Goal: Task Accomplishment & Management: Complete application form

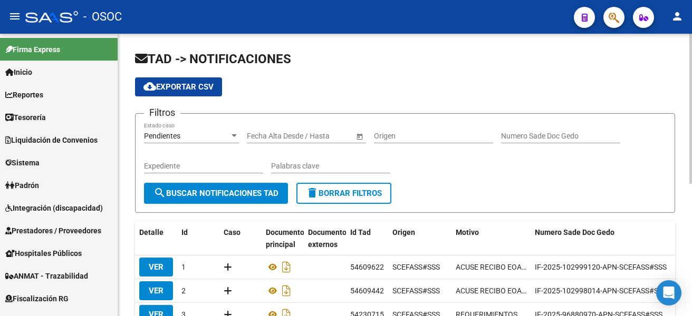
click at [646, 158] on div "Filtros Pendientes Estado caso Fecha inicio – Fecha fin Fecha Alta Desde / Hast…" at bounding box center [405, 152] width 522 height 61
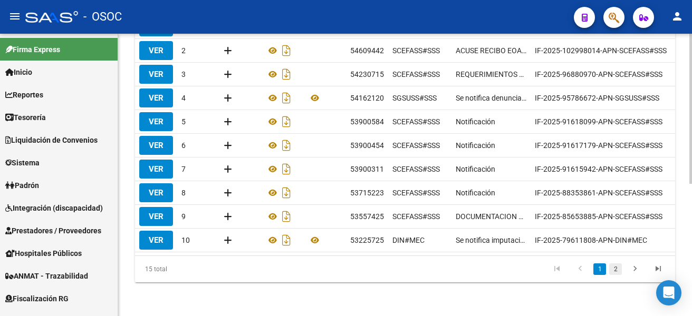
click at [611, 274] on link "2" at bounding box center [615, 270] width 13 height 12
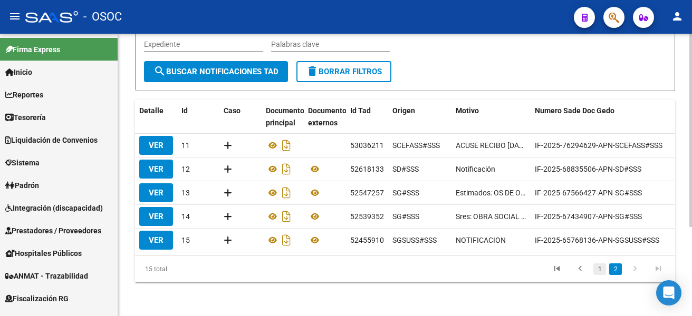
click at [595, 268] on link "1" at bounding box center [599, 270] width 13 height 12
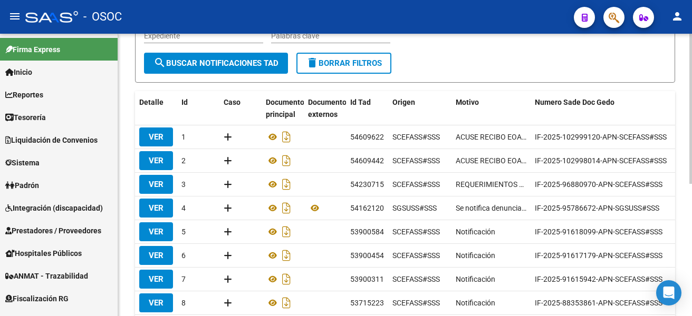
click at [514, 64] on form "Filtros Pendientes Estado caso Fecha inicio – Fecha fin Fecha Alta Desde / Hast…" at bounding box center [405, 33] width 540 height 100
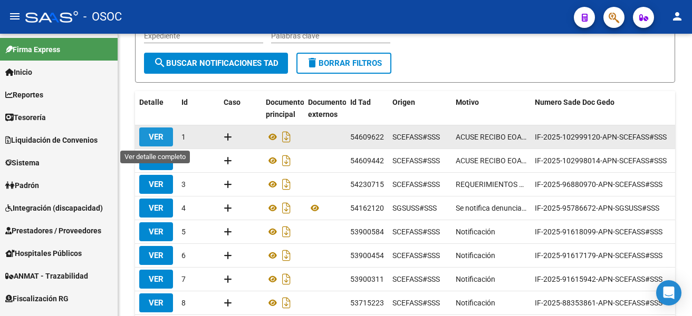
click at [156, 134] on span "VER" at bounding box center [156, 136] width 15 height 9
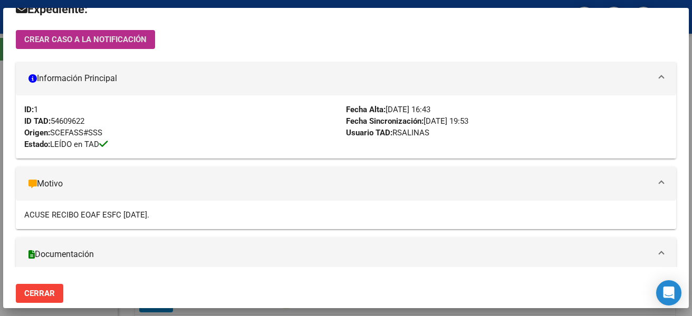
scroll to position [33, 0]
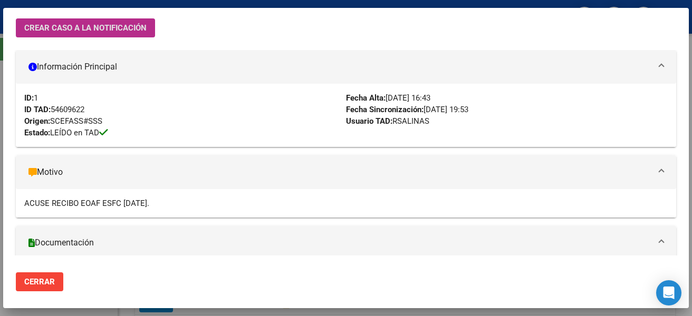
click at [45, 284] on span "Cerrar" at bounding box center [39, 281] width 31 height 9
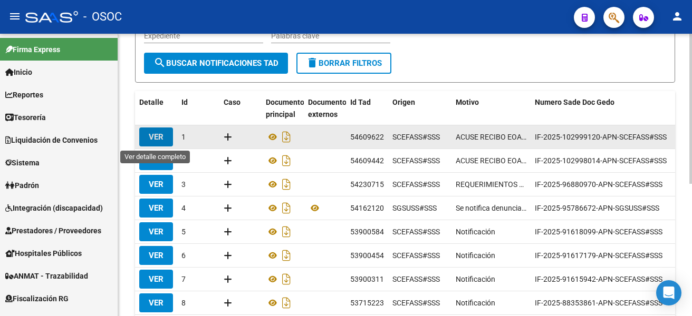
click at [161, 136] on span "VER" at bounding box center [156, 136] width 15 height 9
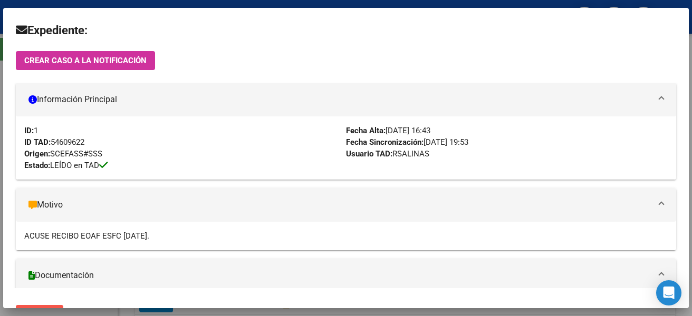
click at [55, 305] on button "Cerrar" at bounding box center [39, 314] width 47 height 19
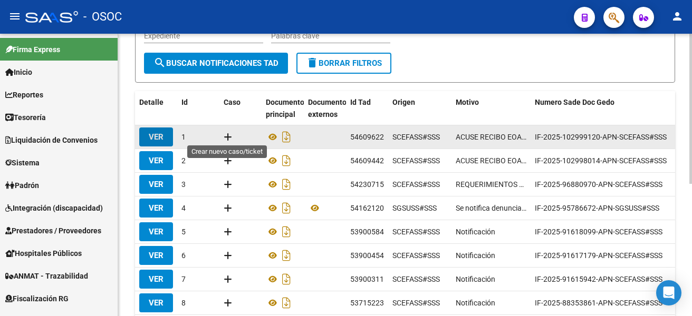
click at [229, 137] on icon at bounding box center [227, 137] width 8 height 10
click at [237, 134] on div at bounding box center [240, 137] width 34 height 12
click at [231, 133] on icon at bounding box center [227, 137] width 8 height 10
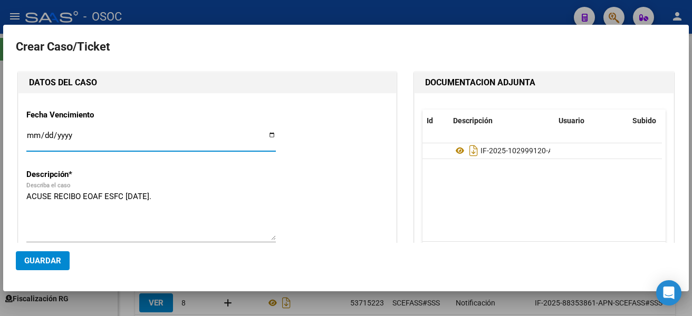
click at [264, 135] on input "Ingresar fecha" at bounding box center [150, 139] width 249 height 17
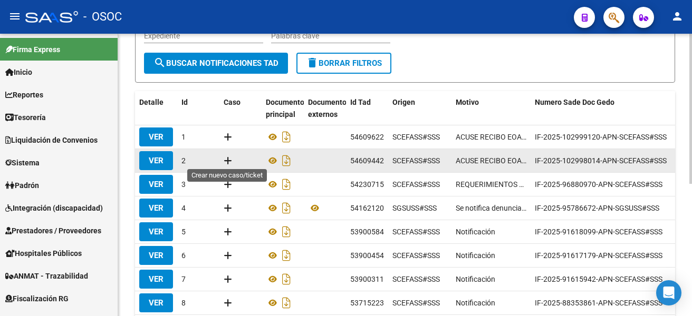
click at [230, 161] on icon at bounding box center [227, 160] width 8 height 10
click at [267, 161] on icon at bounding box center [273, 160] width 14 height 13
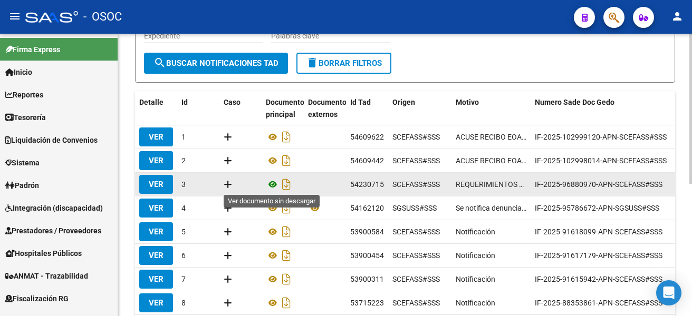
click at [269, 184] on icon at bounding box center [273, 184] width 14 height 13
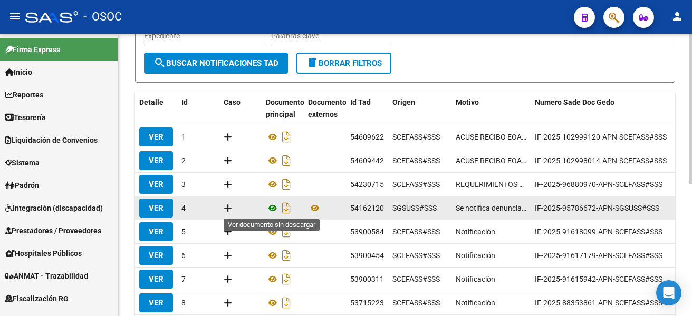
click at [267, 207] on icon at bounding box center [273, 208] width 14 height 13
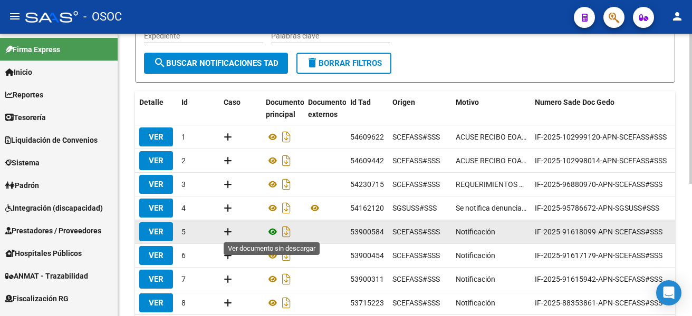
click at [266, 234] on icon at bounding box center [273, 232] width 14 height 13
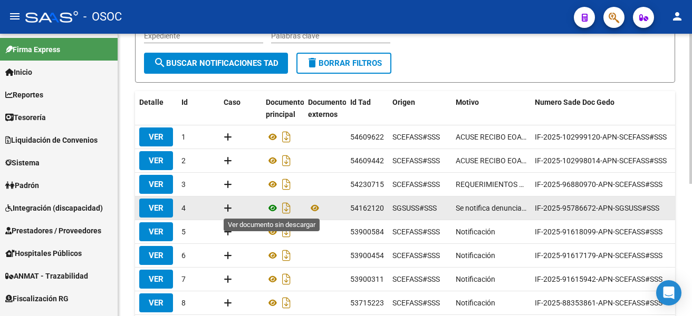
click at [268, 205] on icon at bounding box center [273, 208] width 14 height 13
click at [227, 208] on icon at bounding box center [227, 208] width 8 height 10
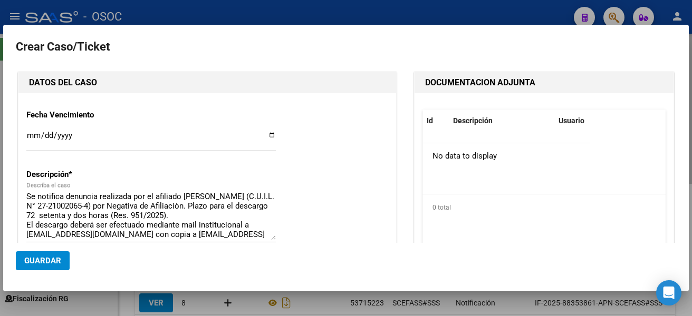
click at [227, 208] on textarea "Se notifica denuncia realizada por el afiliado SCARMATO NANCY BEATRIZ (C.U.I.L.…" at bounding box center [150, 216] width 249 height 50
type input "27-21002065-4"
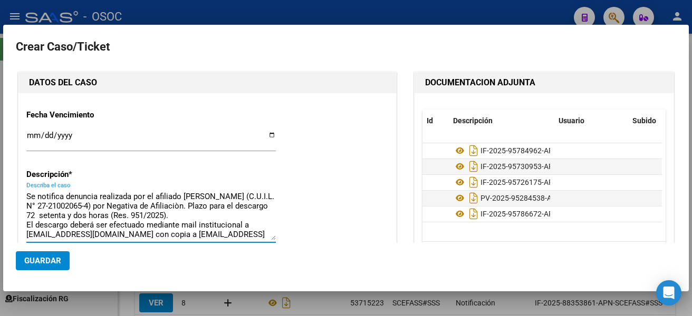
type input "SCARMATO NANCY BEATRIZ"
click at [34, 138] on input "Ingresar fecha" at bounding box center [150, 139] width 249 height 17
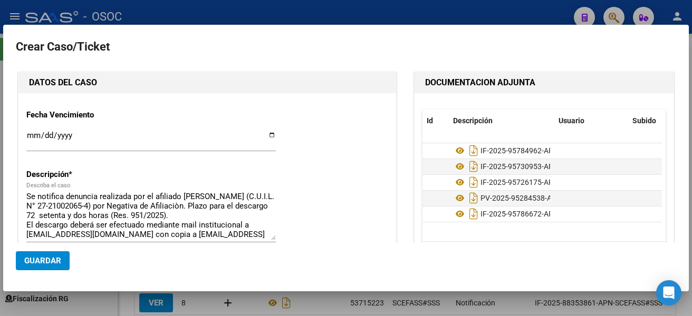
click at [270, 135] on input "Ingresar fecha" at bounding box center [150, 139] width 249 height 17
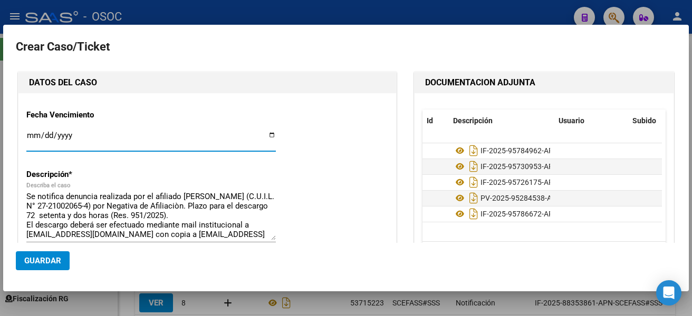
type input "2025-09-22"
click at [29, 256] on button "Guardar" at bounding box center [43, 260] width 54 height 19
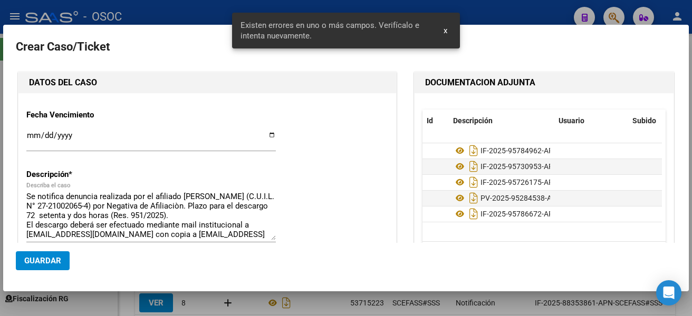
scroll to position [180, 0]
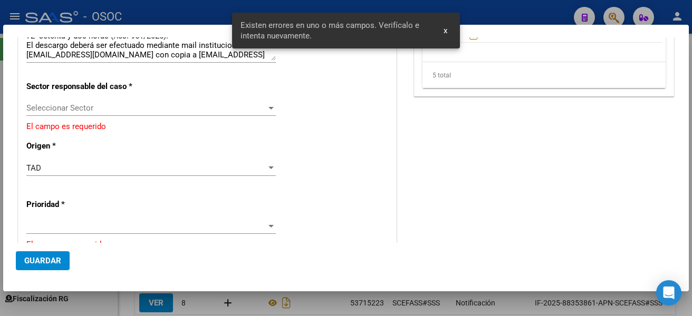
click at [175, 107] on span "Seleccionar Sector" at bounding box center [146, 107] width 240 height 9
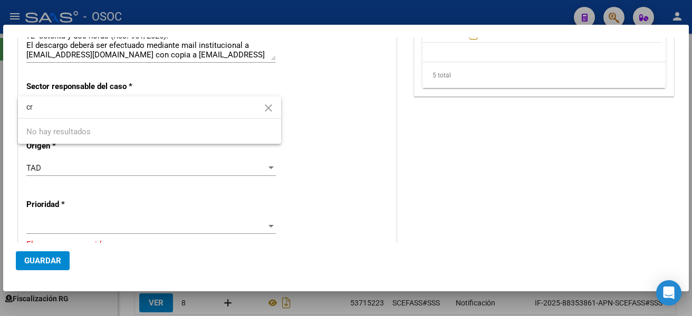
type input "c"
type input "a"
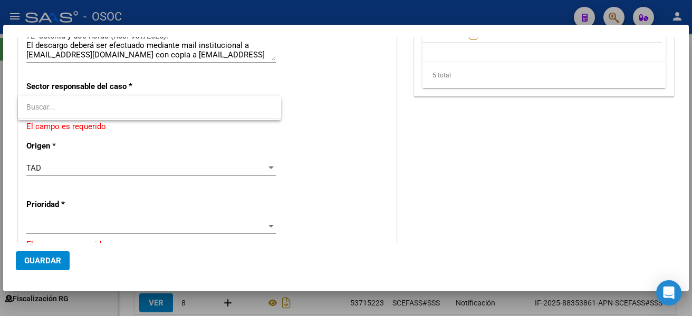
click at [118, 167] on div at bounding box center [346, 158] width 692 height 316
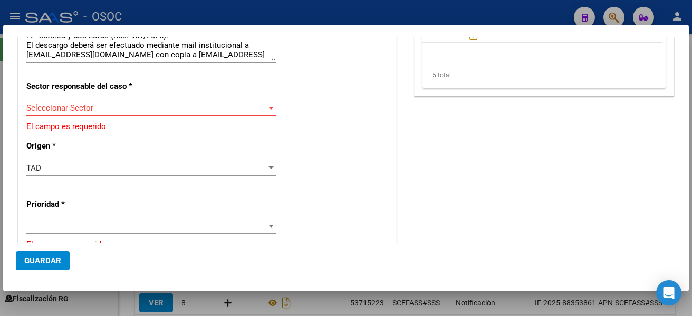
click at [149, 112] on span "Seleccionar Sector" at bounding box center [146, 107] width 240 height 9
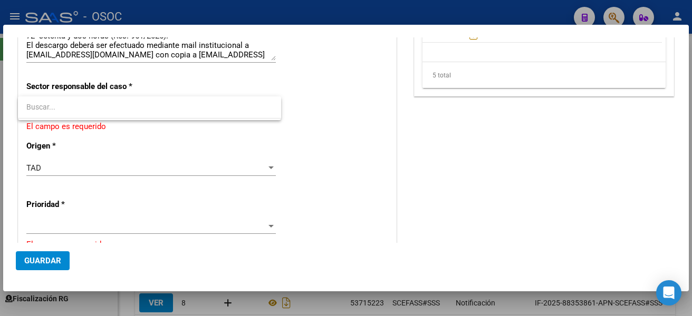
click at [220, 140] on div at bounding box center [346, 158] width 692 height 316
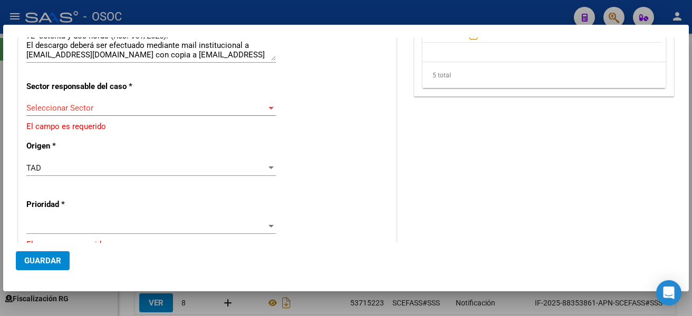
click at [268, 108] on div at bounding box center [270, 108] width 5 height 3
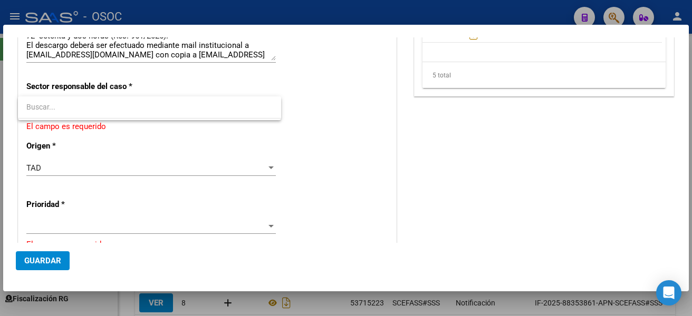
click at [267, 108] on input "dropdown search" at bounding box center [149, 107] width 263 height 22
click at [75, 229] on div at bounding box center [346, 158] width 692 height 316
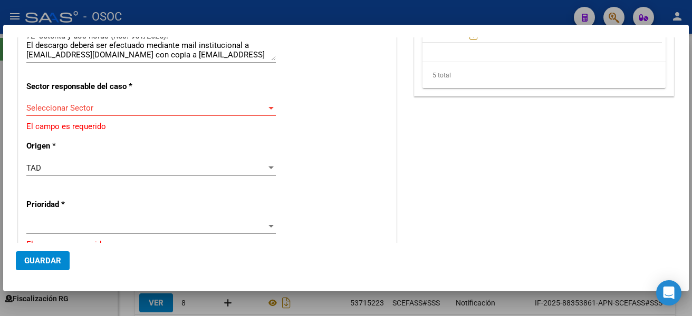
click at [323, 158] on div "Fecha Vencimiento 2025-09-22 Ingresar fecha Descripción * Se notifica denuncia …" at bounding box center [207, 195] width 362 height 548
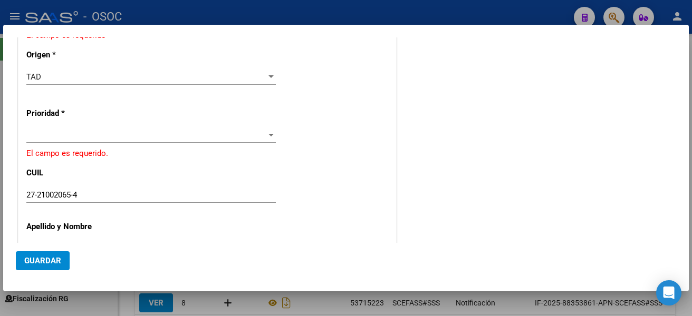
scroll to position [274, 0]
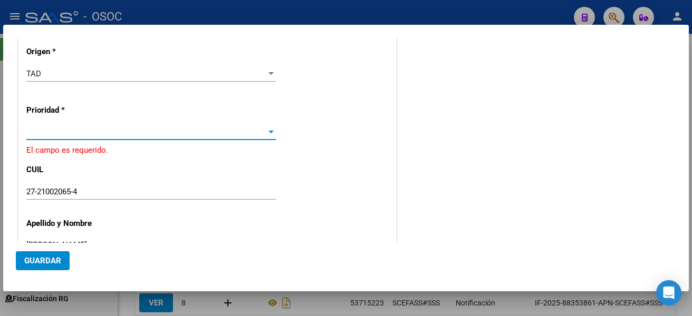
click at [163, 136] on span at bounding box center [146, 131] width 240 height 9
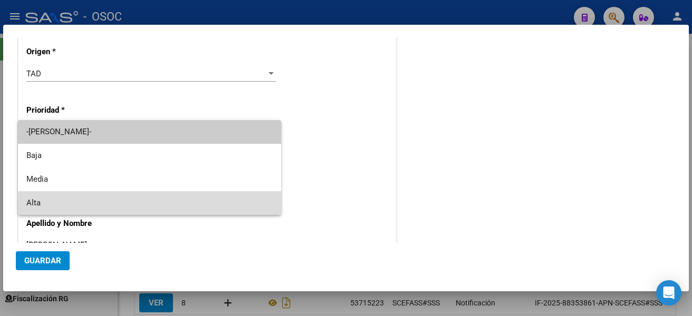
click at [126, 196] on span "Alta" at bounding box center [149, 203] width 246 height 24
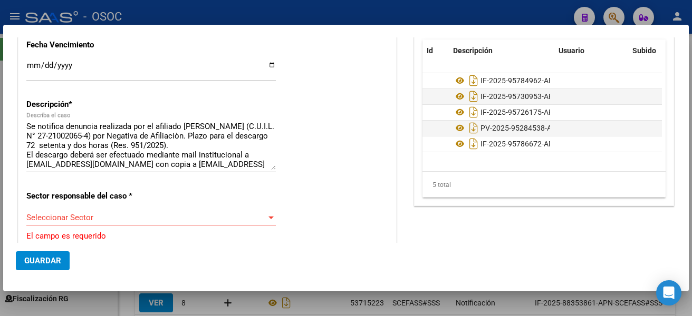
scroll to position [65, 0]
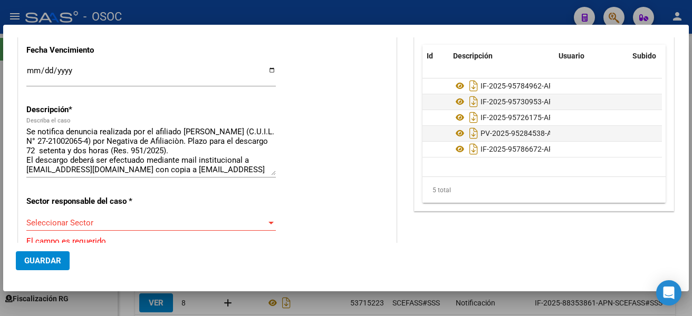
click at [225, 211] on div "Fecha Vencimiento 2025-09-22 Ingresar fecha Descripción * Se notifica denuncia …" at bounding box center [207, 306] width 362 height 541
click at [209, 222] on span "Seleccionar Sector" at bounding box center [146, 222] width 240 height 9
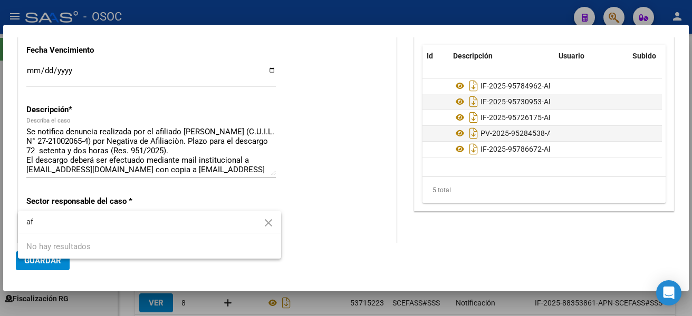
type input "a"
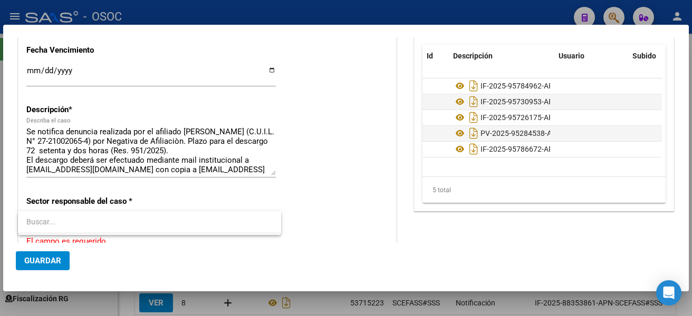
click at [169, 231] on input "dropdown search" at bounding box center [149, 222] width 263 height 22
click at [331, 188] on div at bounding box center [346, 158] width 692 height 316
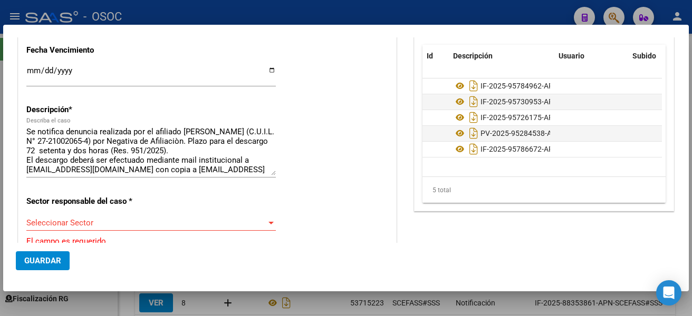
click at [331, 188] on div "Fecha Vencimiento 2025-09-22 Ingresar fecha Descripción * Se notifica denuncia …" at bounding box center [207, 306] width 362 height 541
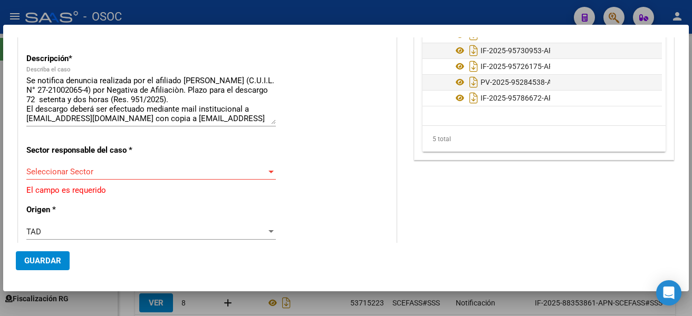
scroll to position [121, 0]
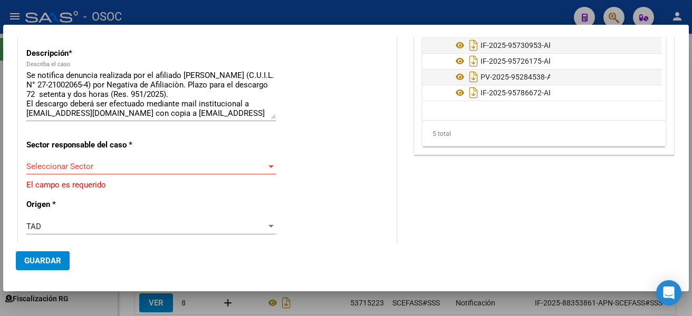
click at [140, 160] on div "Seleccionar Sector Seleccionar Sector" at bounding box center [150, 167] width 249 height 16
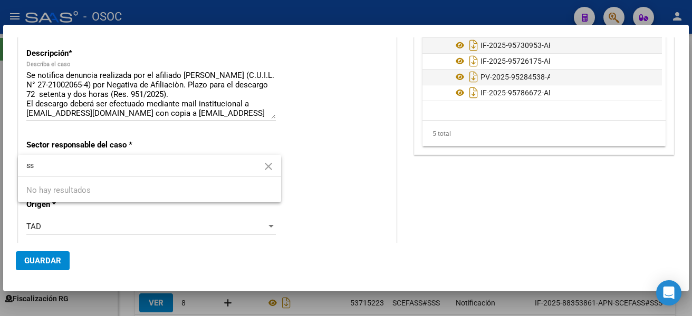
type input "s"
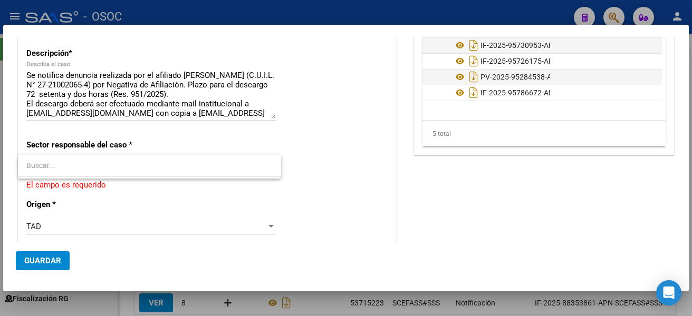
click at [286, 164] on div at bounding box center [346, 158] width 692 height 316
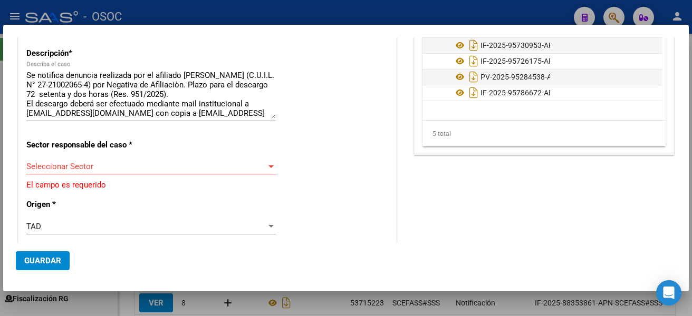
click at [246, 163] on span "Seleccionar Sector" at bounding box center [146, 166] width 240 height 9
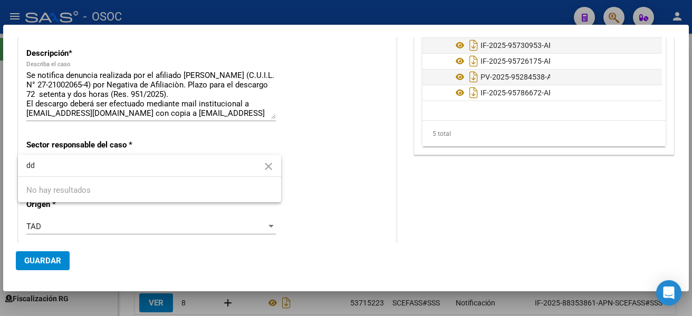
type input "d"
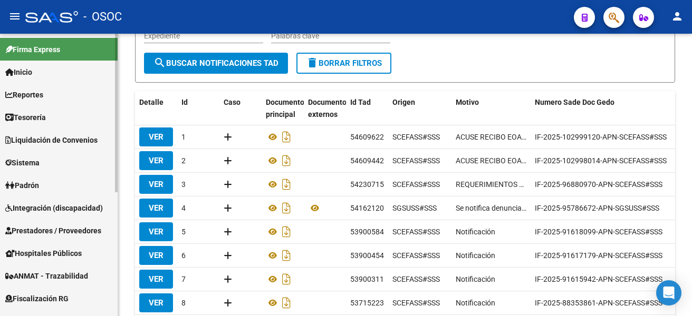
click at [112, 219] on link "Integración (discapacidad)" at bounding box center [59, 208] width 118 height 23
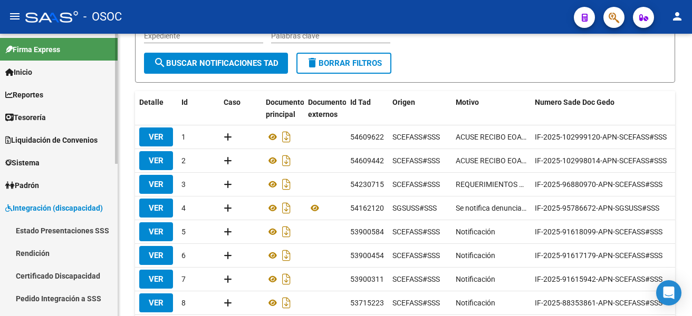
click at [116, 220] on div at bounding box center [116, 175] width 3 height 283
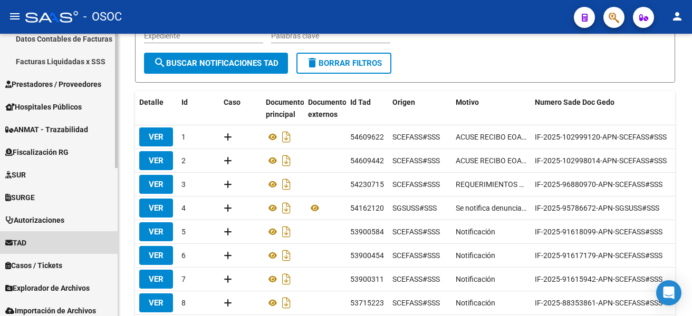
click at [104, 231] on link "TAD" at bounding box center [59, 242] width 118 height 23
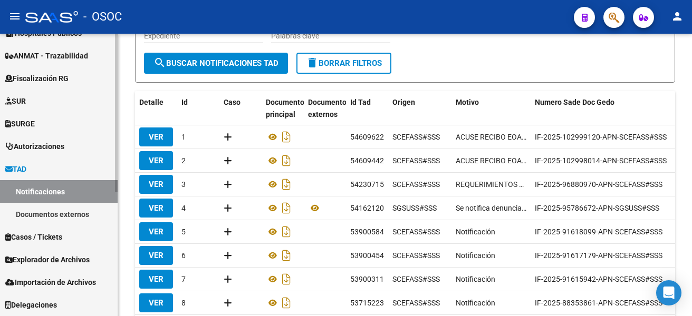
scroll to position [220, 0]
click at [98, 217] on link "Documentos externos" at bounding box center [59, 214] width 118 height 23
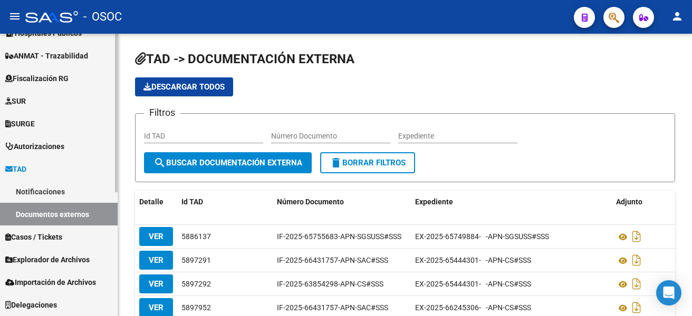
click at [79, 192] on link "Notificaciones" at bounding box center [59, 191] width 118 height 23
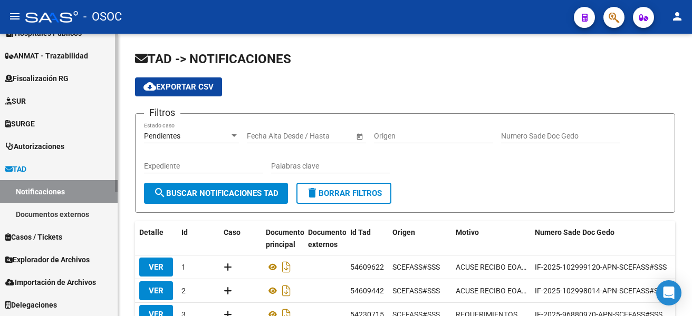
click at [114, 300] on div "Firma Express Inicio Calendario SSS Instructivos Contacto OS Reportes Tablero d…" at bounding box center [60, 64] width 120 height 503
click at [671, 299] on div "Open Intercom Messenger" at bounding box center [669, 293] width 28 height 28
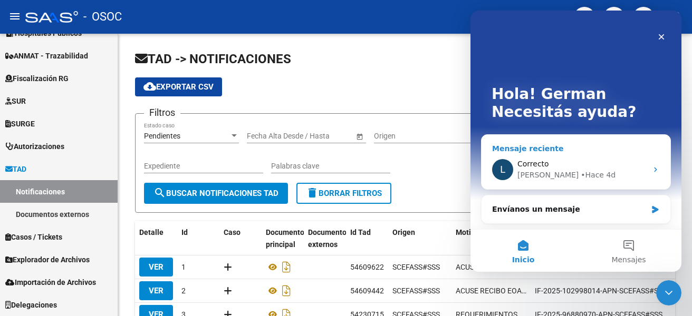
click at [569, 165] on div "Correcto" at bounding box center [582, 164] width 130 height 11
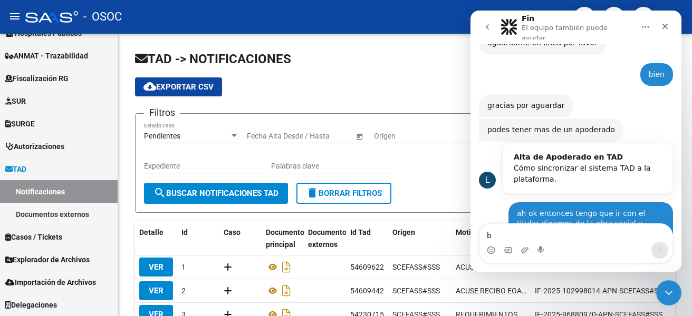
scroll to position [355, 0]
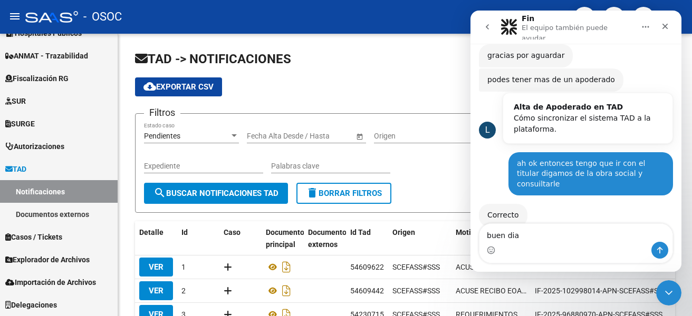
type textarea "buen dia."
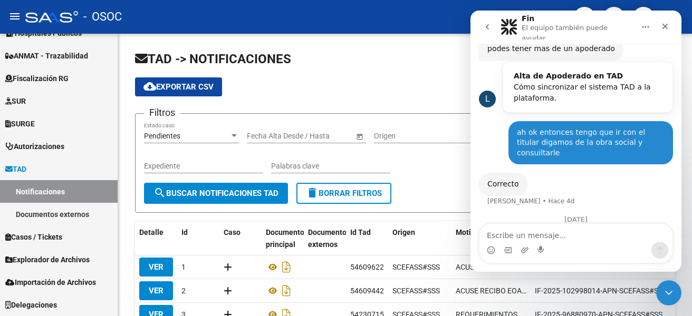
scroll to position [415, 0]
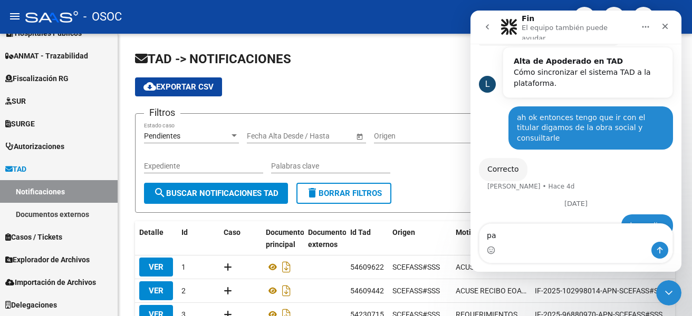
type textarea "p"
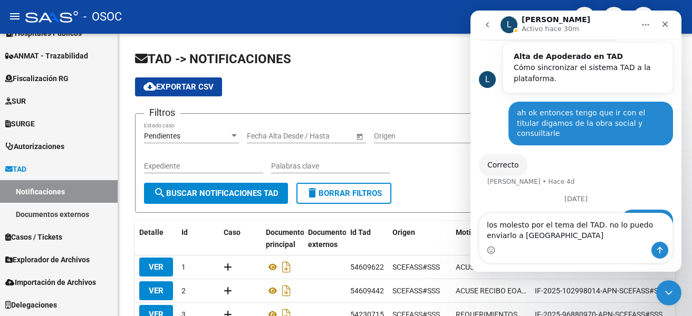
scroll to position [425, 0]
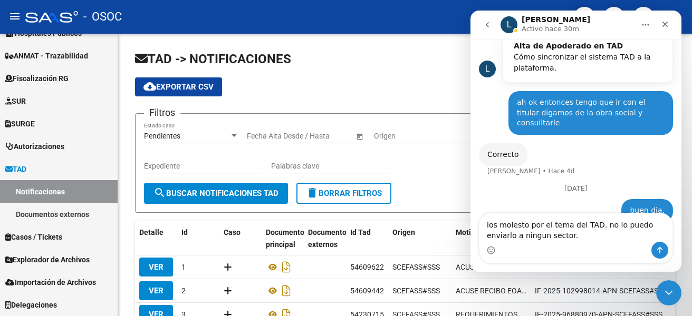
type textarea "los molesto por el tema del TAD. no lo puedo enviarlo a ningun sector."
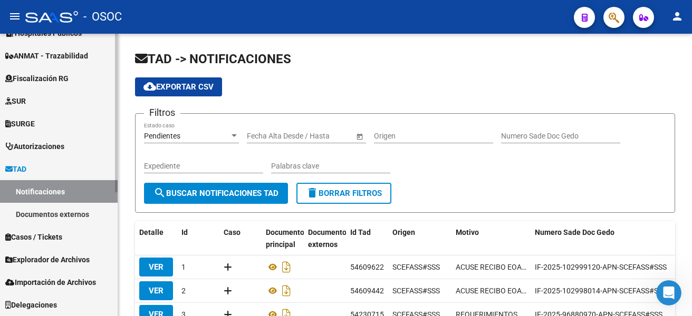
scroll to position [449, 0]
click at [52, 152] on span "Autorizaciones" at bounding box center [34, 147] width 59 height 12
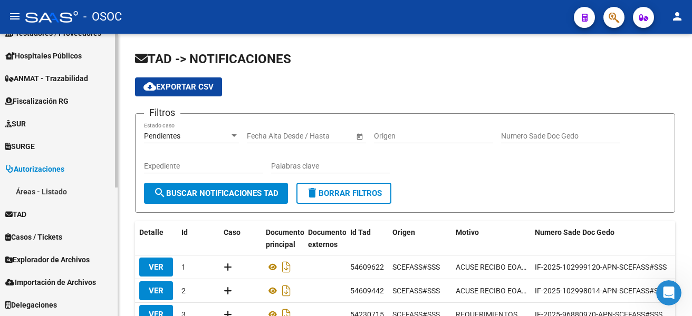
click at [52, 146] on mat-nav-list "Firma Express Inicio Calendario SSS Instructivos Contacto OS Reportes Tablero d…" at bounding box center [59, 76] width 118 height 480
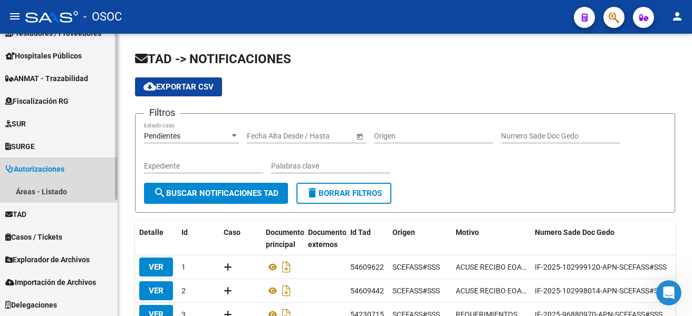
scroll to position [198, 0]
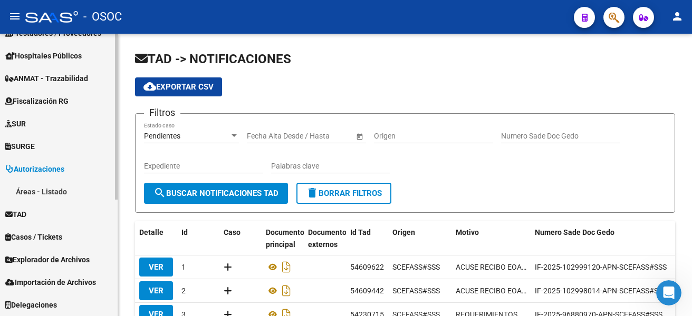
click at [58, 206] on link "TAD" at bounding box center [59, 214] width 118 height 23
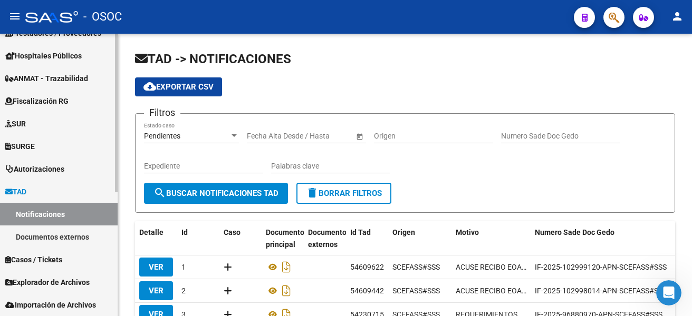
scroll to position [220, 0]
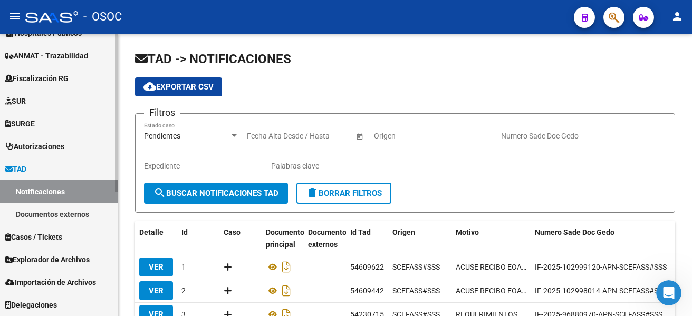
click at [108, 305] on div "Firma Express Inicio Calendario SSS Instructivos Contacto OS Reportes Tablero d…" at bounding box center [60, 64] width 120 height 503
click at [81, 299] on link "Delegaciones" at bounding box center [59, 305] width 118 height 23
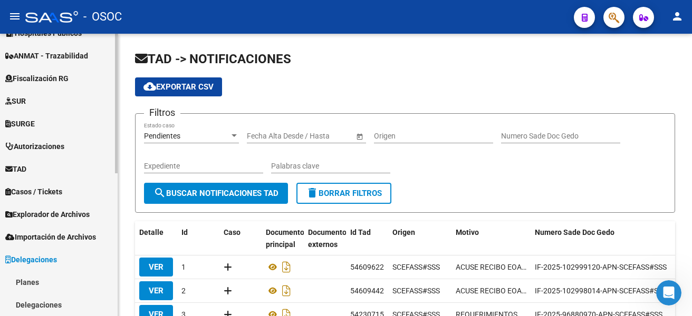
click at [116, 85] on div at bounding box center [116, 175] width 3 height 283
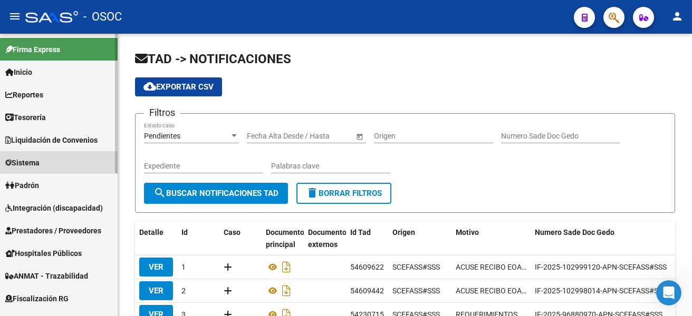
click at [67, 152] on link "Sistema" at bounding box center [59, 162] width 118 height 23
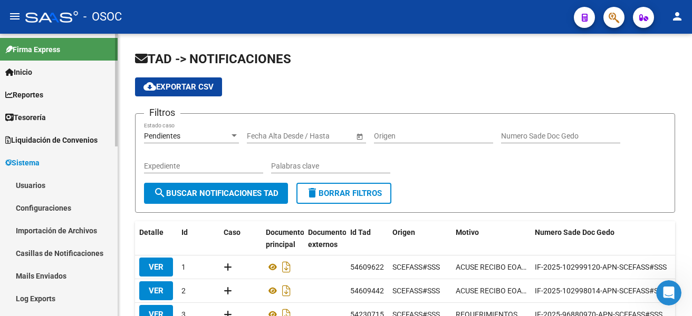
click at [63, 204] on link "Configuraciones" at bounding box center [59, 208] width 118 height 23
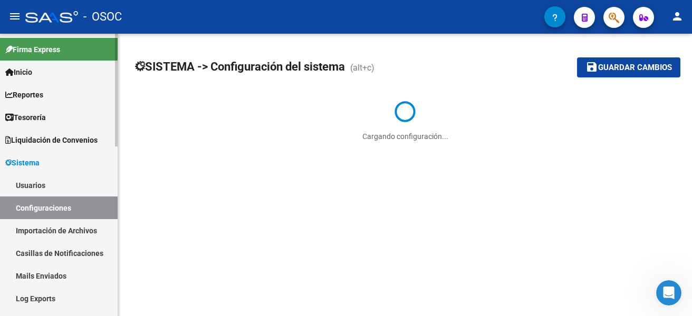
click at [69, 185] on link "Usuarios" at bounding box center [59, 185] width 118 height 23
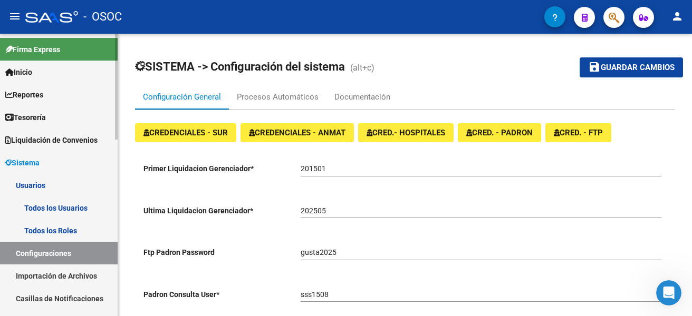
click at [67, 184] on link "Usuarios" at bounding box center [59, 185] width 118 height 23
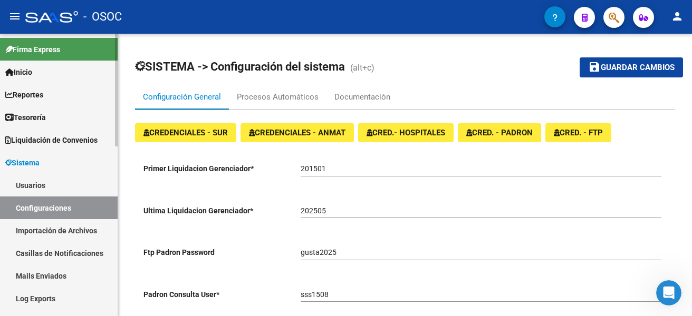
click at [67, 184] on link "Usuarios" at bounding box center [59, 185] width 118 height 23
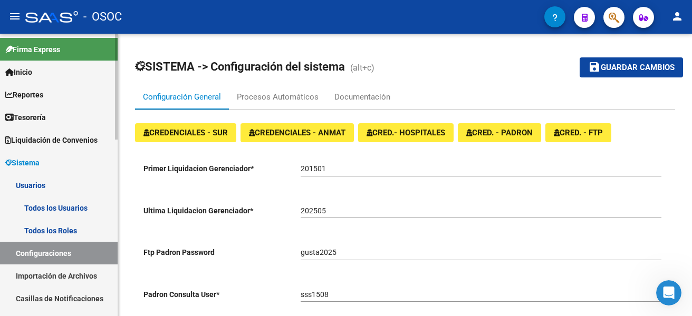
click at [66, 198] on link "Todos los Usuarios" at bounding box center [59, 208] width 118 height 23
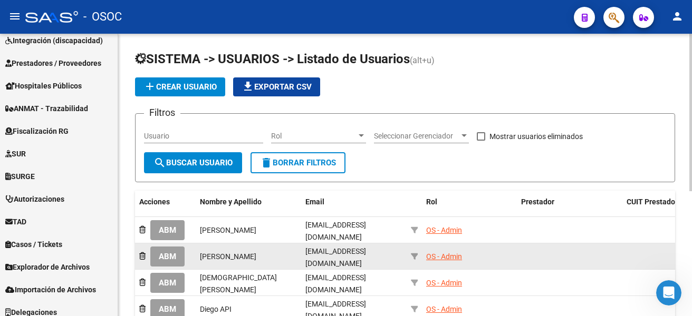
scroll to position [470, 0]
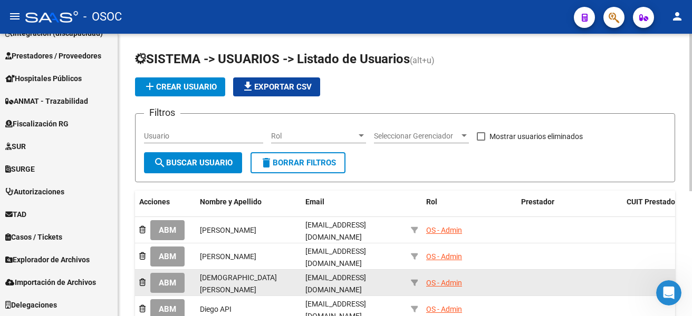
click at [161, 279] on span "ABM" at bounding box center [167, 283] width 17 height 9
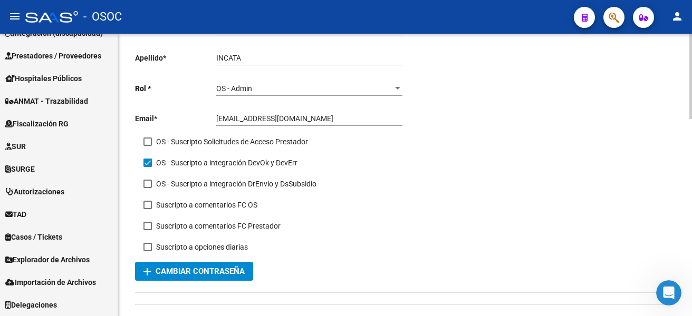
click at [689, 120] on div at bounding box center [690, 103] width 3 height 85
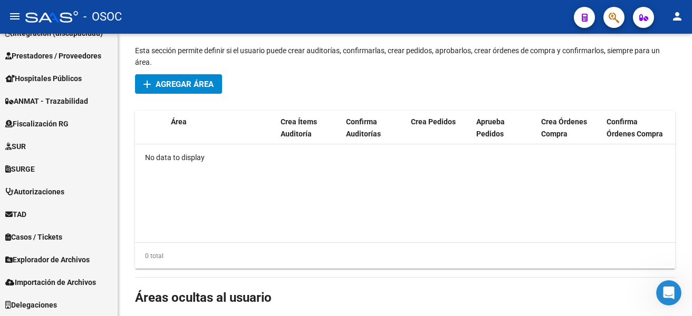
scroll to position [402, 0]
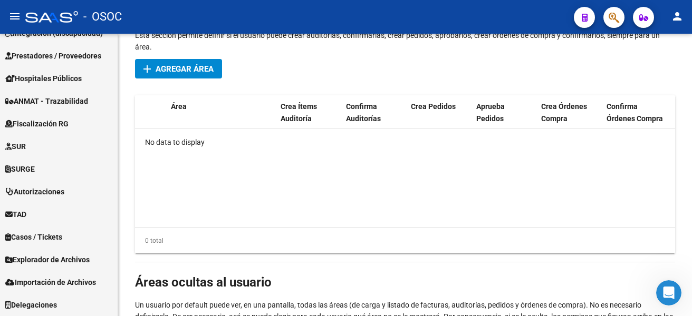
click at [206, 71] on span "Agregar Área" at bounding box center [184, 68] width 58 height 9
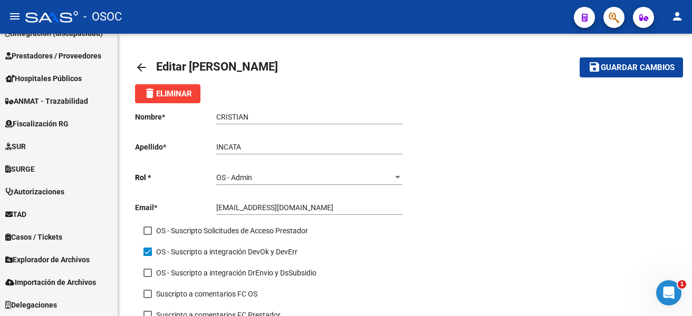
scroll to position [488, 0]
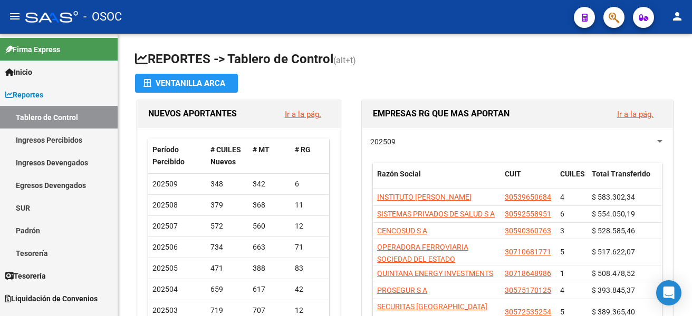
click at [620, 18] on button "button" at bounding box center [613, 17] width 21 height 21
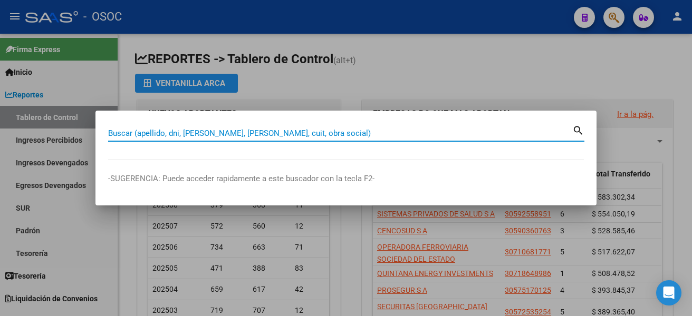
paste input "36595001"
type input "36595001"
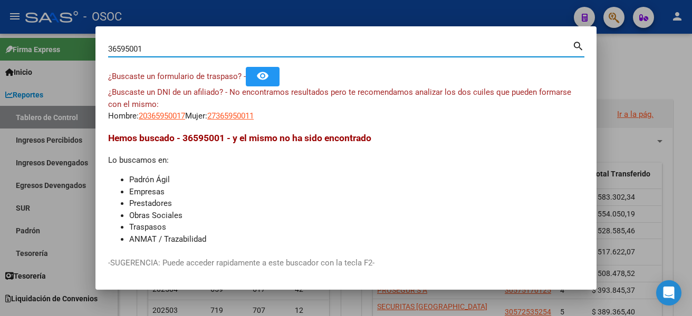
click at [171, 112] on span "20365950017" at bounding box center [162, 115] width 46 height 9
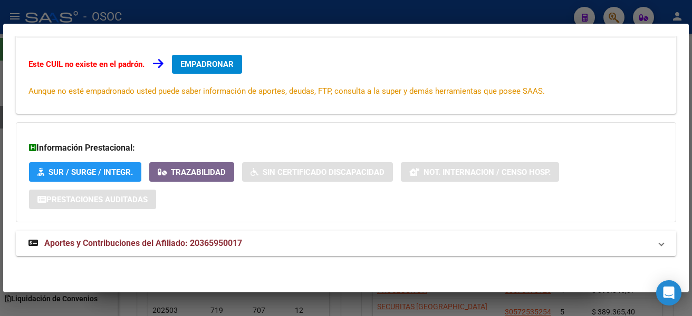
scroll to position [176, 0]
click at [553, 258] on div "DATOS ARCA: SALINAS GARECA JONATHAN EZEQUIEL (05/12/1991) ESTE CUIL NO EXISTE E…" at bounding box center [346, 83] width 660 height 370
click at [689, 73] on div at bounding box center [346, 158] width 692 height 316
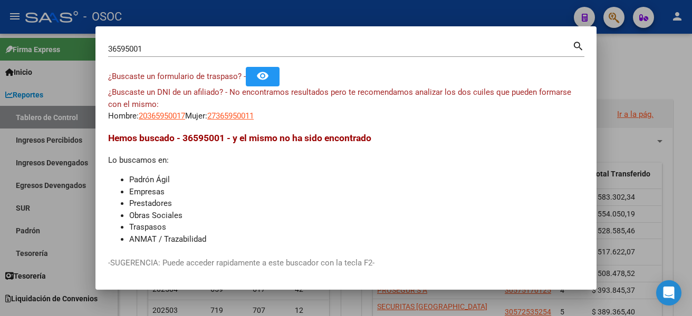
click at [145, 113] on span "20365950017" at bounding box center [162, 115] width 46 height 9
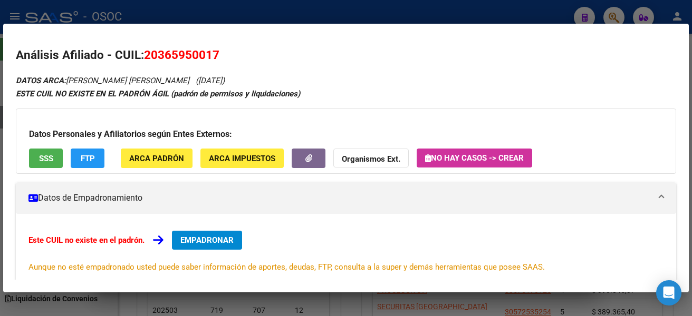
click at [44, 144] on div "Datos Personales y Afiliatorios según Entes Externos: SSS FTP ARCA Padrón ARCA …" at bounding box center [346, 141] width 660 height 65
click at [44, 149] on button "SSS" at bounding box center [46, 159] width 34 height 20
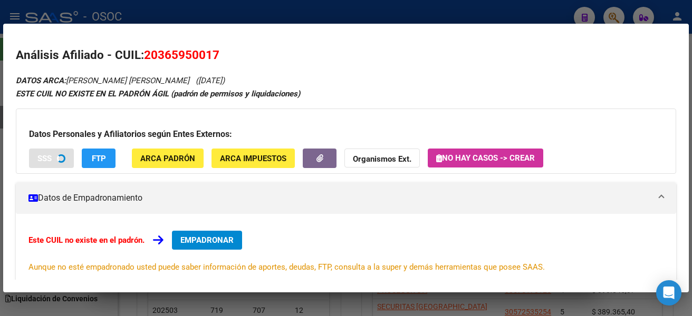
click at [89, 151] on button "FTP" at bounding box center [99, 159] width 34 height 20
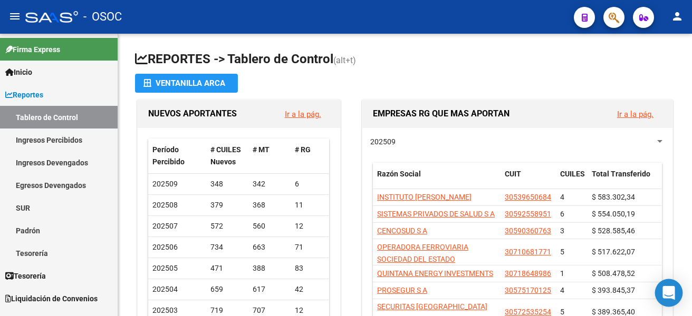
click at [667, 289] on icon "Open Intercom Messenger" at bounding box center [668, 293] width 12 height 14
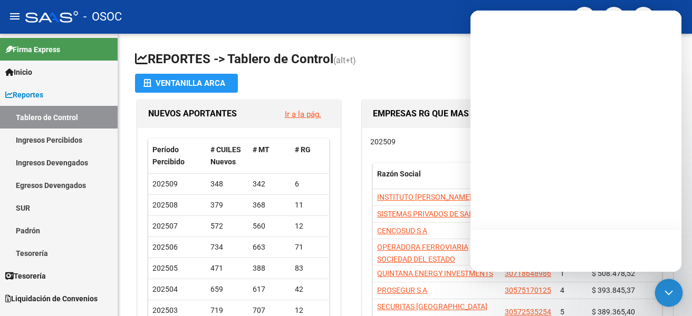
scroll to position [0, 0]
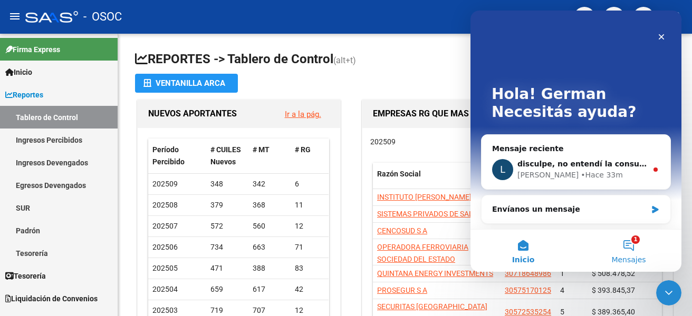
click at [634, 250] on button "1 Mensajes" at bounding box center [628, 251] width 105 height 42
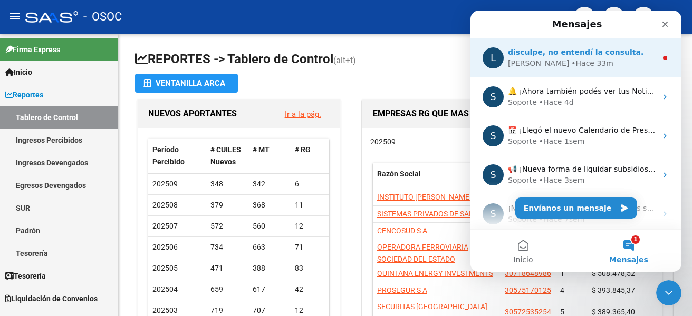
click at [574, 65] on div "Ludmila • Hace 33m" at bounding box center [582, 63] width 149 height 11
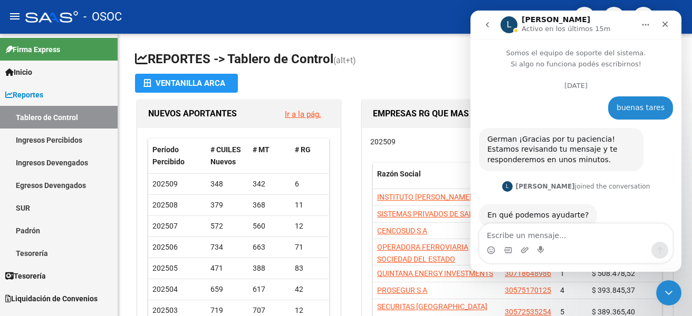
scroll to position [57, 0]
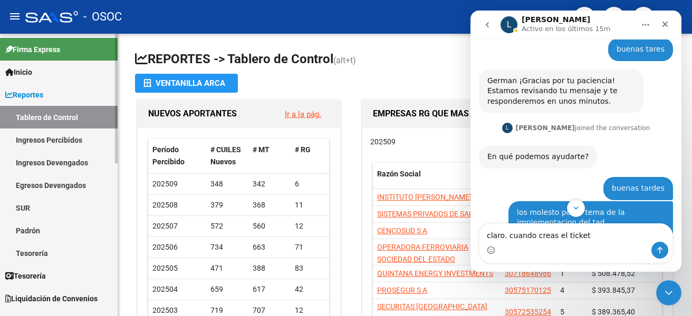
type textarea "claro. cuando creas el ticket"
click at [113, 211] on link "SUR" at bounding box center [59, 208] width 118 height 23
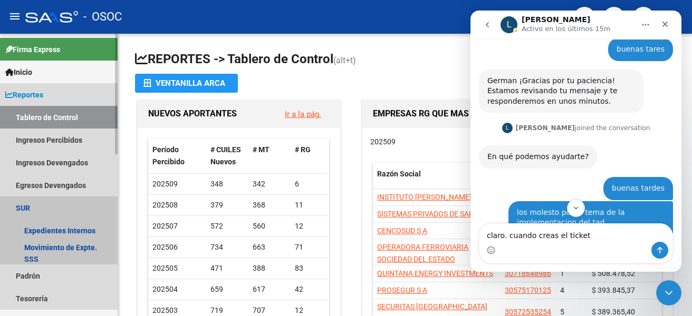
click at [114, 215] on link "SUR" at bounding box center [59, 208] width 118 height 23
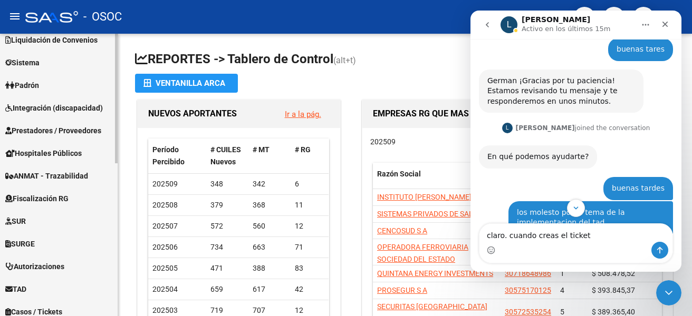
scroll to position [260, 0]
click at [131, 227] on mat-sidenav-container "Firma Express Inicio Calendario SSS Instructivos Contacto OS Reportes Tablero d…" at bounding box center [346, 175] width 692 height 283
click at [62, 284] on link "TAD" at bounding box center [59, 288] width 118 height 23
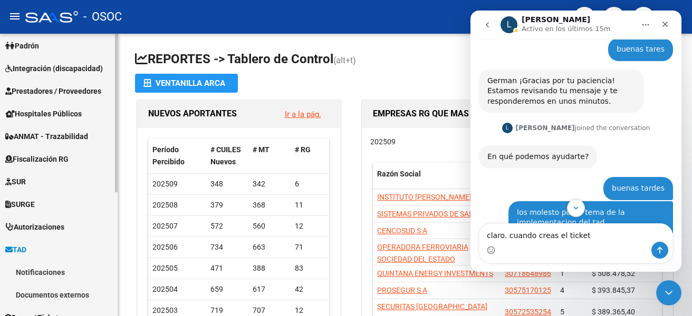
scroll to position [144, 0]
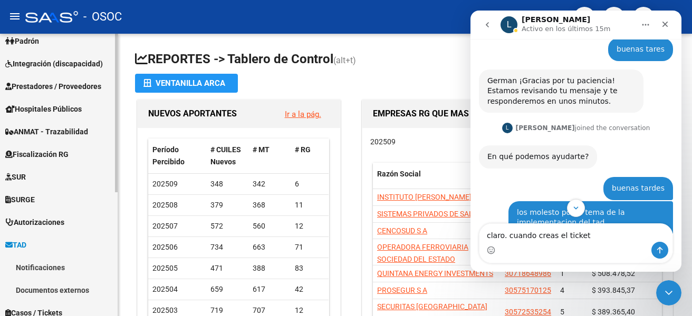
click at [115, 254] on div at bounding box center [116, 194] width 3 height 159
click at [95, 265] on link "Notificaciones" at bounding box center [59, 267] width 118 height 23
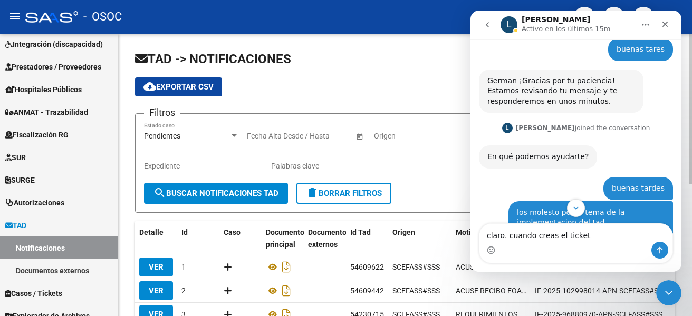
scroll to position [165, 0]
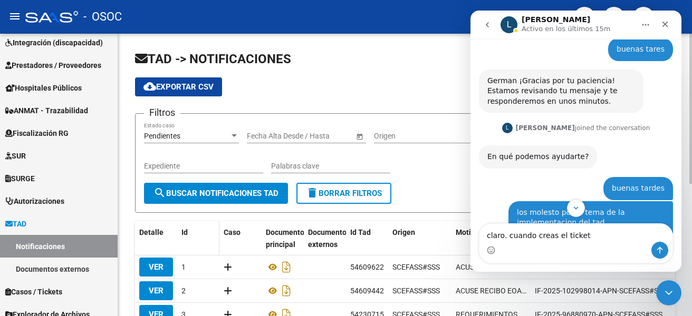
click at [188, 222] on datatable-header-cell "Id" at bounding box center [198, 238] width 42 height 35
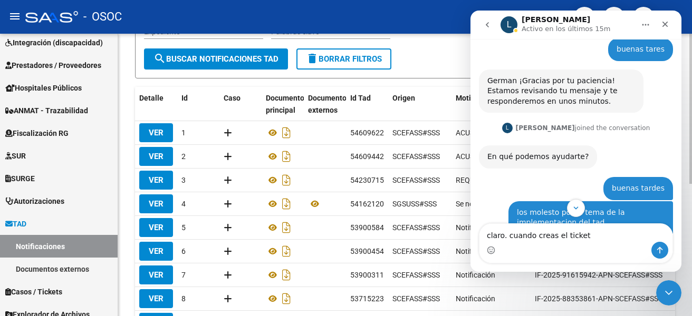
scroll to position [148, 0]
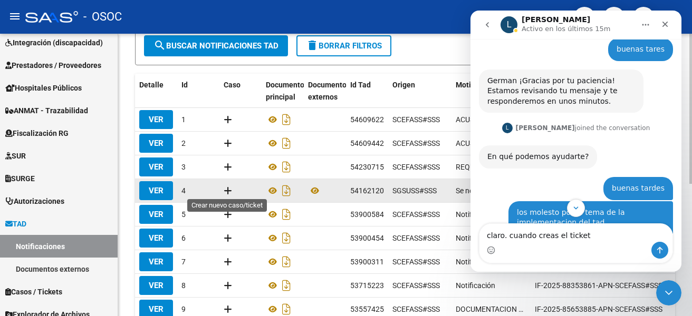
click at [230, 191] on icon at bounding box center [227, 191] width 8 height 10
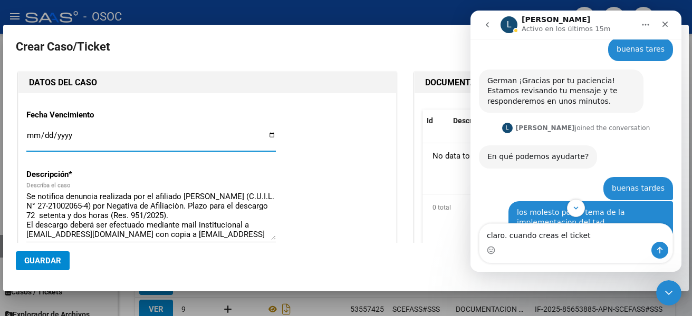
type input "27-21002065-4"
type input "SCARMATO NANCY BEATRIZ"
click at [265, 137] on input "Ingresar fecha" at bounding box center [150, 139] width 249 height 17
type input "2025-09-29"
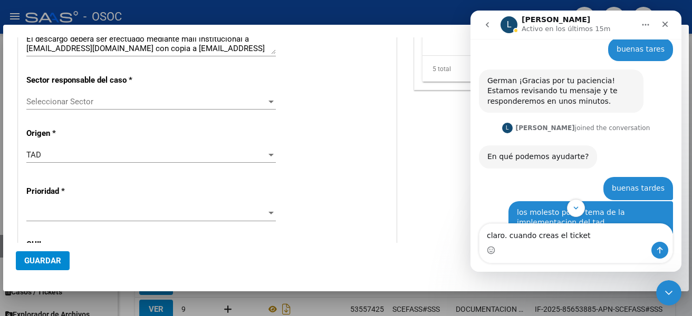
scroll to position [183, 0]
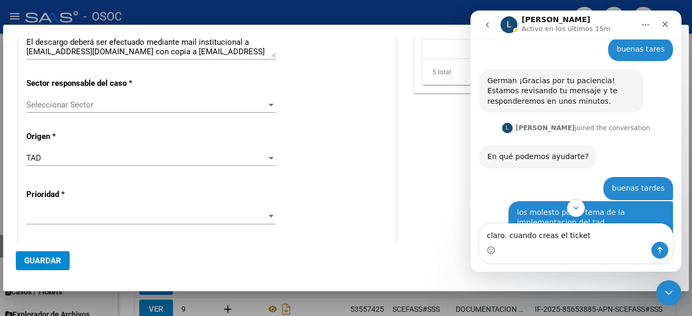
click at [164, 109] on span "Seleccionar Sector" at bounding box center [146, 104] width 240 height 9
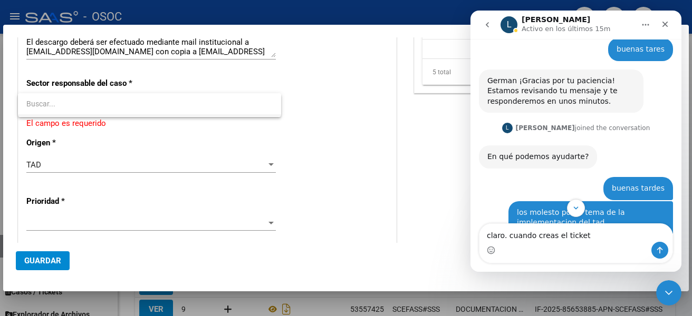
click at [596, 245] on div "Intercom Messenger" at bounding box center [575, 250] width 193 height 17
click at [602, 236] on textarea "claro. cuando creas el ticket" at bounding box center [575, 233] width 193 height 18
click at [602, 238] on textarea "claro. cuando creas el ticket" at bounding box center [575, 233] width 193 height 18
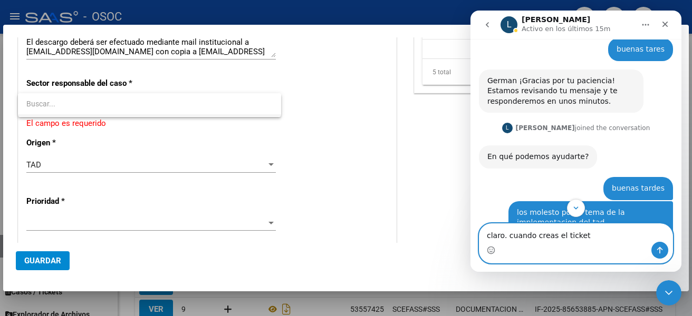
paste textarea "Escribe un mensaje..."
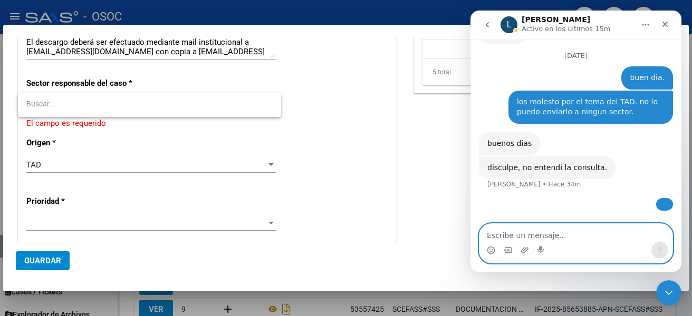
scroll to position [632, 0]
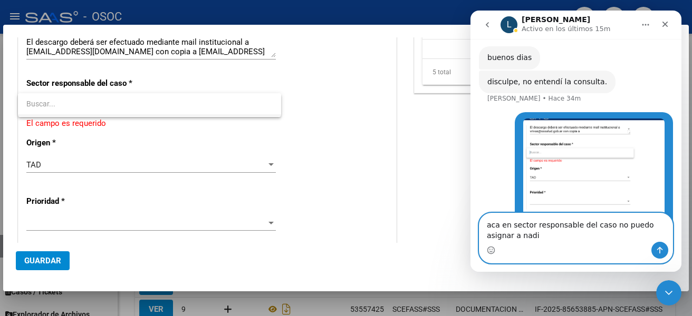
type textarea "aca en sector responsable del caso no puedo asignar a nadie"
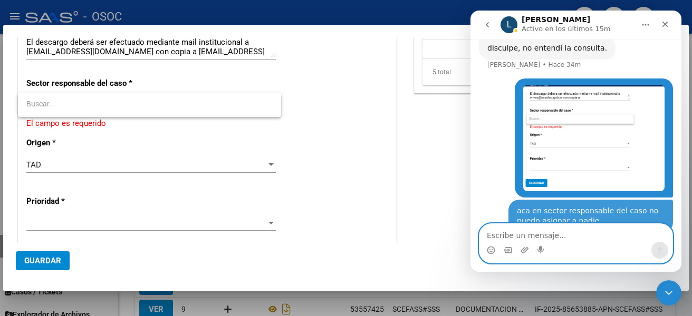
scroll to position [666, 0]
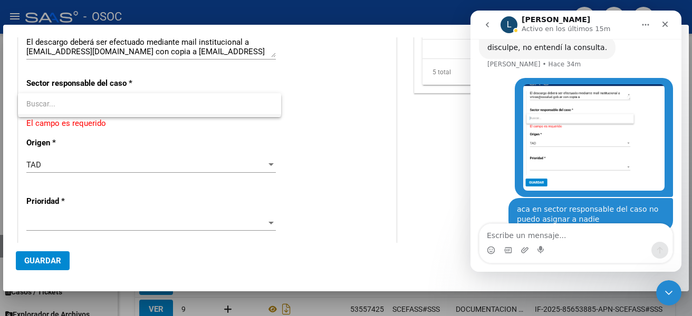
click at [121, 8] on div at bounding box center [346, 158] width 692 height 316
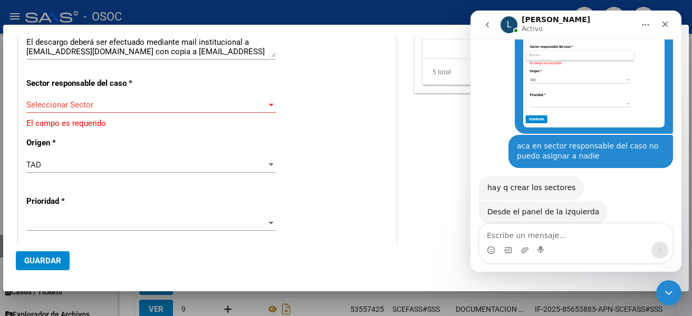
scroll to position [722, 0]
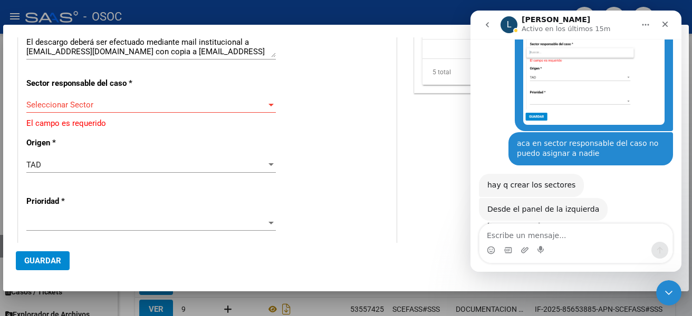
click at [2, 70] on div at bounding box center [346, 158] width 692 height 316
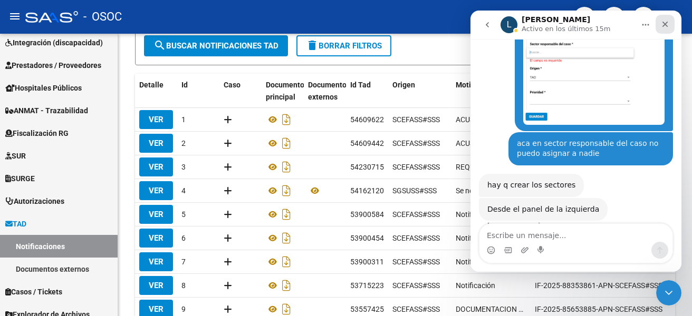
click at [660, 31] on div "Cerrar" at bounding box center [664, 24] width 19 height 19
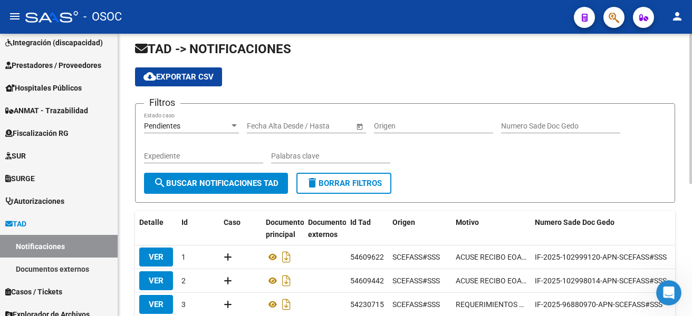
scroll to position [0, 0]
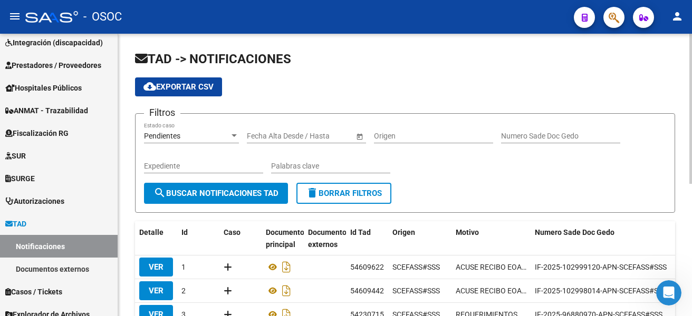
click at [683, 80] on div "TAD -> NOTIFICACIONES cloud_download Exportar CSV Filtros Pendientes Estado cas…" at bounding box center [406, 295] width 576 height 523
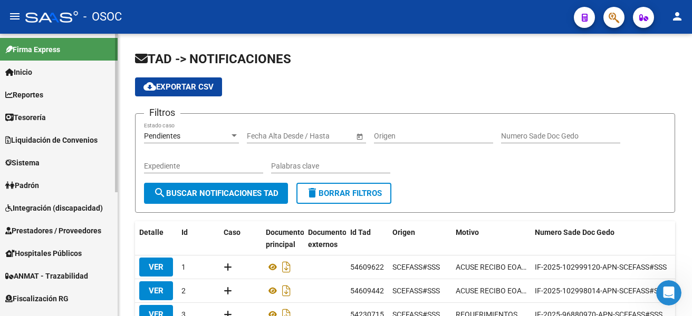
click at [116, 129] on div at bounding box center [116, 113] width 3 height 159
click at [127, 122] on div "TAD -> NOTIFICACIONES cloud_download Exportar CSV Filtros Pendientes Estado cas…" at bounding box center [404, 295] width 573 height 523
click at [90, 98] on link "Reportes" at bounding box center [59, 94] width 118 height 23
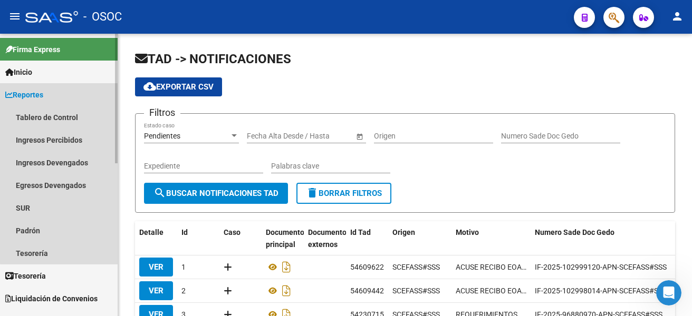
click at [90, 98] on link "Reportes" at bounding box center [59, 94] width 118 height 23
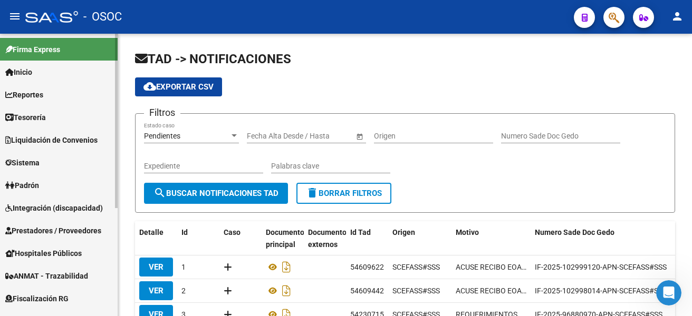
click at [85, 112] on link "Tesorería" at bounding box center [59, 117] width 118 height 23
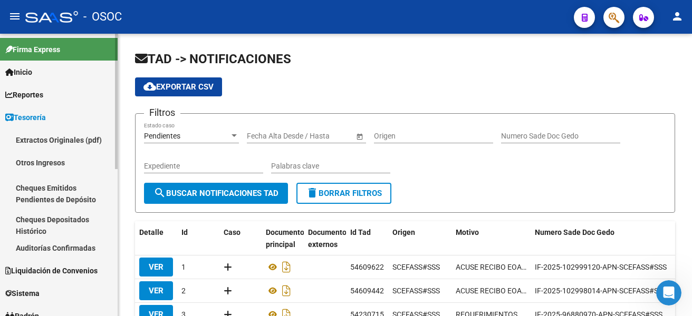
click at [85, 113] on link "Tesorería" at bounding box center [59, 117] width 118 height 23
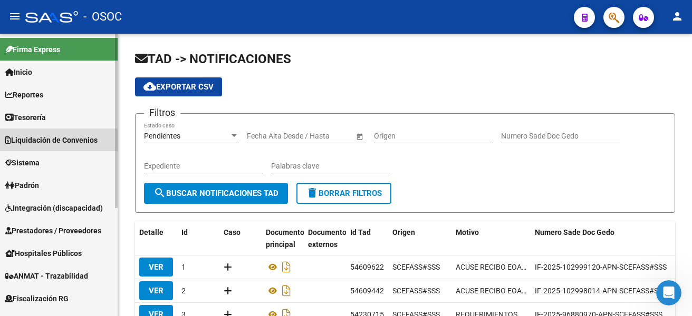
click at [80, 135] on span "Liquidación de Convenios" at bounding box center [51, 140] width 92 height 12
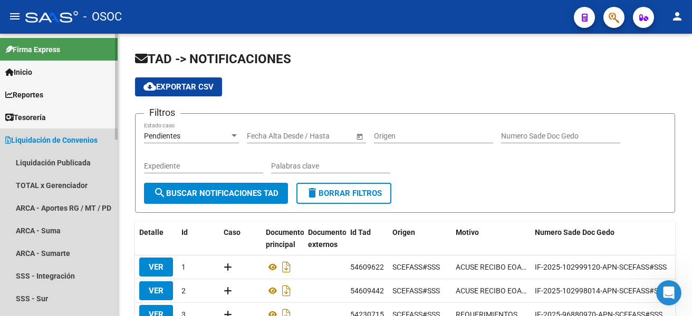
click at [80, 134] on span "Liquidación de Convenios" at bounding box center [51, 140] width 92 height 12
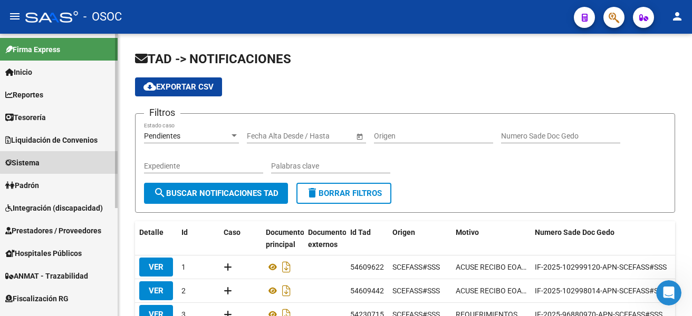
click at [77, 153] on link "Sistema" at bounding box center [59, 162] width 118 height 23
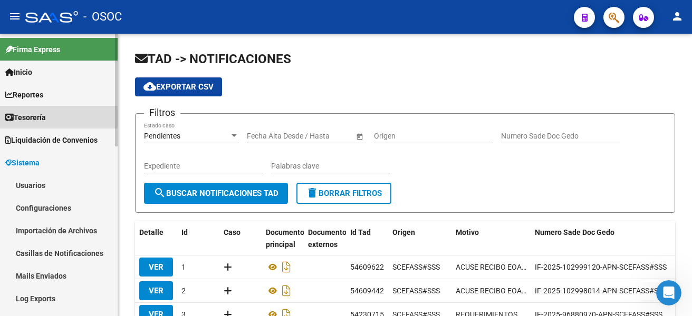
click at [111, 114] on link "Tesorería" at bounding box center [59, 117] width 118 height 23
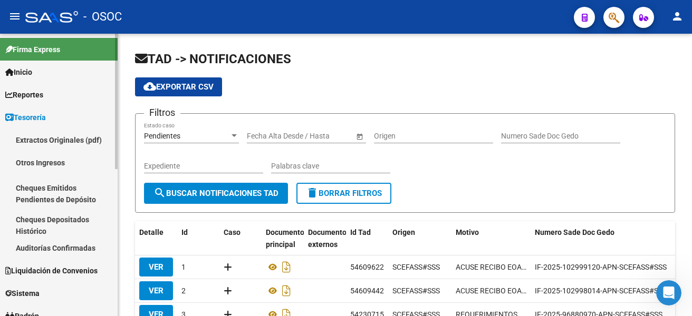
click at [111, 114] on link "Tesorería" at bounding box center [59, 117] width 118 height 23
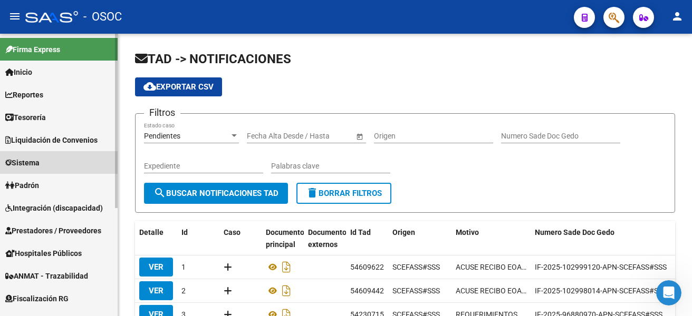
click at [92, 152] on link "Sistema" at bounding box center [59, 162] width 118 height 23
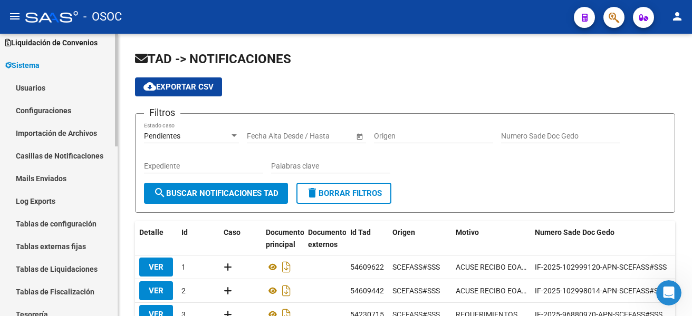
click at [126, 172] on mat-sidenav-container "Firma Express Inicio Calendario SSS Instructivos Contacto OS Reportes Tablero d…" at bounding box center [346, 175] width 692 height 283
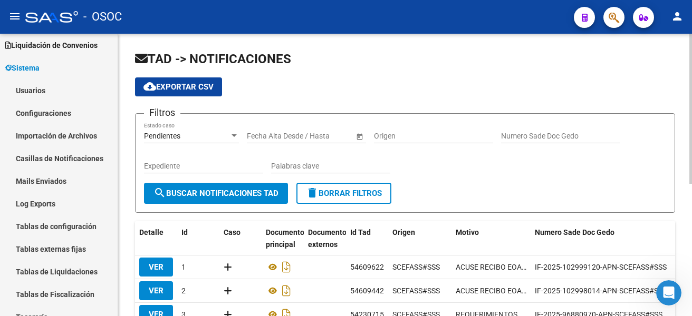
click at [128, 158] on div "TAD -> NOTIFICACIONES cloud_download Exportar CSV Filtros Pendientes Estado cas…" at bounding box center [404, 295] width 573 height 523
click at [131, 149] on div "TAD -> NOTIFICACIONES cloud_download Exportar CSV Filtros Pendientes Estado cas…" at bounding box center [404, 295] width 573 height 523
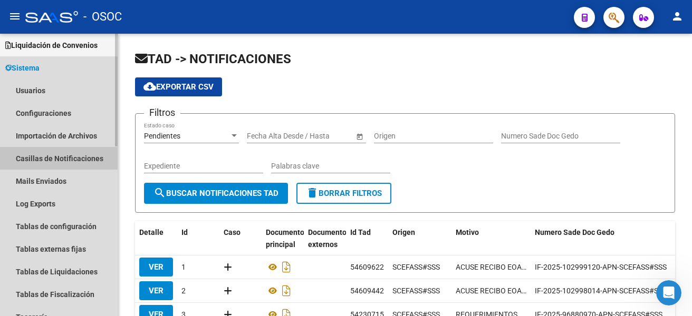
click at [93, 151] on link "Casillas de Notificaciones" at bounding box center [59, 158] width 118 height 23
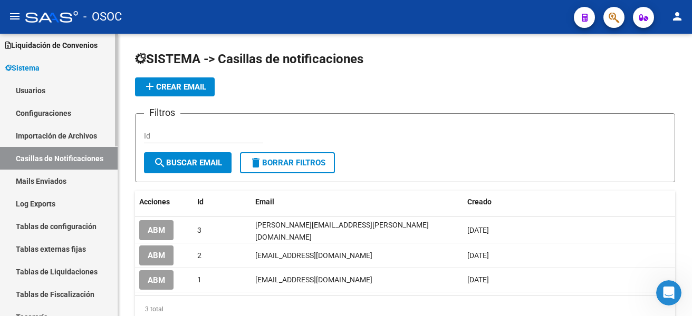
click at [78, 83] on link "Usuarios" at bounding box center [59, 90] width 118 height 23
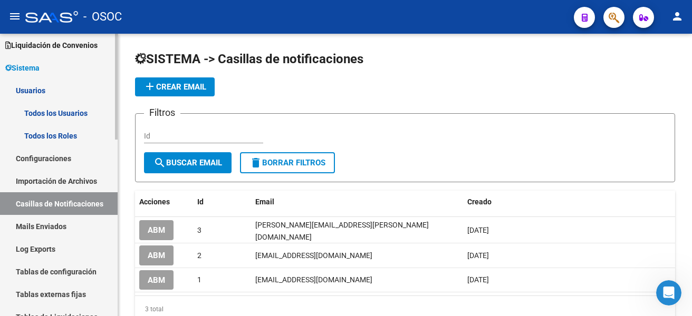
click at [72, 112] on link "Todos los Usuarios" at bounding box center [59, 113] width 118 height 23
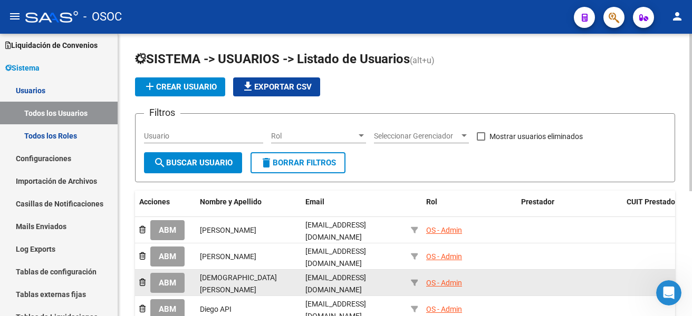
click at [168, 279] on span "ABM" at bounding box center [167, 283] width 17 height 9
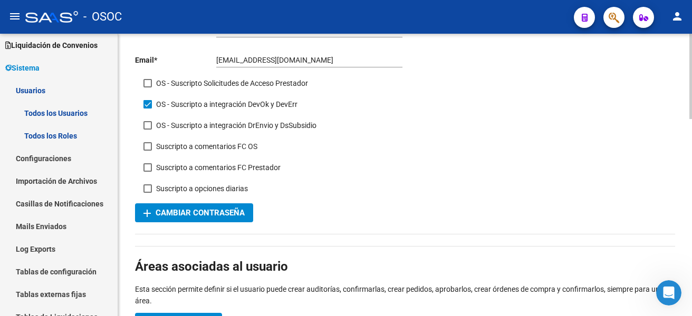
scroll to position [169, 0]
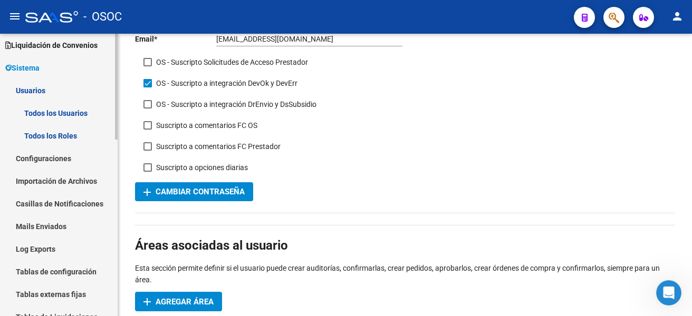
click at [81, 67] on link "Sistema" at bounding box center [59, 67] width 118 height 23
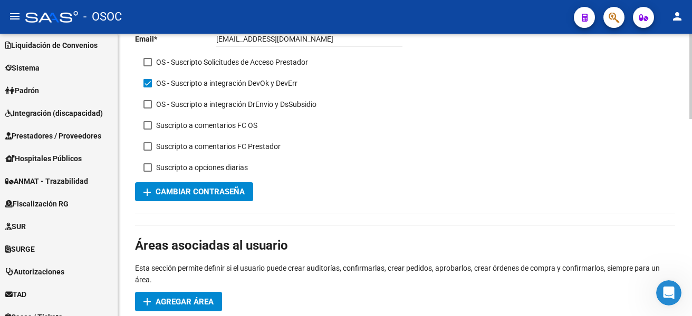
drag, startPoint x: 118, startPoint y: 124, endPoint x: 120, endPoint y: 138, distance: 13.3
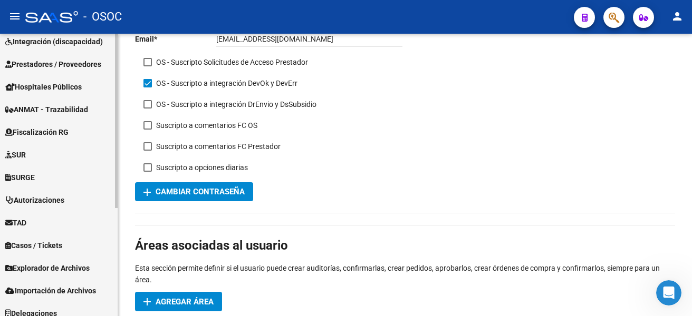
click at [117, 176] on div at bounding box center [116, 224] width 3 height 174
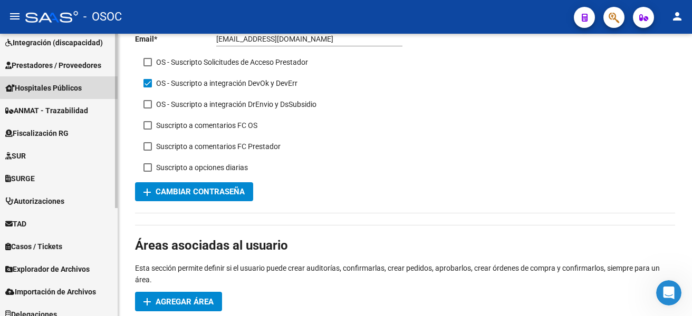
click at [87, 82] on link "Hospitales Públicos" at bounding box center [59, 87] width 118 height 23
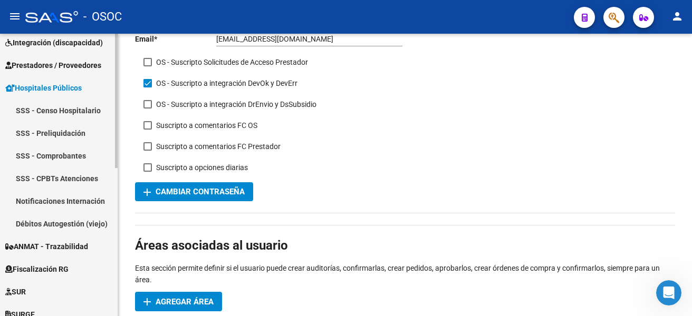
click at [87, 82] on link "Hospitales Públicos" at bounding box center [59, 87] width 118 height 23
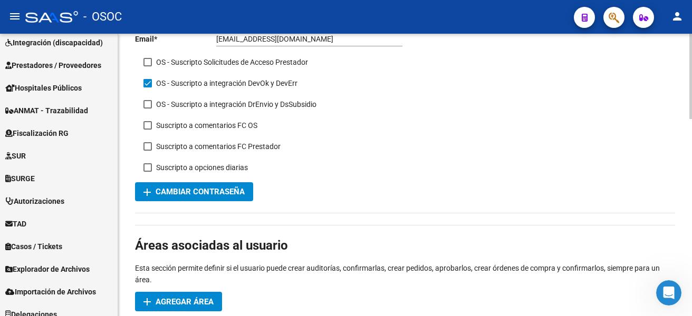
click at [668, 295] on icon "Abrir Intercom Messenger" at bounding box center [666, 291] width 17 height 17
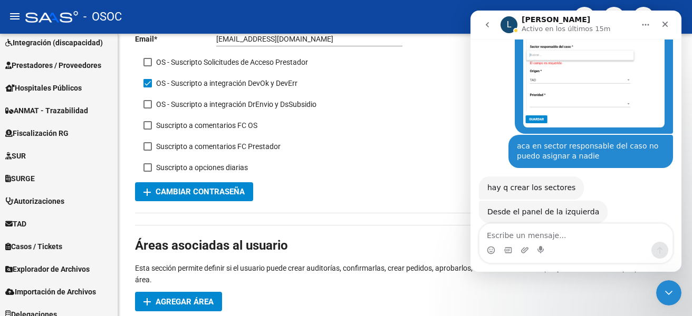
scroll to position [722, 0]
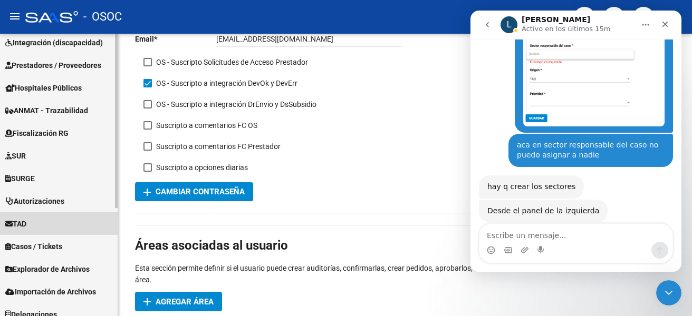
click at [100, 221] on link "TAD" at bounding box center [59, 223] width 118 height 23
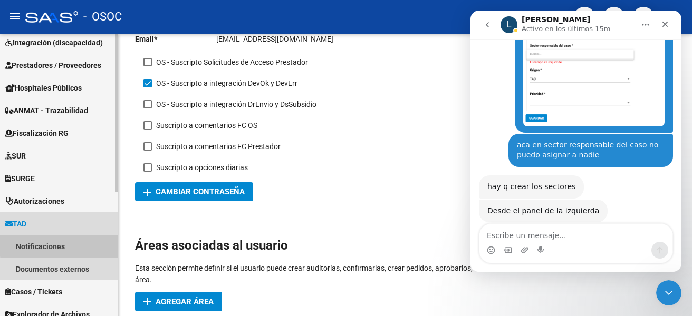
click at [88, 244] on link "Notificaciones" at bounding box center [59, 246] width 118 height 23
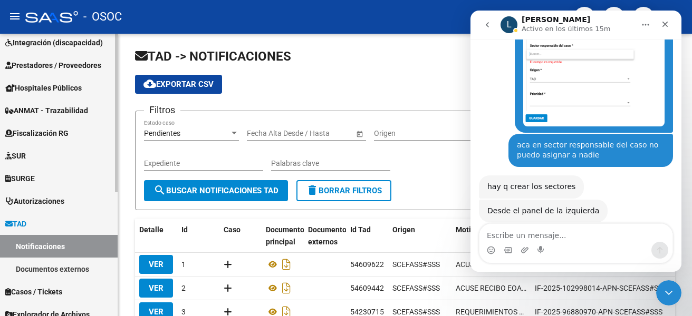
scroll to position [169, 0]
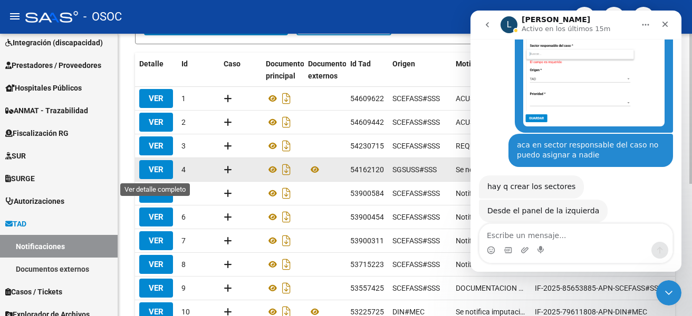
click at [151, 174] on span "VER" at bounding box center [156, 169] width 15 height 9
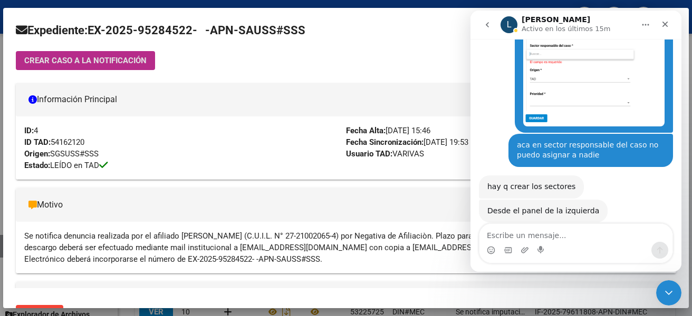
click at [139, 66] on button "CREAR CASO A LA NOTIFICACIÓN" at bounding box center [85, 60] width 139 height 19
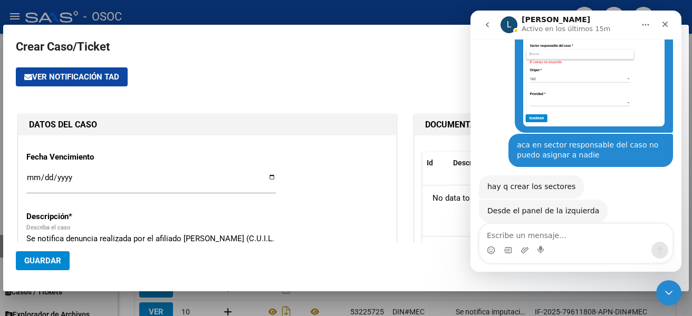
type input "27-21002065-4"
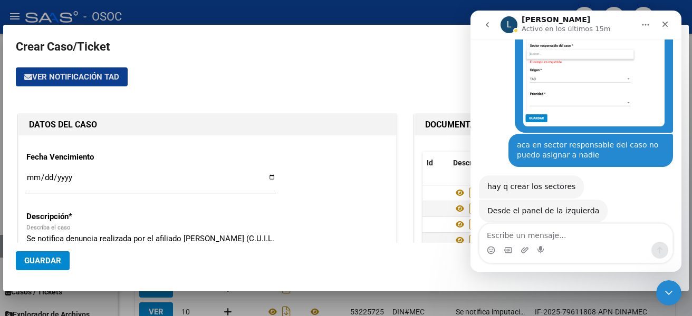
type input "SCARMATO NANCY BEATRIZ"
drag, startPoint x: 667, startPoint y: 25, endPoint x: 1134, endPoint y: 37, distance: 466.6
click at [667, 25] on icon "Cerrar" at bounding box center [664, 24] width 8 height 8
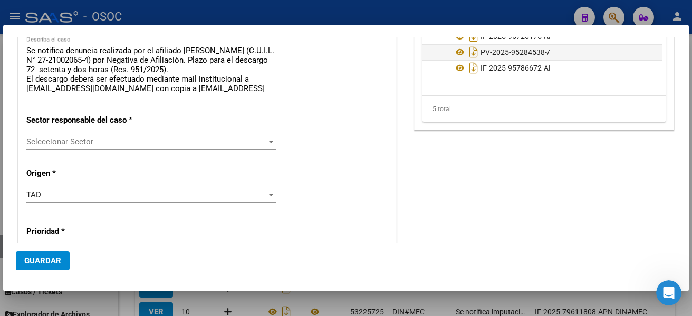
click at [157, 150] on div "Seleccionar Sector Seleccionar Sector" at bounding box center [150, 147] width 249 height 26
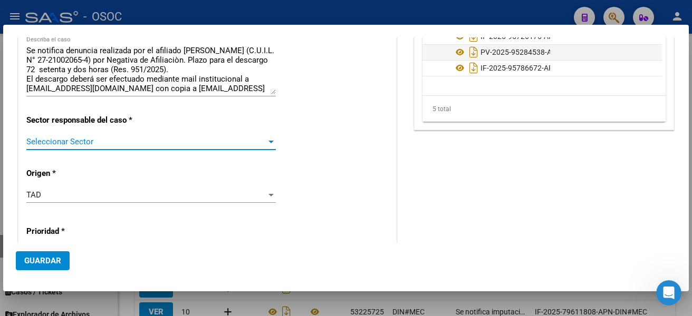
click at [169, 141] on span "Seleccionar Sector" at bounding box center [146, 141] width 240 height 9
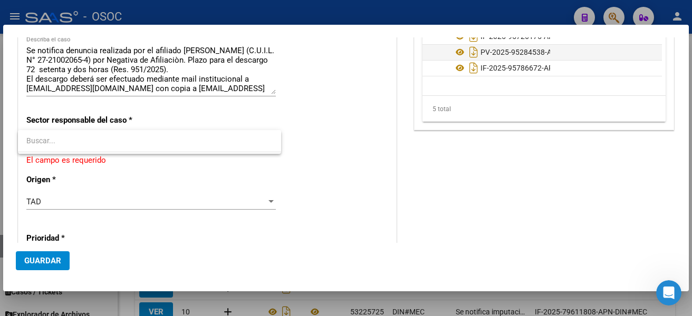
click at [348, 66] on div at bounding box center [346, 158] width 692 height 316
click at [439, 2] on div at bounding box center [346, 158] width 692 height 316
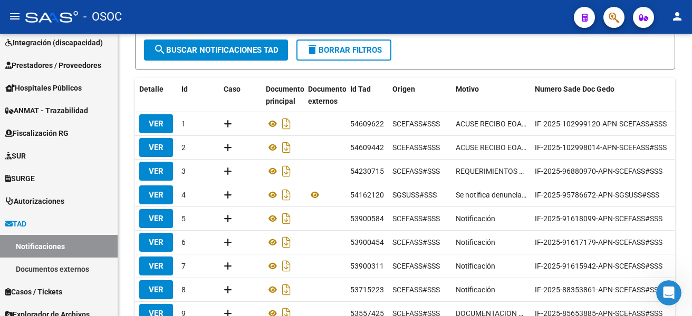
scroll to position [148, 0]
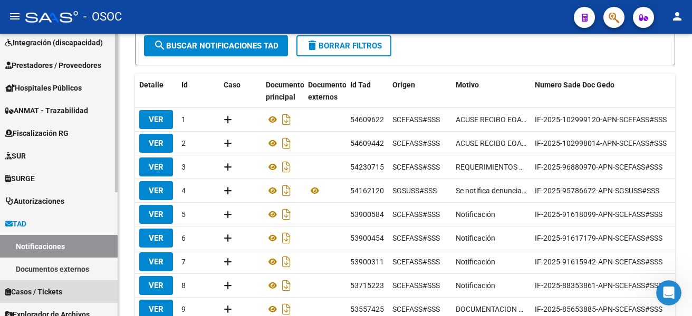
click at [50, 293] on span "Casos / Tickets" at bounding box center [33, 292] width 57 height 12
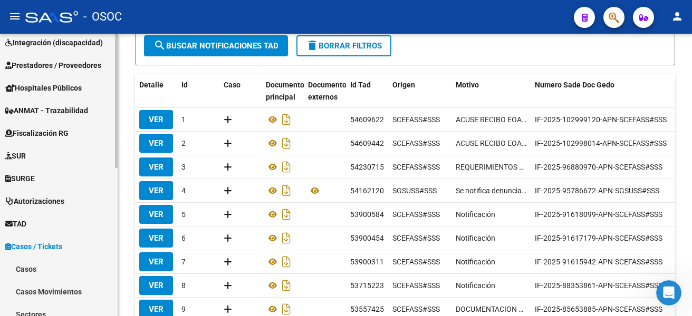
scroll to position [222, 0]
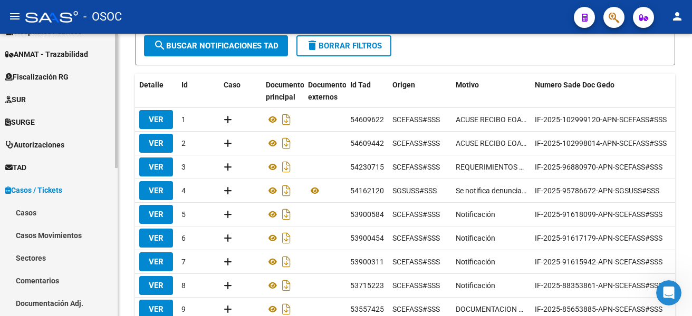
click at [123, 246] on mat-sidenav-container "Firma Express Inicio Calendario SSS Instructivos Contacto OS Reportes Tablero d…" at bounding box center [346, 175] width 692 height 283
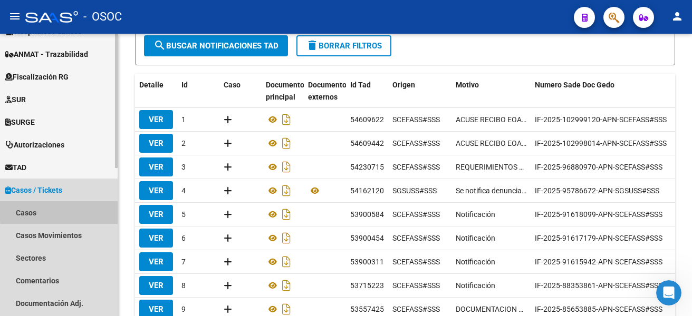
click at [83, 209] on link "Casos" at bounding box center [59, 212] width 118 height 23
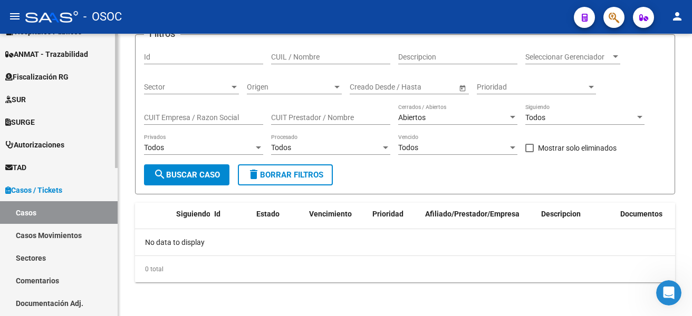
scroll to position [201, 0]
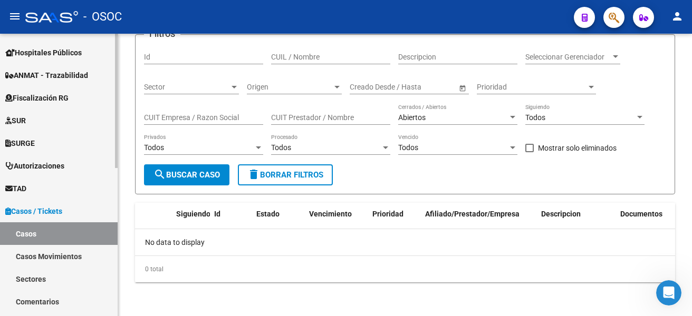
click at [81, 277] on link "Sectores" at bounding box center [59, 279] width 118 height 23
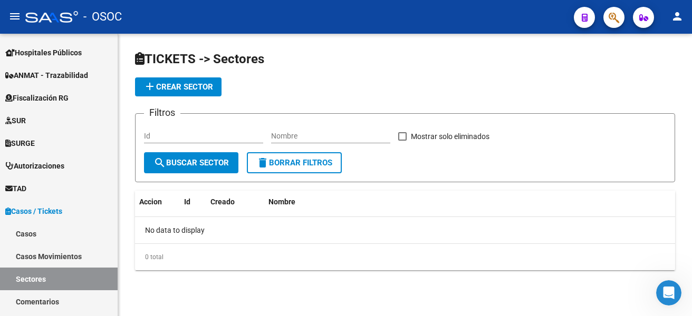
click at [211, 91] on span "add Crear Sector" at bounding box center [178, 86] width 70 height 9
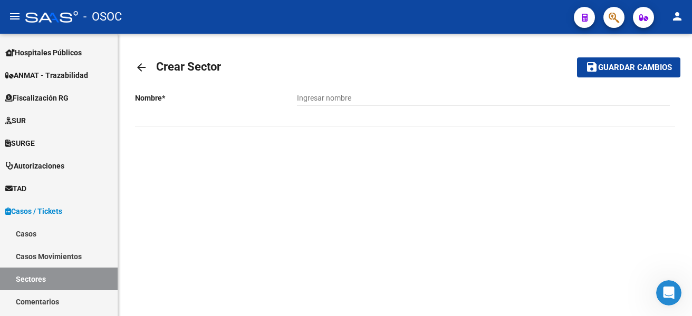
click at [211, 91] on div "Nombre * Ingresar nombre" at bounding box center [405, 111] width 540 height 54
click at [327, 94] on input "Ingresar nombre" at bounding box center [483, 98] width 373 height 9
type input "AFILIACIONES"
click at [610, 64] on span "Guardar cambios" at bounding box center [635, 67] width 74 height 9
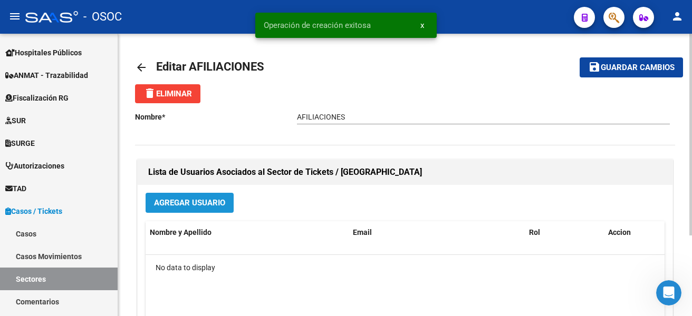
click at [210, 200] on span "Agregar Usuario" at bounding box center [189, 203] width 71 height 9
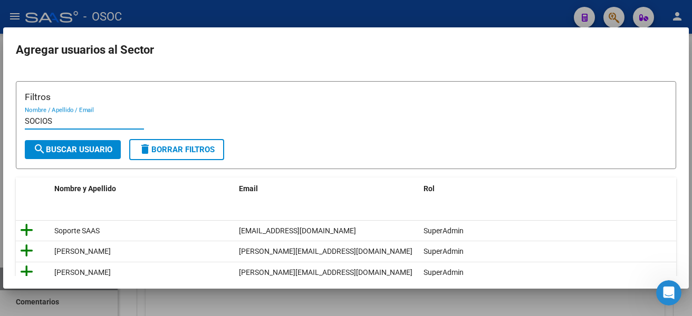
type input "SOCIOS"
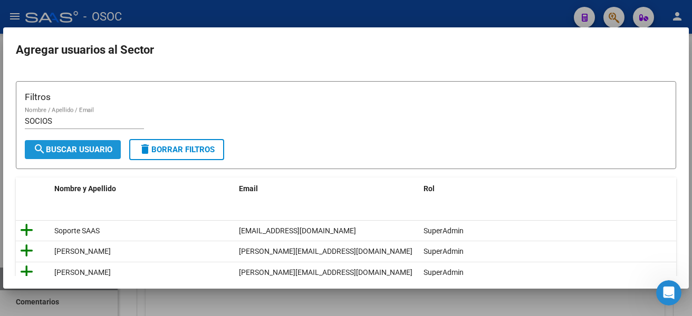
click at [93, 153] on span "search Buscar Usuario" at bounding box center [72, 149] width 79 height 9
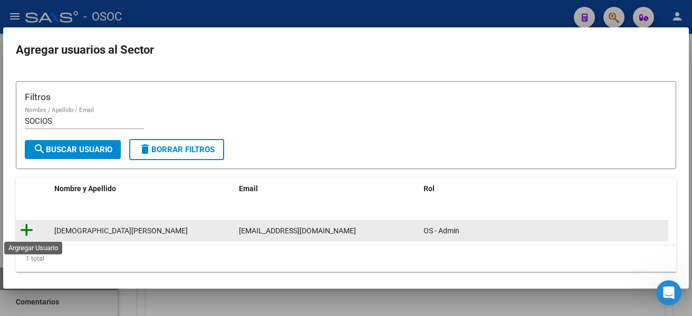
click at [25, 228] on icon at bounding box center [26, 230] width 13 height 15
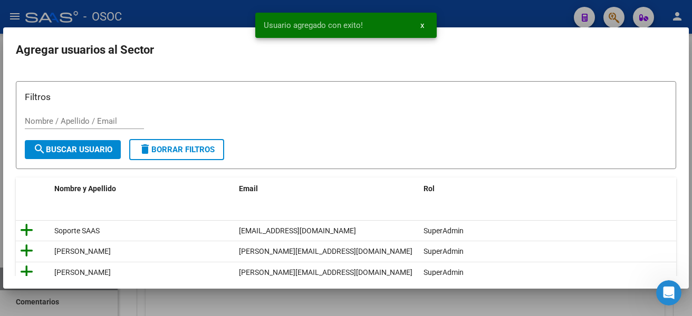
click at [511, 301] on div at bounding box center [346, 158] width 692 height 316
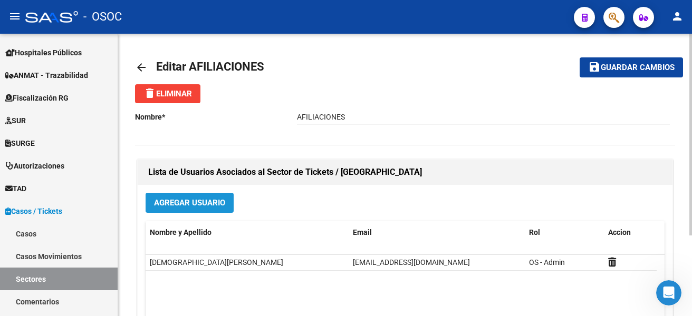
click at [181, 208] on button "Agregar Usuario" at bounding box center [189, 203] width 88 height 20
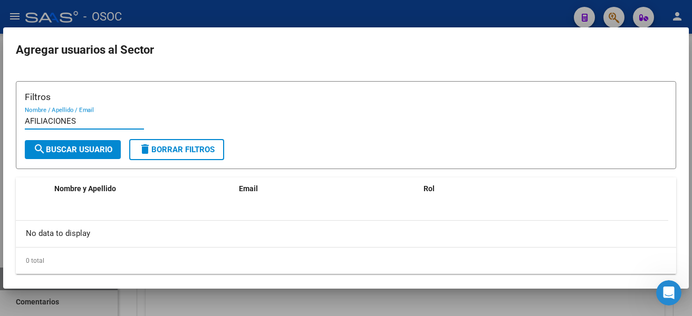
type input "AFILIACIONES"
click at [138, 144] on button "delete Borrar Filtros" at bounding box center [176, 149] width 95 height 21
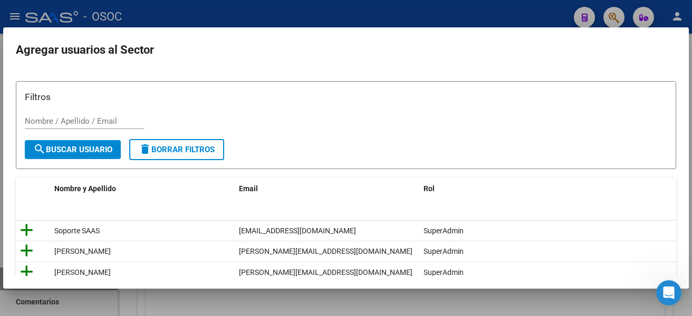
click at [283, 19] on div at bounding box center [346, 158] width 692 height 316
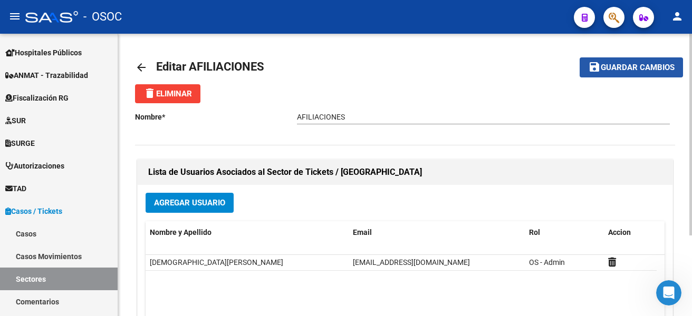
click at [646, 67] on span "Guardar cambios" at bounding box center [637, 67] width 74 height 9
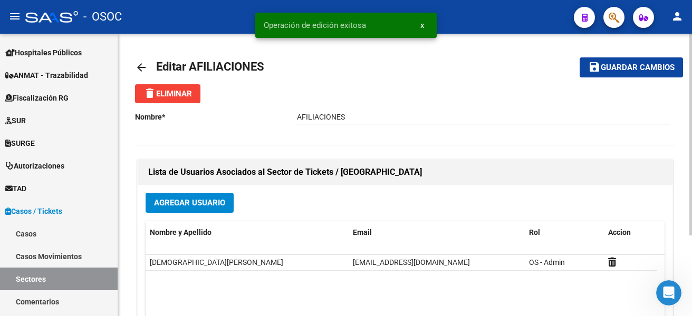
click at [143, 68] on mat-icon "arrow_back" at bounding box center [141, 67] width 13 height 13
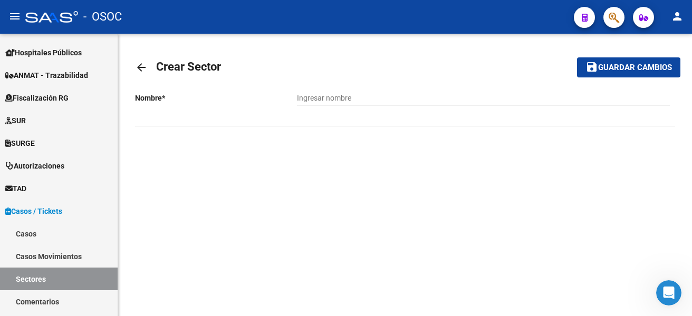
click at [394, 97] on input "Ingresar nombre" at bounding box center [483, 98] width 373 height 9
type input "MEDICACION"
click at [582, 69] on button "save Guardar cambios" at bounding box center [628, 67] width 103 height 20
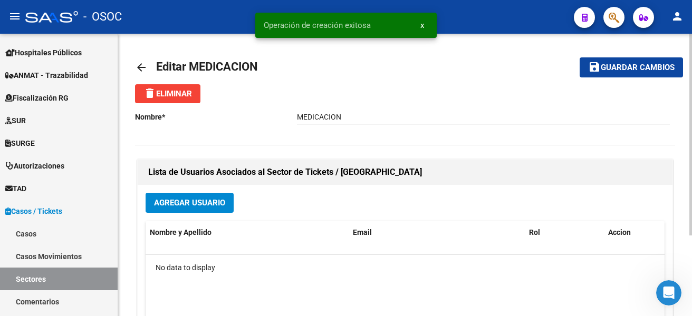
click at [200, 199] on span "Agregar Usuario" at bounding box center [189, 203] width 71 height 9
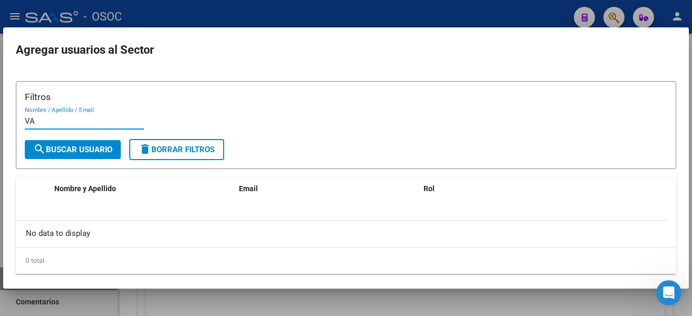
type input "V"
type input "G"
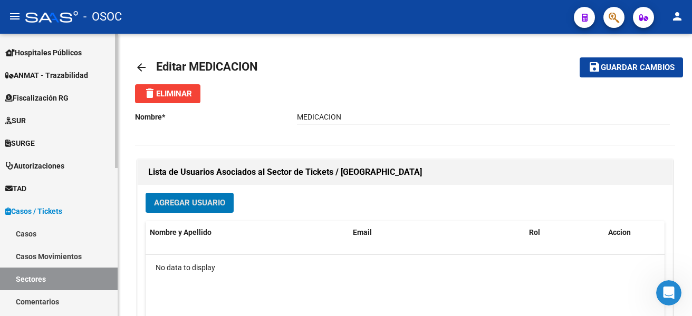
click at [53, 210] on span "Casos / Tickets" at bounding box center [33, 212] width 57 height 12
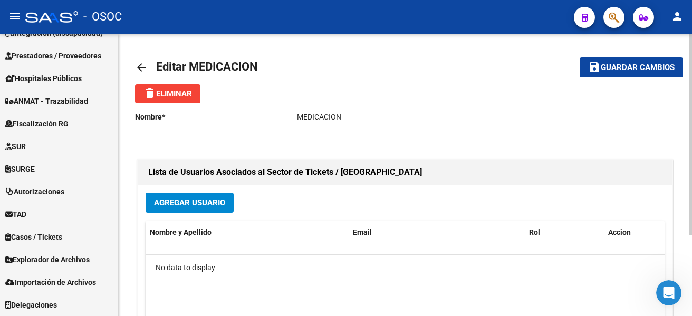
scroll to position [175, 0]
click at [145, 65] on mat-icon "arrow_back" at bounding box center [141, 67] width 13 height 13
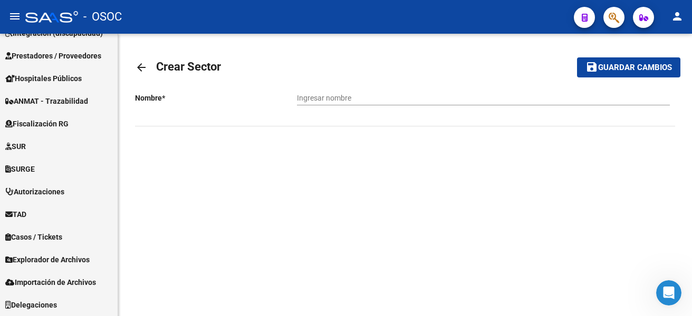
click at [359, 99] on input "Ingresar nombre" at bounding box center [483, 98] width 373 height 9
type input "CONTADURIA"
click at [606, 76] on button "save Guardar cambios" at bounding box center [628, 67] width 103 height 20
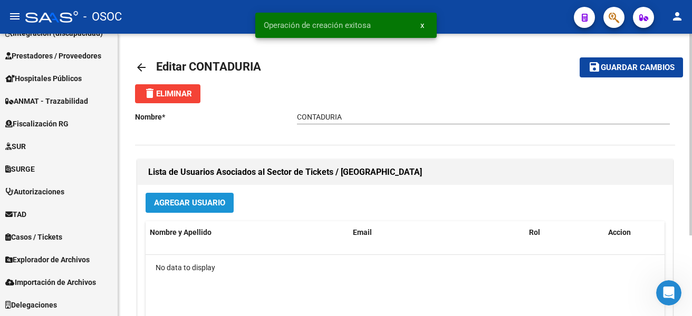
click at [197, 209] on button "Agregar Usuario" at bounding box center [189, 203] width 88 height 20
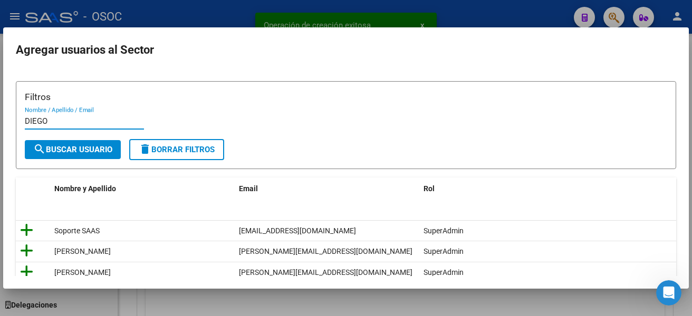
type input "DIEGO"
click at [98, 158] on button "search Buscar Usuario" at bounding box center [73, 149] width 96 height 19
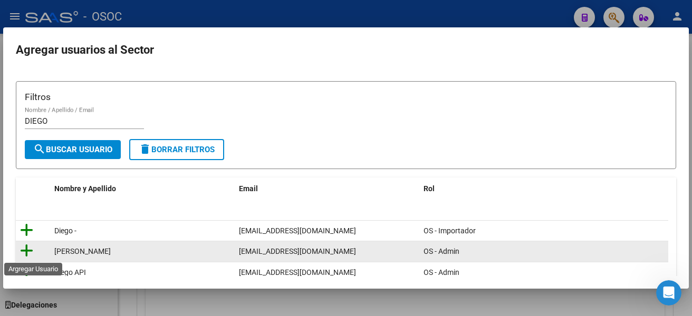
click at [27, 248] on icon at bounding box center [26, 251] width 13 height 15
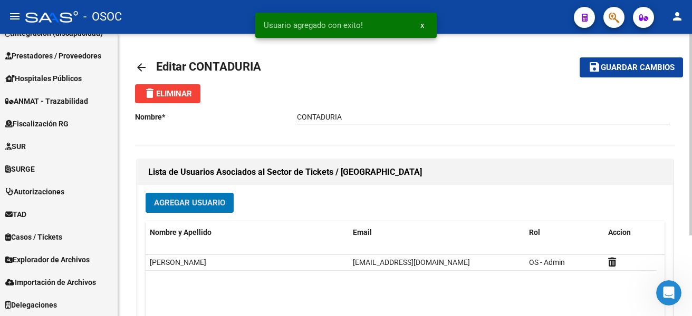
click at [141, 72] on mat-icon "arrow_back" at bounding box center [141, 67] width 13 height 13
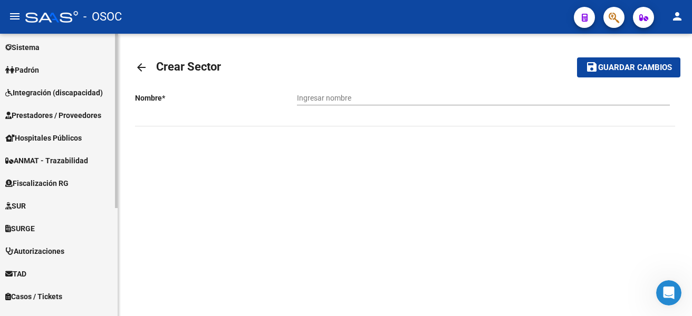
scroll to position [175, 0]
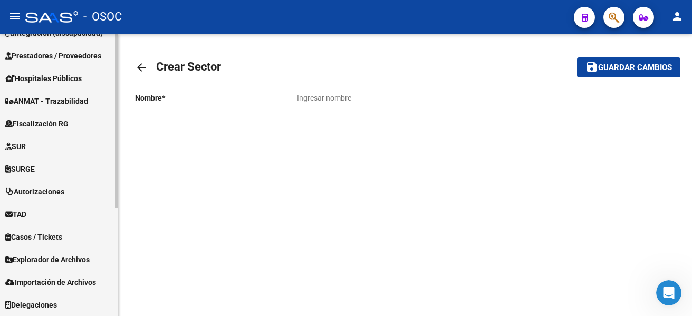
click at [113, 247] on div "Firma Express Inicio Calendario SSS Instructivos Contacto OS Reportes Tablero d…" at bounding box center [60, 87] width 120 height 457
click at [84, 236] on link "Casos / Tickets" at bounding box center [59, 237] width 118 height 23
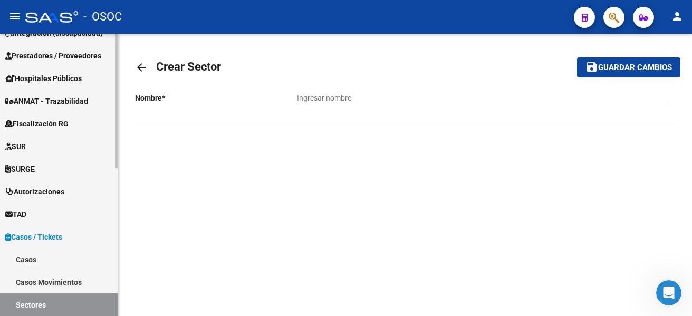
click at [80, 235] on link "Casos / Tickets" at bounding box center [59, 237] width 118 height 23
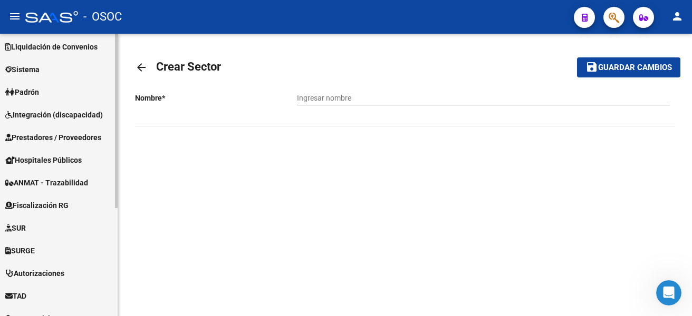
click at [120, 99] on mat-sidenav-container "Firma Express Inicio Calendario SSS Instructivos Contacto OS Reportes Tablero d…" at bounding box center [346, 175] width 692 height 283
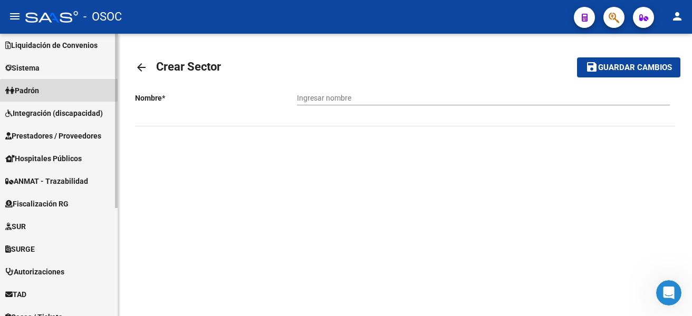
click at [104, 92] on link "Padrón" at bounding box center [59, 90] width 118 height 23
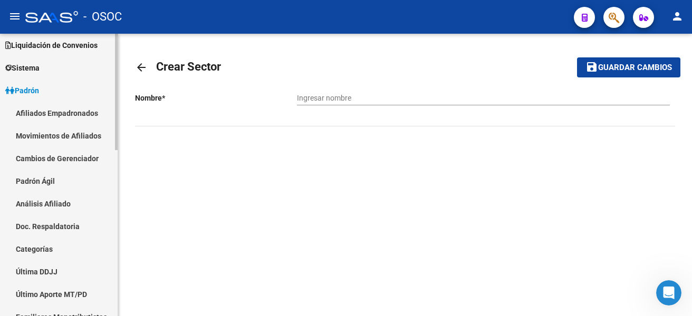
click at [96, 89] on link "Padrón" at bounding box center [59, 90] width 118 height 23
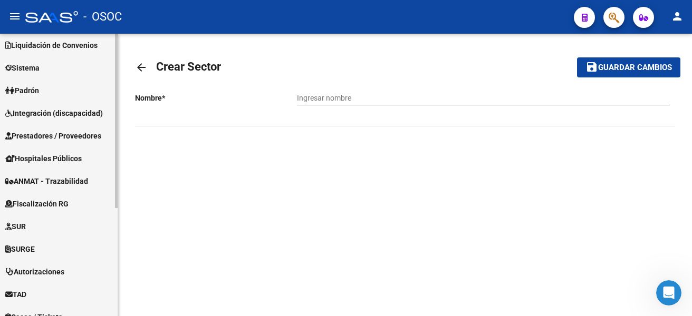
click at [94, 65] on link "Sistema" at bounding box center [59, 67] width 118 height 23
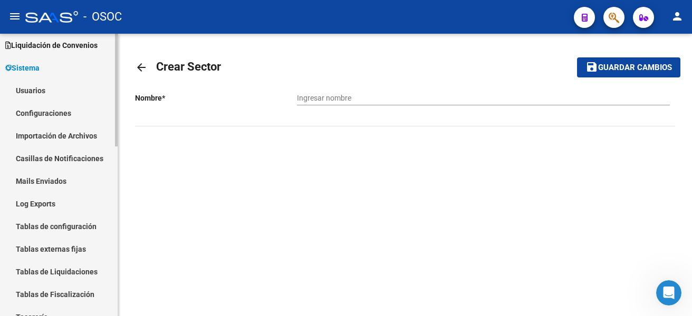
click at [91, 89] on link "Usuarios" at bounding box center [59, 90] width 118 height 23
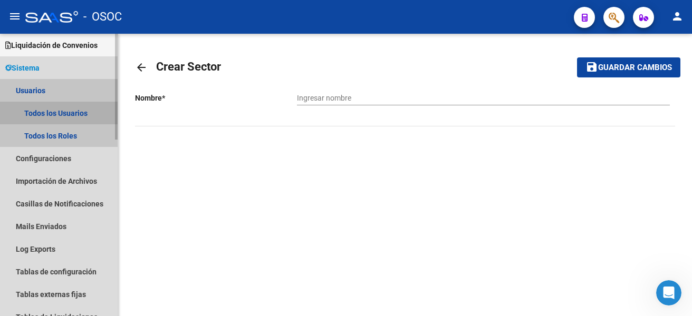
click at [81, 113] on link "Todos los Usuarios" at bounding box center [59, 113] width 118 height 23
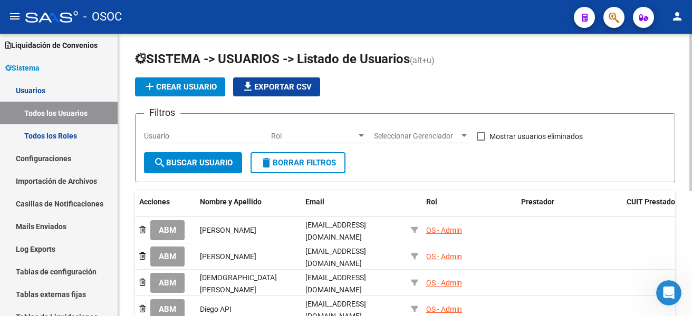
click at [189, 83] on span "add Crear Usuario" at bounding box center [179, 86] width 73 height 9
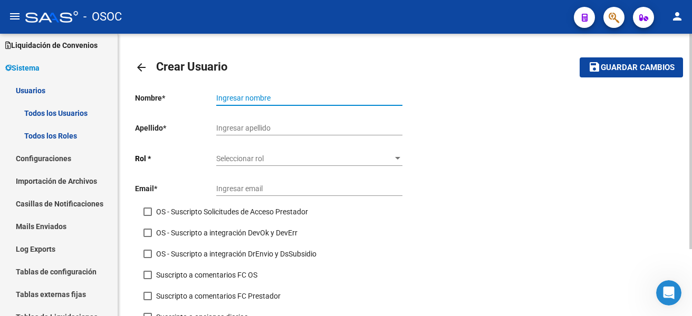
click at [226, 97] on input "Ingresar nombre" at bounding box center [309, 98] width 186 height 9
type input "Valeria"
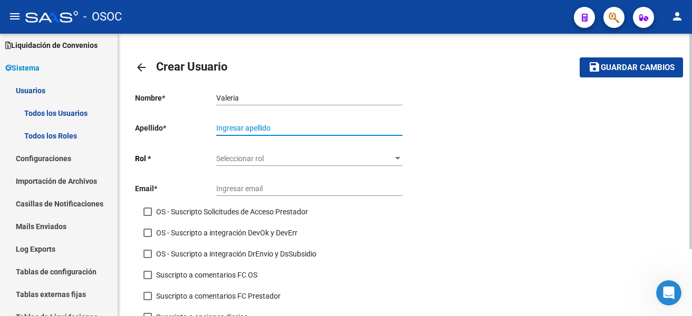
type input "V"
type input "Moreno"
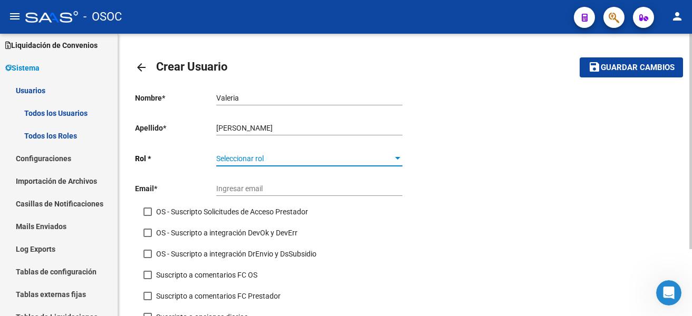
click at [241, 151] on div "Seleccionar rol Seleccionar rol" at bounding box center [309, 155] width 186 height 21
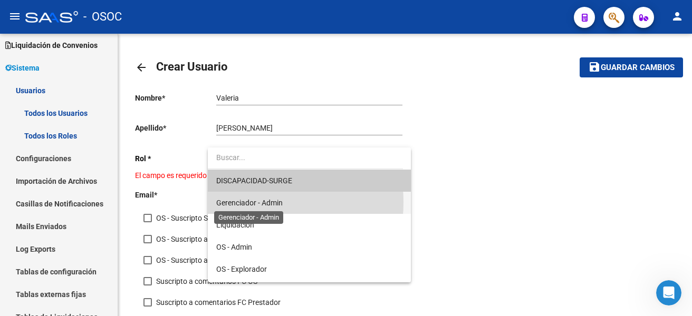
click at [245, 202] on span "Gerenciador - Admin" at bounding box center [249, 203] width 66 height 8
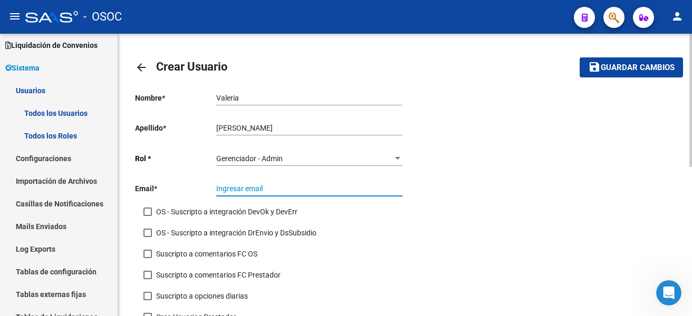
click at [246, 186] on input "Ingresar email" at bounding box center [309, 188] width 186 height 9
type input "m"
type input "valeriamoreno@am23d.com"
click at [648, 67] on span "Guardar cambios" at bounding box center [637, 67] width 74 height 9
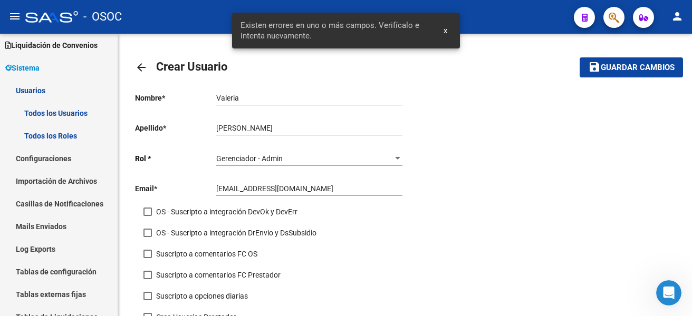
click at [446, 32] on span "x" at bounding box center [445, 30] width 4 height 9
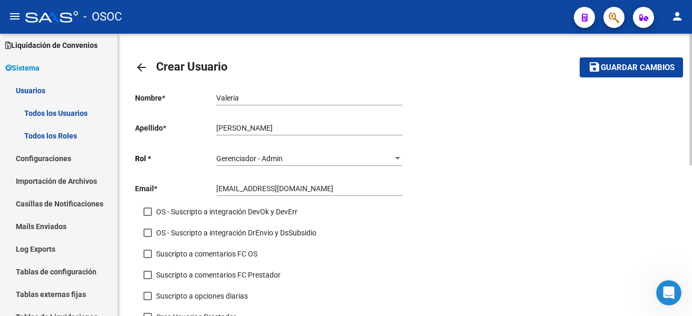
click at [445, 119] on div "Nombre * Valeria Ingresar nombre Apellido * Moreno Ingresar apellido Rol * Gere…" at bounding box center [405, 208] width 540 height 248
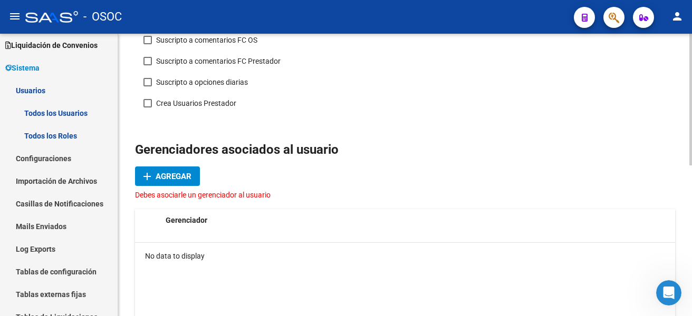
scroll to position [253, 0]
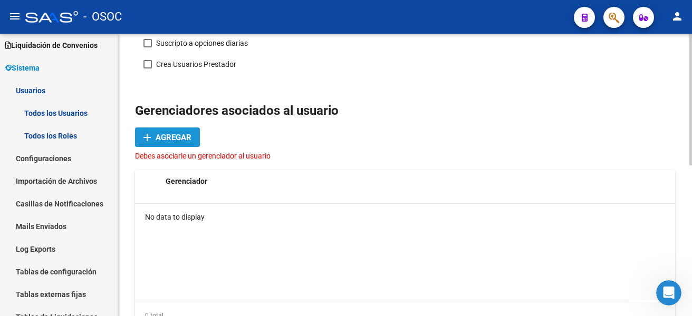
click at [163, 136] on span "Agregar" at bounding box center [173, 137] width 36 height 9
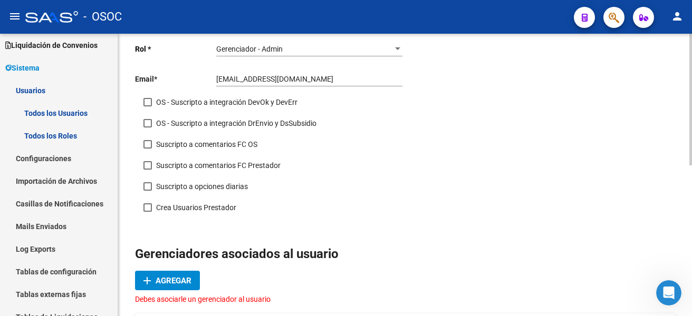
scroll to position [21, 0]
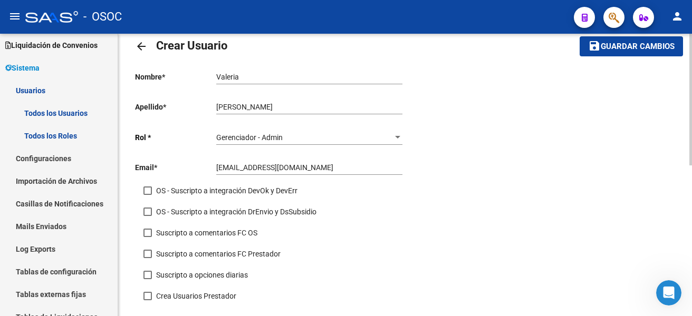
click at [297, 141] on div "Gerenciador - Admin" at bounding box center [304, 137] width 177 height 9
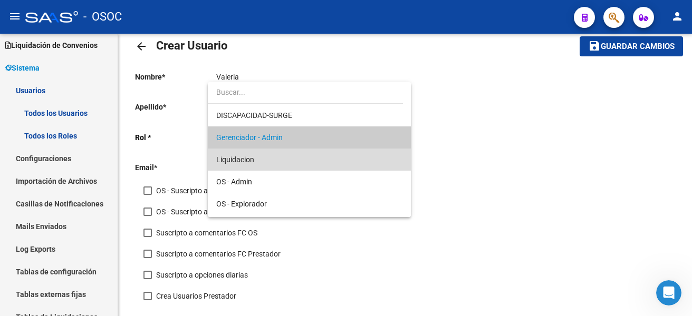
click at [347, 168] on span "Liquidacion" at bounding box center [309, 160] width 186 height 22
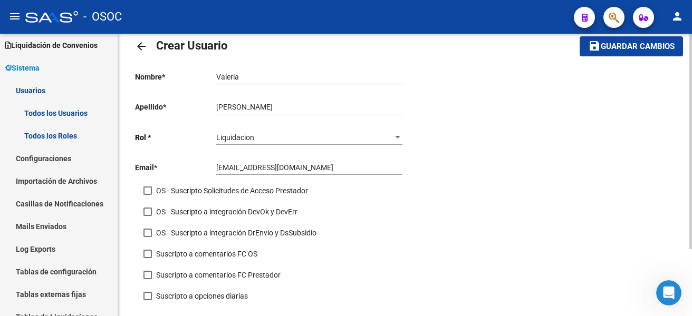
click at [331, 124] on div "Liquidacion Seleccionar rol" at bounding box center [309, 134] width 186 height 21
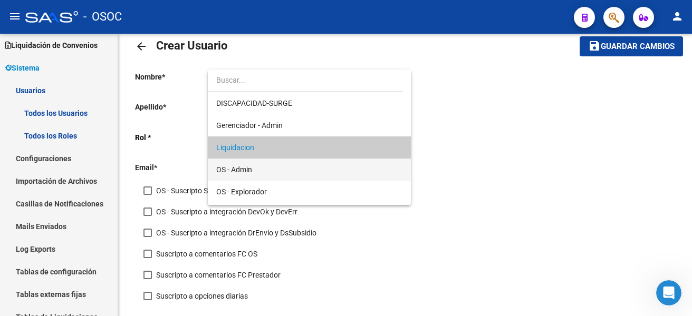
scroll to position [10, 0]
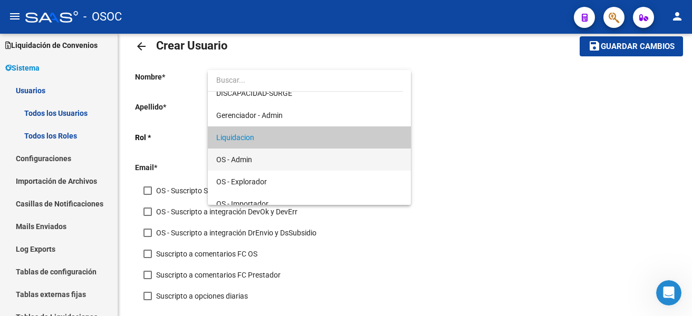
click at [291, 167] on span "OS - Admin" at bounding box center [309, 160] width 186 height 22
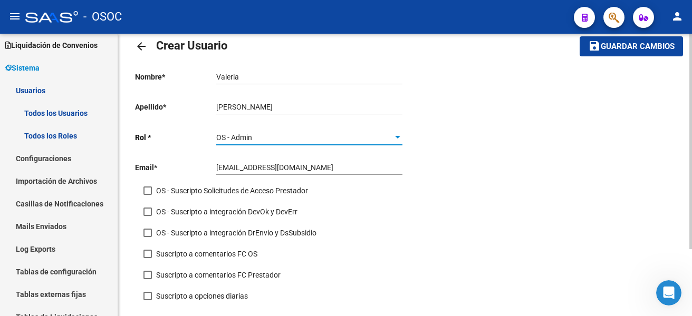
click at [632, 47] on span "Guardar cambios" at bounding box center [637, 46] width 74 height 9
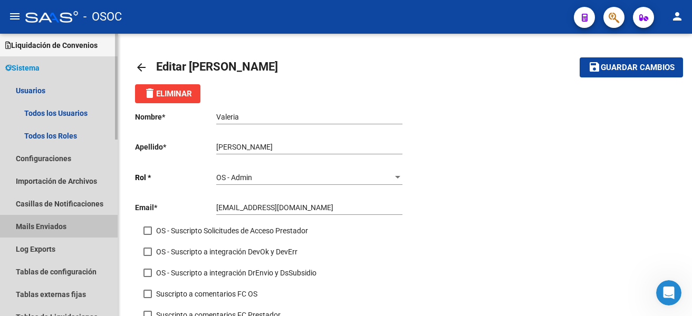
click at [113, 237] on link "Mails Enviados" at bounding box center [59, 226] width 118 height 23
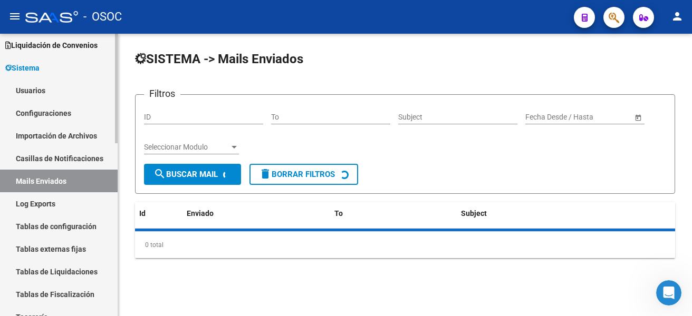
click at [114, 237] on link "Tablas de configuración" at bounding box center [59, 226] width 118 height 23
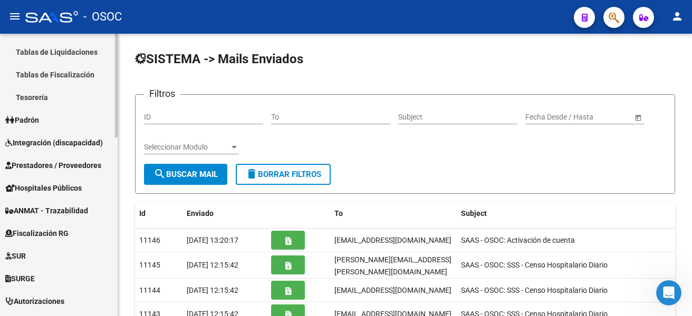
click at [117, 239] on div at bounding box center [116, 175] width 3 height 283
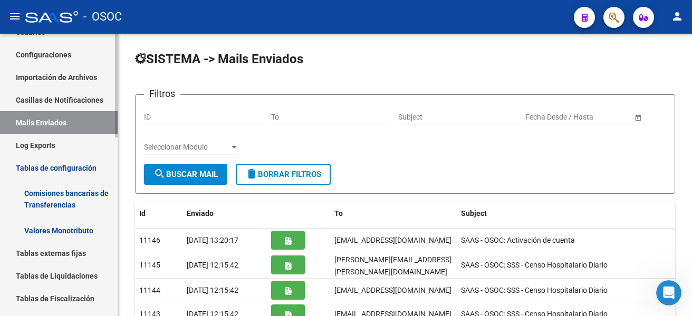
click at [95, 151] on div "Firma Express Inicio Calendario SSS Instructivos Contacto OS Reportes Tablero d…" at bounding box center [60, 265] width 120 height 770
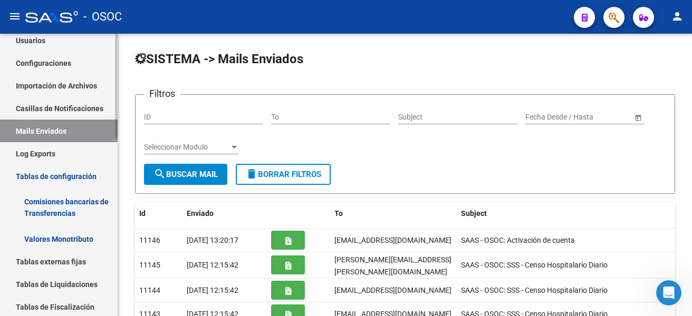
click at [84, 124] on link "Mails Enviados" at bounding box center [59, 131] width 118 height 23
click at [78, 112] on link "Casillas de Notificaciones" at bounding box center [59, 108] width 118 height 23
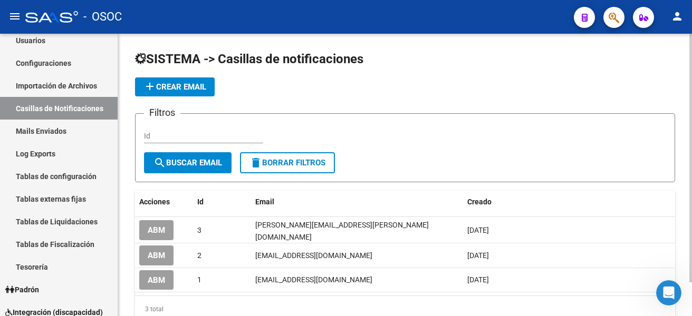
drag, startPoint x: 119, startPoint y: 140, endPoint x: 120, endPoint y: 83, distance: 56.4
click at [120, 83] on div "SISTEMA -> Casillas de notificaciones add Crear Email Filtros Id search Buscar …" at bounding box center [404, 195] width 573 height 323
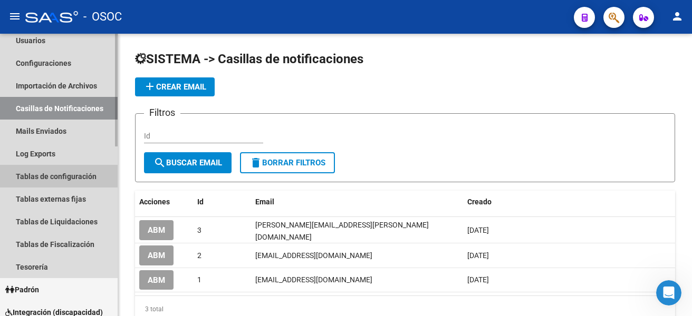
click at [96, 179] on link "Tablas de configuración" at bounding box center [59, 176] width 118 height 23
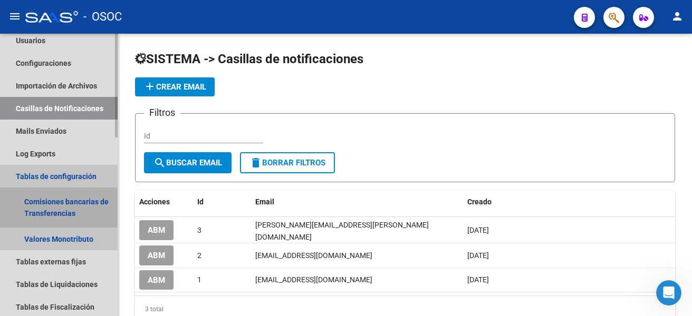
click at [113, 207] on link "Comisiones bancarias de Transferencias" at bounding box center [59, 208] width 118 height 40
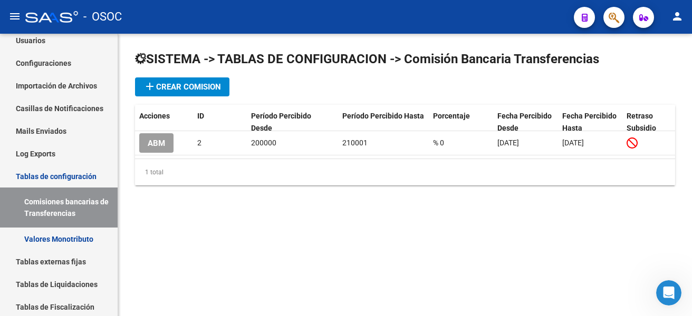
click at [118, 206] on div "SISTEMA -> TABLAS DE CONFIGURACION -> Comisión Bancaria Transferencias add Crea…" at bounding box center [404, 127] width 573 height 186
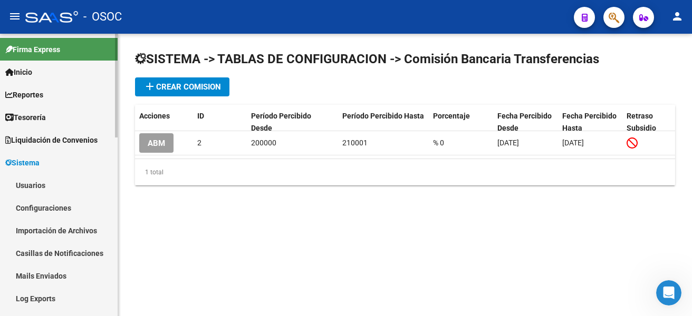
click at [70, 149] on link "Liquidación de Convenios" at bounding box center [59, 140] width 118 height 23
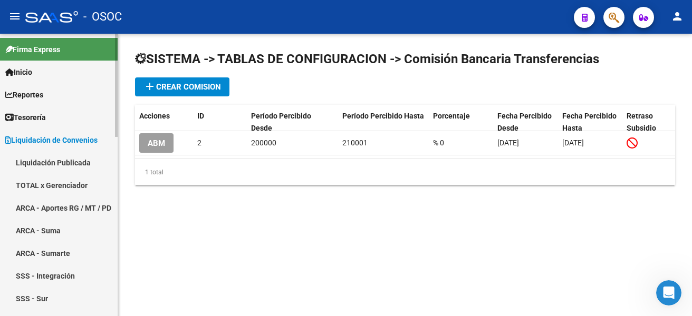
click at [70, 142] on span "Liquidación de Convenios" at bounding box center [51, 140] width 92 height 12
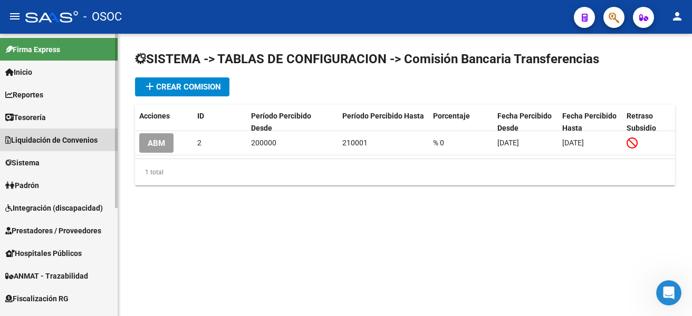
click at [66, 155] on mat-nav-list "Firma Express Inicio Calendario SSS Instructivos Contacto OS Reportes Tablero d…" at bounding box center [59, 262] width 118 height 457
click at [116, 216] on div at bounding box center [116, 175] width 3 height 283
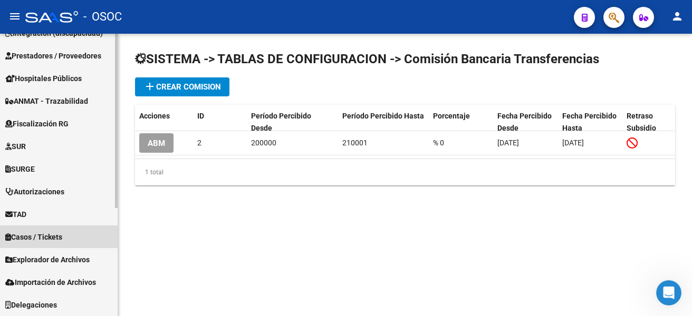
click at [60, 236] on span "Casos / Tickets" at bounding box center [33, 237] width 57 height 12
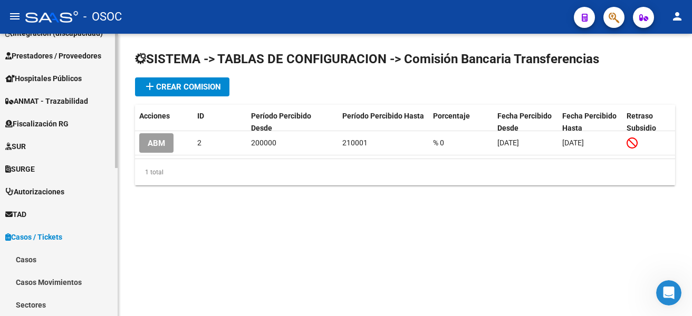
click at [51, 257] on link "Casos" at bounding box center [59, 259] width 118 height 23
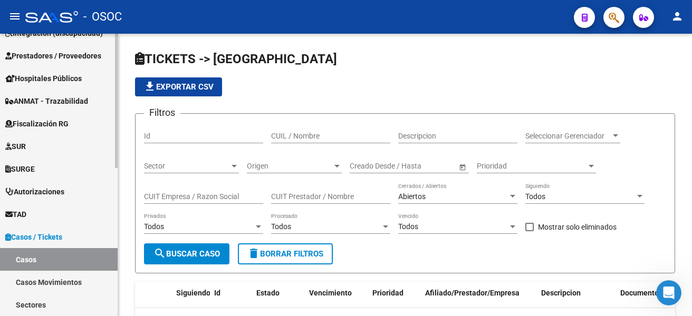
click at [49, 281] on link "Casos Movimientos" at bounding box center [59, 282] width 118 height 23
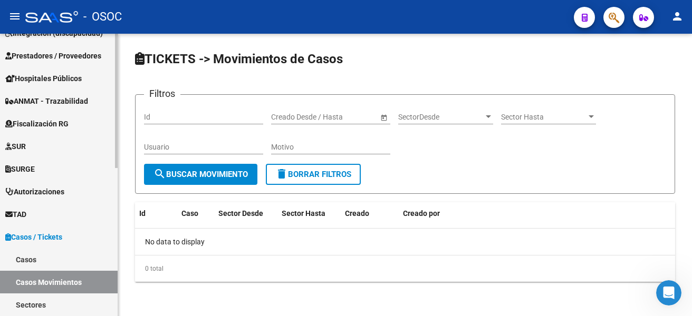
click at [48, 267] on link "Casos" at bounding box center [59, 259] width 118 height 23
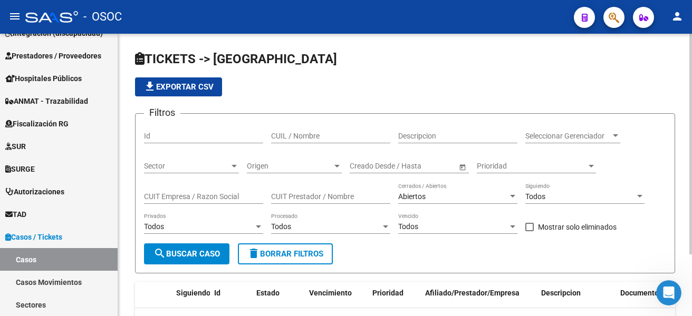
click at [211, 240] on div "Todos Privados" at bounding box center [203, 228] width 119 height 30
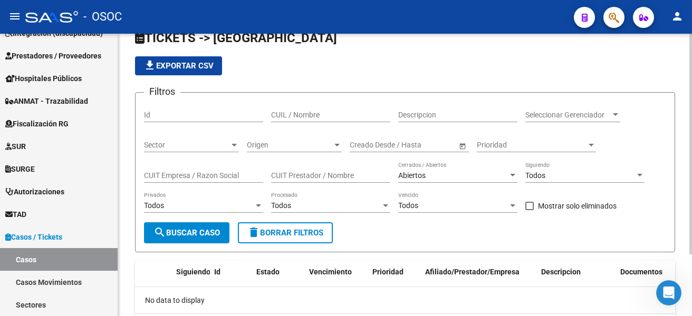
scroll to position [79, 0]
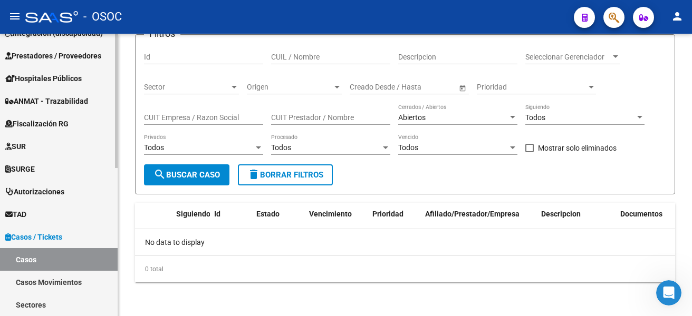
click at [70, 297] on link "Sectores" at bounding box center [59, 305] width 118 height 23
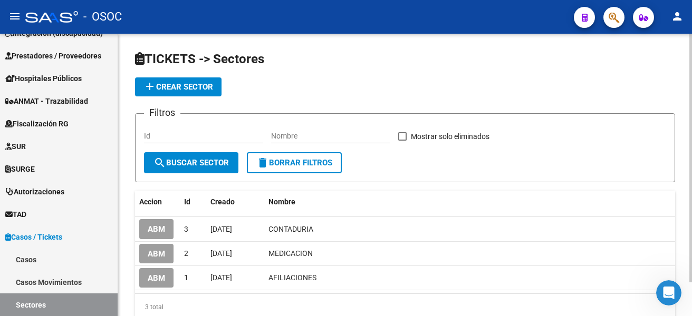
click at [188, 73] on app-list-header "TICKETS -> Sectores add Crear Sector Filtros Id Nombre Mostrar solo eliminados …" at bounding box center [405, 117] width 540 height 132
click at [188, 78] on button "add Crear Sector" at bounding box center [178, 86] width 86 height 19
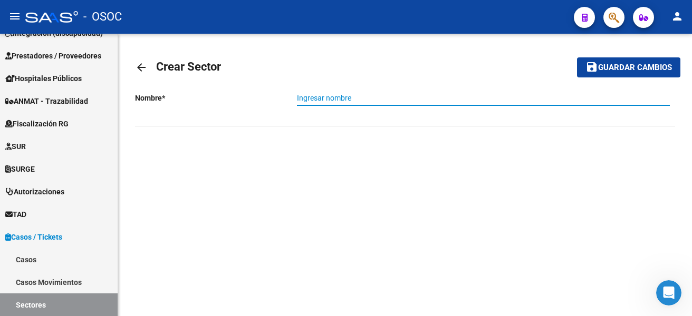
click at [353, 98] on input "Ingresar nombre" at bounding box center [483, 98] width 373 height 9
type input "MEDICACION"
click at [600, 75] on button "save Guardar cambios" at bounding box center [628, 67] width 103 height 20
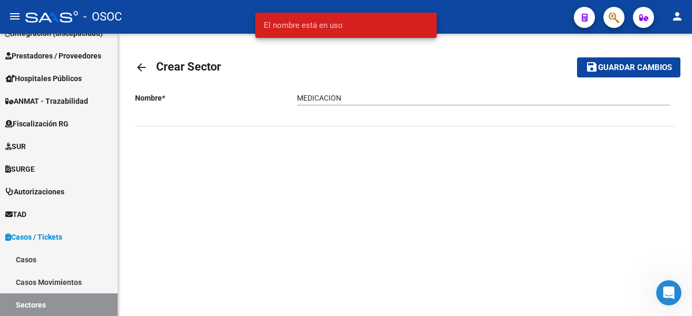
click at [136, 59] on link "arrow_back" at bounding box center [145, 67] width 21 height 25
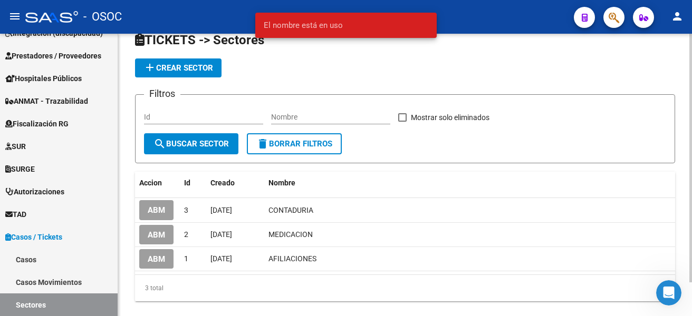
scroll to position [21, 0]
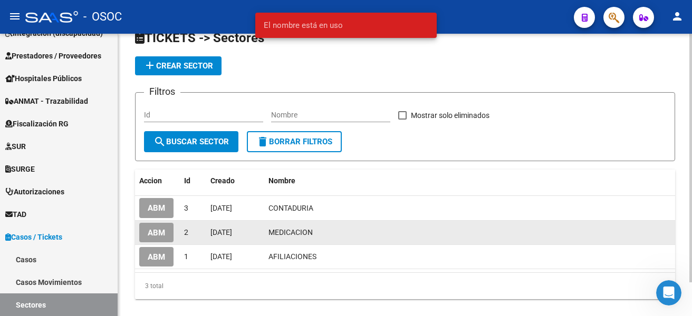
click at [167, 227] on button "ABM" at bounding box center [156, 233] width 34 height 20
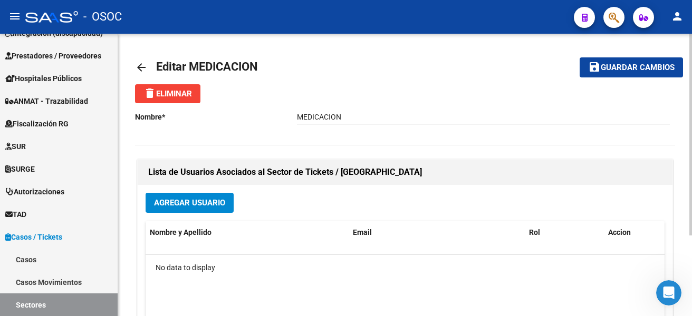
click at [190, 217] on div "Agregar Usuario Nombre y Apellido Email Rol Accion No data to display 0 total 1" at bounding box center [405, 290] width 534 height 210
click at [190, 212] on button "Agregar Usuario" at bounding box center [189, 203] width 88 height 20
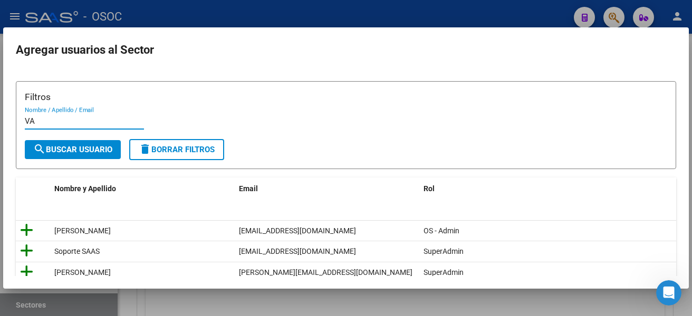
type input "VA"
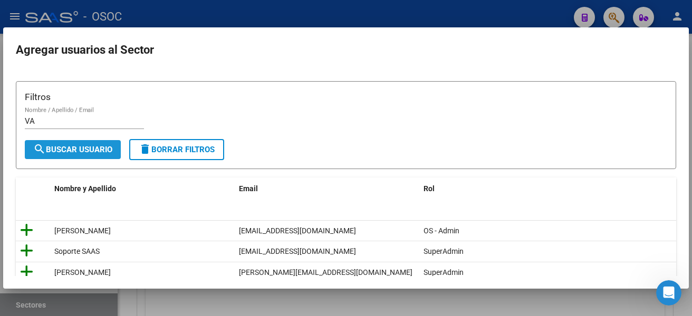
click at [92, 144] on button "search Buscar Usuario" at bounding box center [73, 149] width 96 height 19
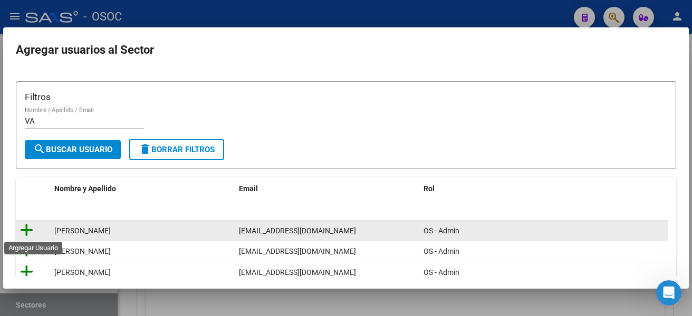
click at [25, 227] on icon at bounding box center [26, 230] width 13 height 15
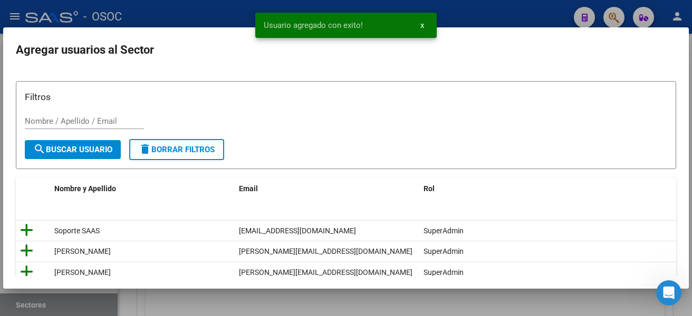
click at [490, 9] on div at bounding box center [346, 158] width 692 height 316
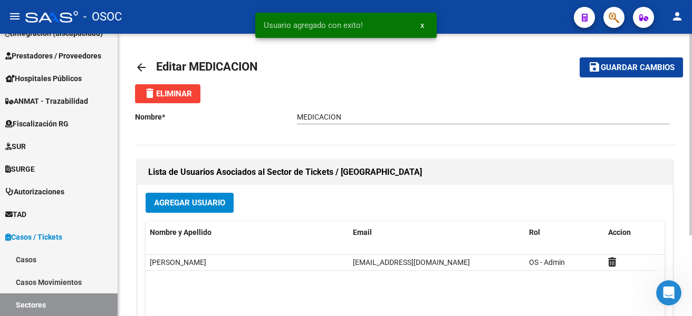
click at [627, 61] on button "save Guardar cambios" at bounding box center [630, 67] width 103 height 20
click at [140, 64] on mat-icon "arrow_back" at bounding box center [141, 67] width 13 height 13
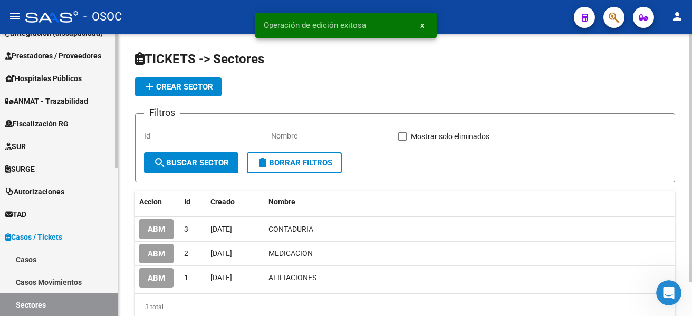
click at [63, 213] on link "TAD" at bounding box center [59, 214] width 118 height 23
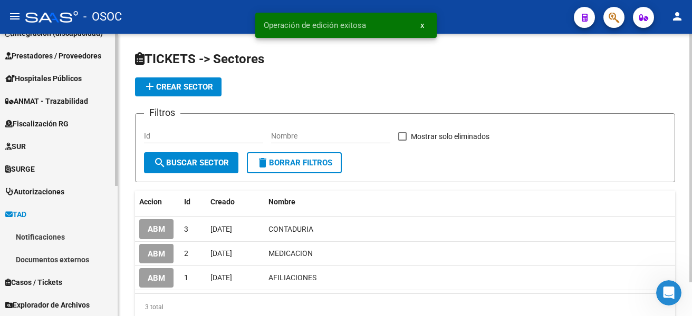
click at [59, 235] on link "Notificaciones" at bounding box center [59, 237] width 118 height 23
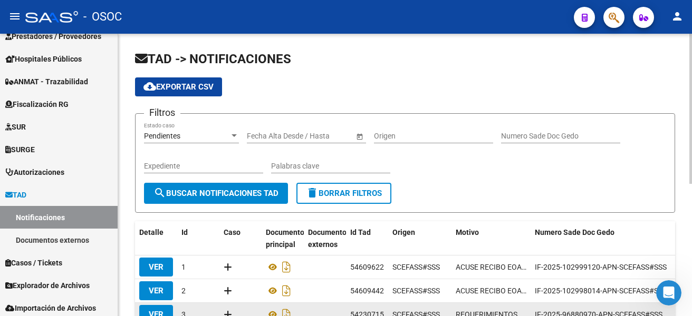
scroll to position [196, 0]
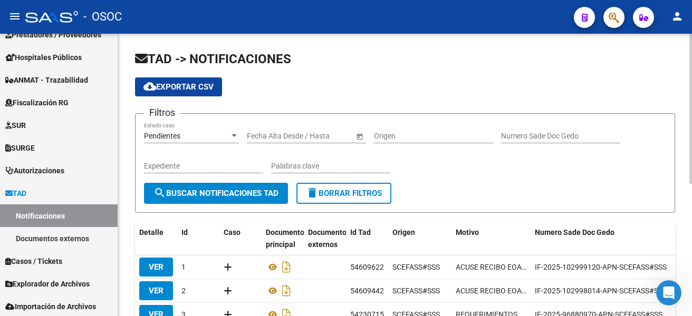
click at [495, 184] on form "Filtros Pendientes Estado caso Fecha inicio – Fecha fin Fecha Alta Desde / Hast…" at bounding box center [405, 163] width 540 height 100
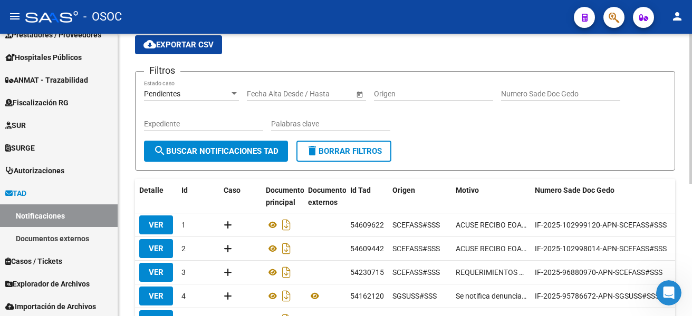
scroll to position [84, 0]
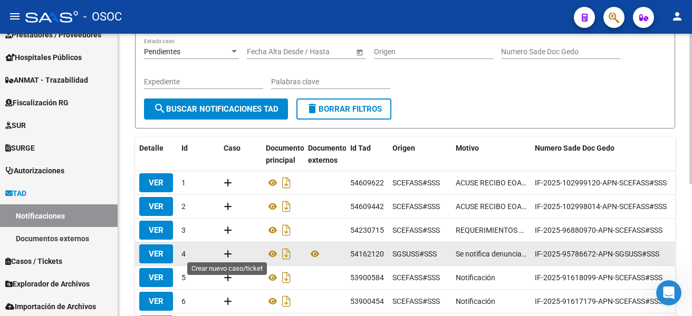
click at [229, 256] on icon at bounding box center [227, 254] width 8 height 10
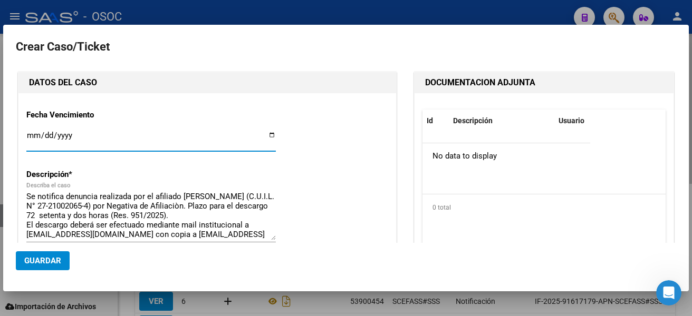
type input "27-21002065-4"
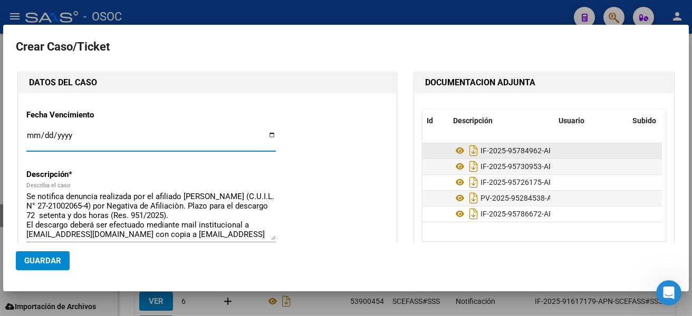
type input "SCARMATO NANCY BEATRIZ"
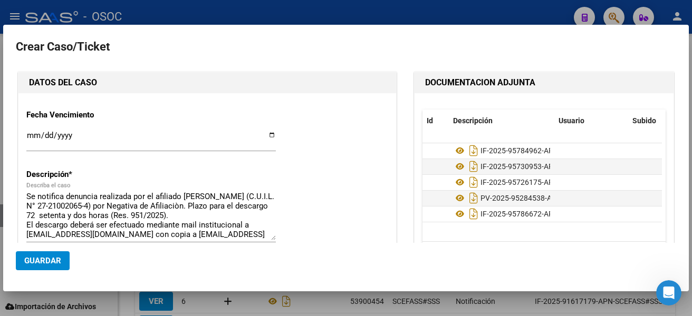
click at [267, 137] on input "Ingresar fecha" at bounding box center [150, 139] width 249 height 17
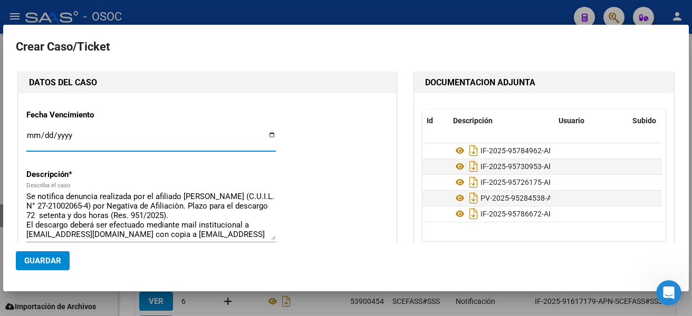
type input "2025-09-22"
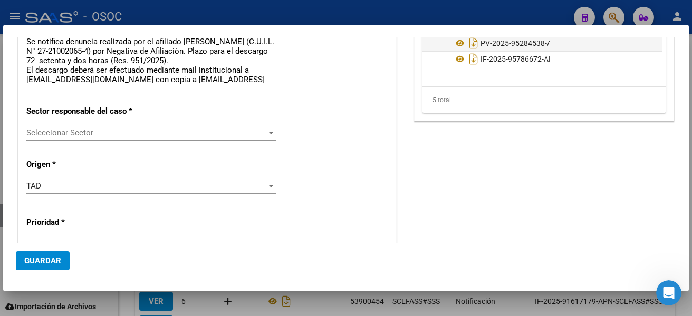
scroll to position [180, 0]
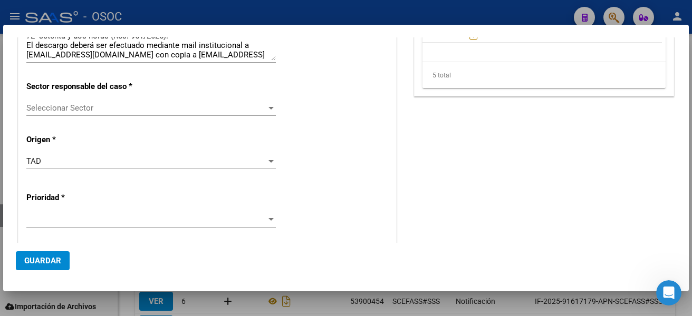
click at [139, 100] on div "Fecha Vencimiento 2025-09-22 Ingresar fecha Descripción * Se notifica denuncia …" at bounding box center [207, 188] width 362 height 534
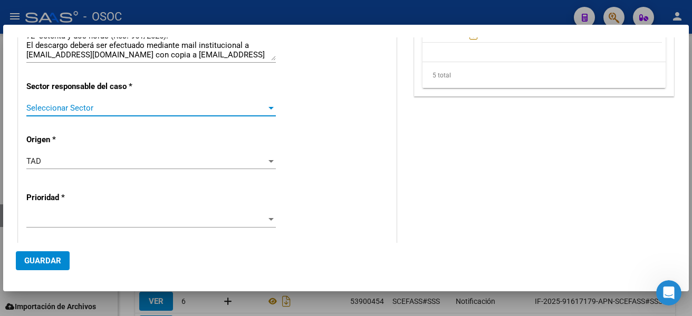
click at [140, 106] on span "Seleccionar Sector" at bounding box center [146, 107] width 240 height 9
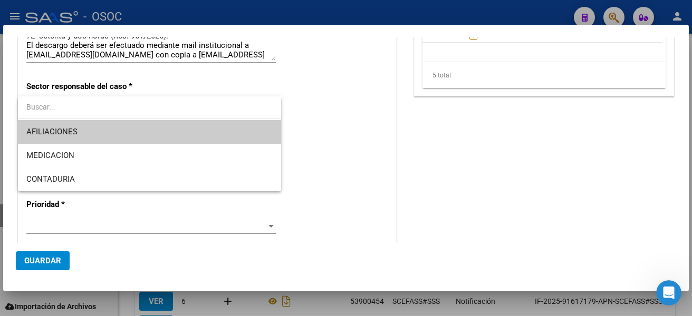
click at [85, 130] on span "AFILIACIONES" at bounding box center [149, 132] width 246 height 24
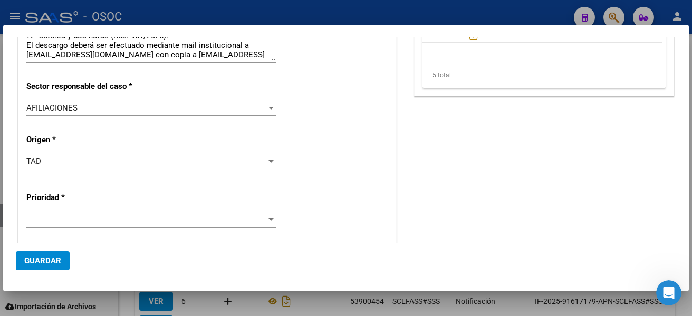
click at [82, 228] on div at bounding box center [150, 225] width 249 height 26
click at [90, 222] on span at bounding box center [146, 219] width 240 height 9
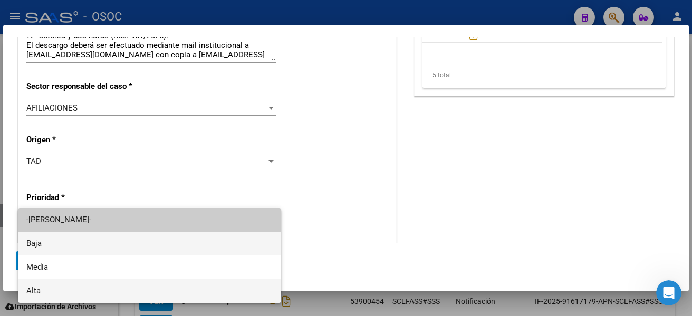
drag, startPoint x: 73, startPoint y: 245, endPoint x: 53, endPoint y: 284, distance: 43.4
click at [53, 284] on div "-Elija Prioridad- Baja Media Alta" at bounding box center [149, 255] width 263 height 95
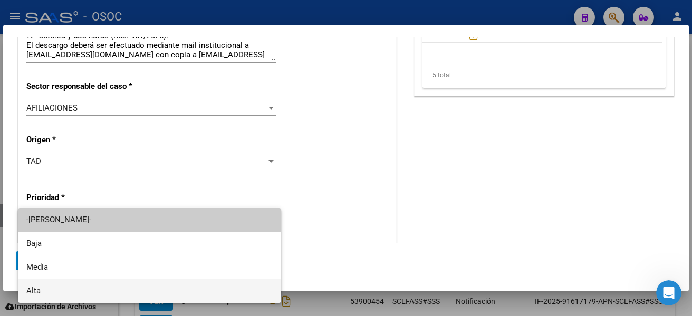
click at [53, 284] on span "Alta" at bounding box center [149, 291] width 246 height 24
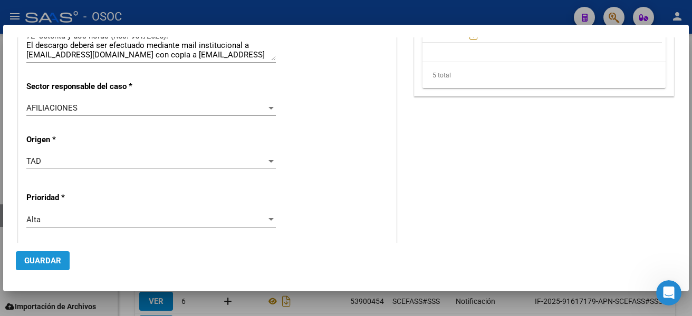
click at [36, 258] on span "Guardar" at bounding box center [42, 260] width 37 height 9
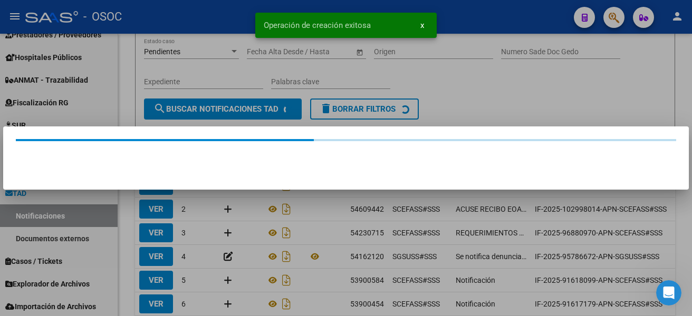
scroll to position [0, 0]
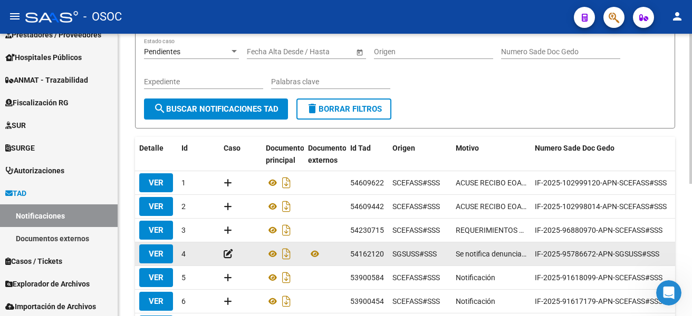
click at [226, 251] on icon at bounding box center [227, 254] width 9 height 10
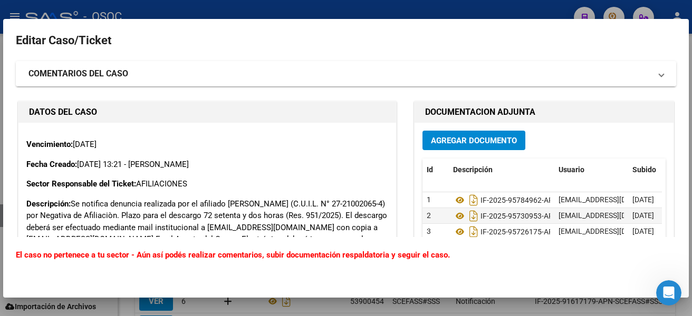
click at [348, 83] on mat-expansion-panel-header "COMENTARIOS DEL CASO" at bounding box center [346, 73] width 660 height 25
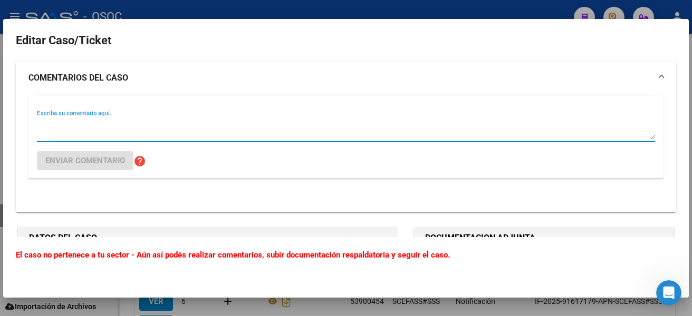
click at [176, 129] on textarea "Escriba su comentario aquí." at bounding box center [346, 129] width 618 height 21
click at [176, 129] on textarea "Y" at bounding box center [346, 129] width 618 height 21
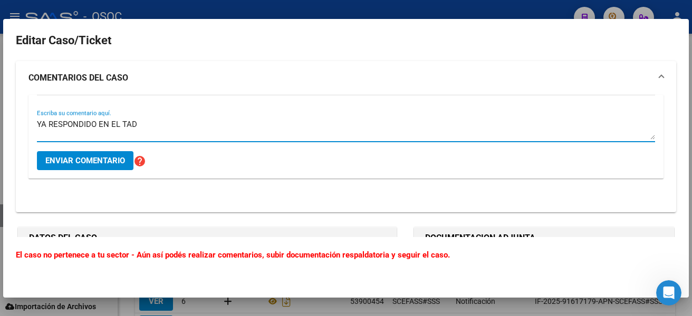
type textarea "YA RESPONDIDO EN EL TAD"
click at [102, 157] on span "Enviar comentario" at bounding box center [85, 160] width 80 height 9
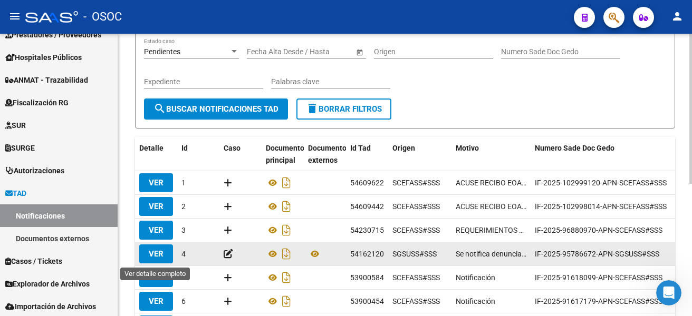
click at [159, 251] on span "VER" at bounding box center [156, 253] width 15 height 9
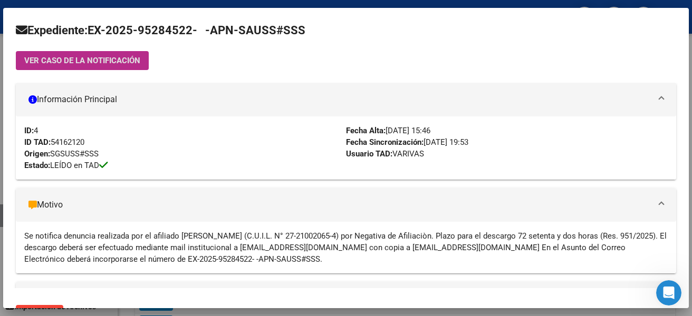
click at [244, 55] on mat-dialog-container "Expediente: EX-2025-95284522- -APN-SAUSS#SSS VER CASO DE LA NOTIFICACIÓN Inform…" at bounding box center [345, 158] width 685 height 300
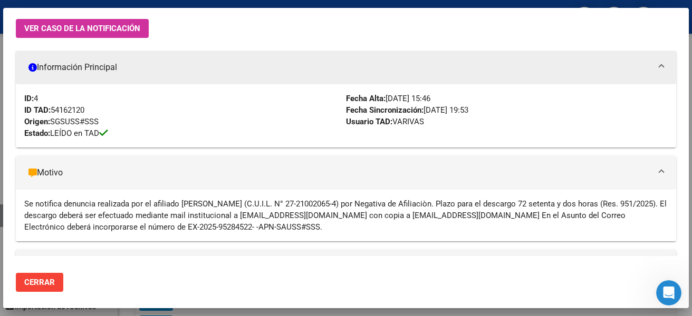
scroll to position [33, 0]
click at [36, 283] on span "Cerrar" at bounding box center [39, 281] width 31 height 9
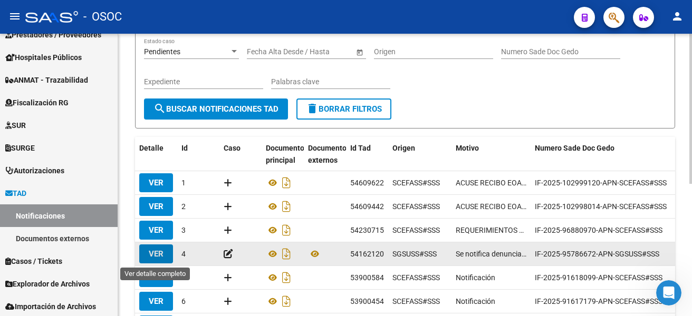
click at [163, 249] on span "VER" at bounding box center [156, 253] width 15 height 9
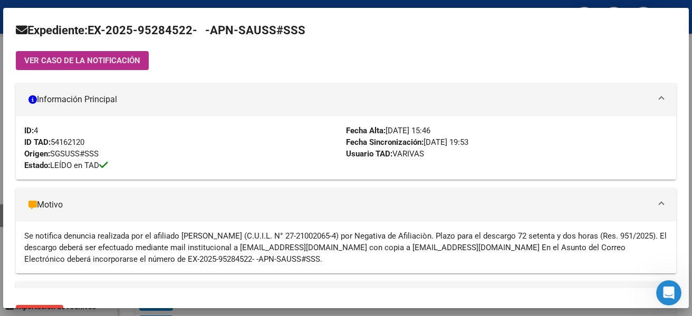
click at [111, 63] on span "VER CASO DE LA NOTIFICACIÓN" at bounding box center [82, 60] width 116 height 9
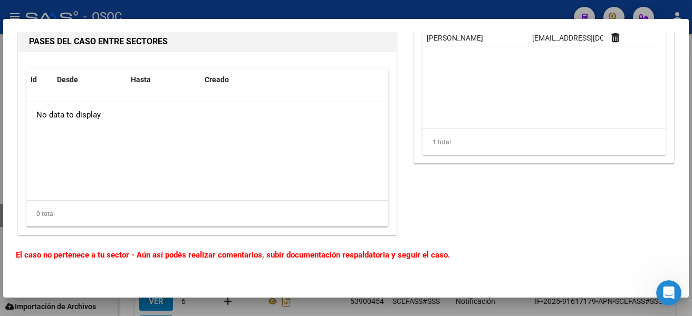
scroll to position [0, 0]
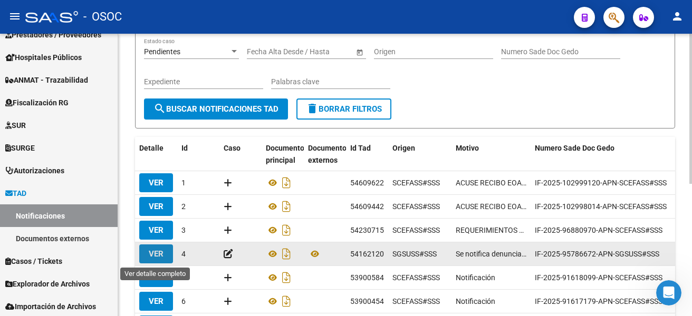
click at [153, 255] on span "VER" at bounding box center [156, 253] width 15 height 9
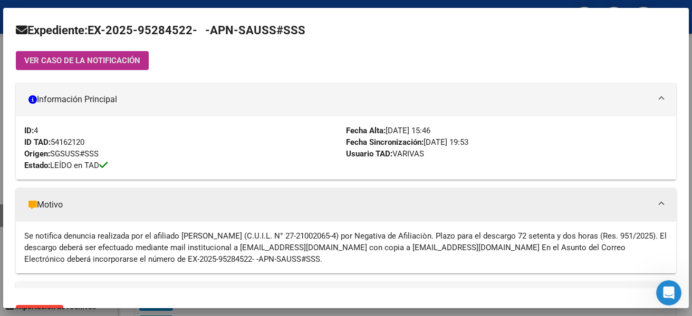
click at [624, 210] on mat-panel-title "Motivo" at bounding box center [339, 205] width 622 height 13
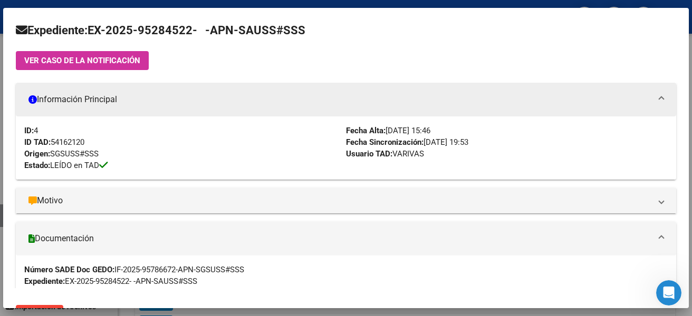
click at [654, 100] on mat-expansion-panel-header "Información Principal" at bounding box center [346, 100] width 660 height 34
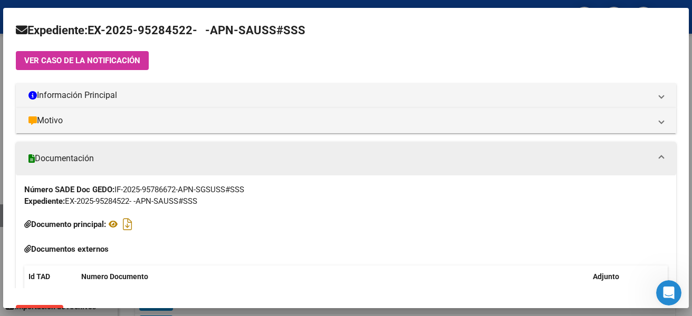
click at [488, 156] on mat-panel-title "Documentación" at bounding box center [339, 158] width 622 height 13
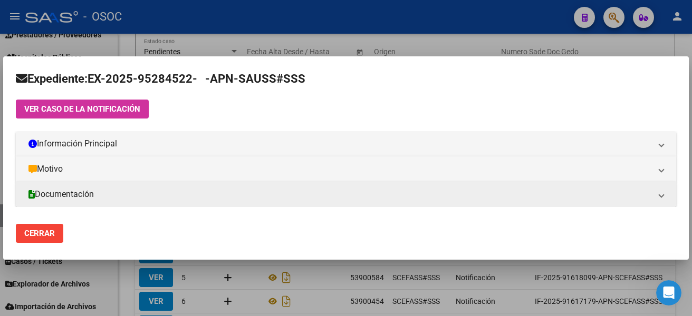
click at [362, 205] on mat-expansion-panel-header "Documentación" at bounding box center [346, 194] width 660 height 25
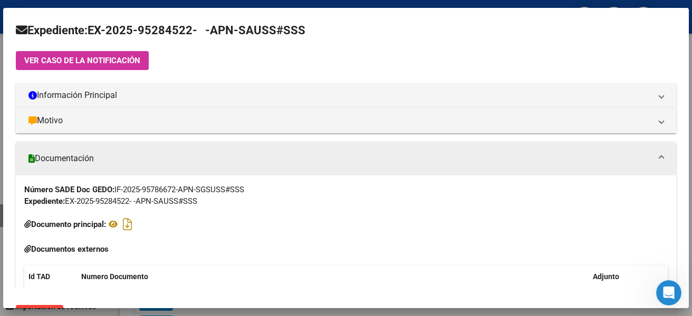
click at [395, 142] on mat-expansion-panel-header "Documentación" at bounding box center [346, 159] width 660 height 34
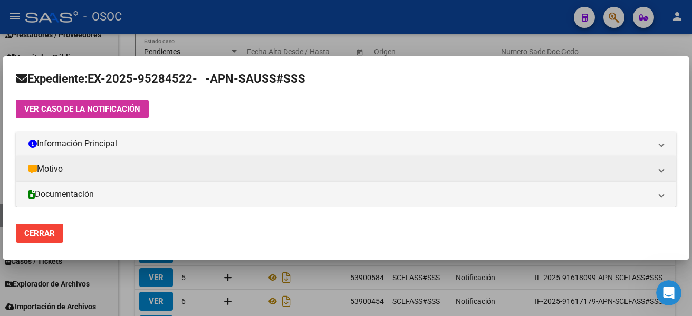
click at [257, 176] on mat-expansion-panel-header "Motivo" at bounding box center [346, 169] width 660 height 25
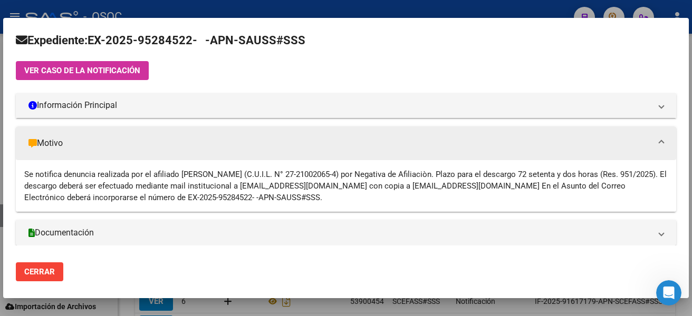
click at [267, 150] on mat-expansion-panel-header "Motivo" at bounding box center [346, 143] width 660 height 34
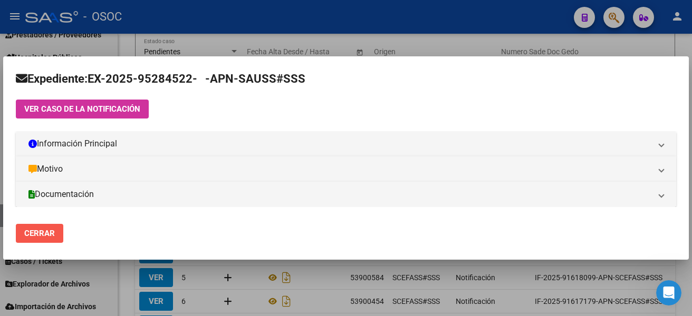
click at [40, 227] on button "Cerrar" at bounding box center [39, 233] width 47 height 19
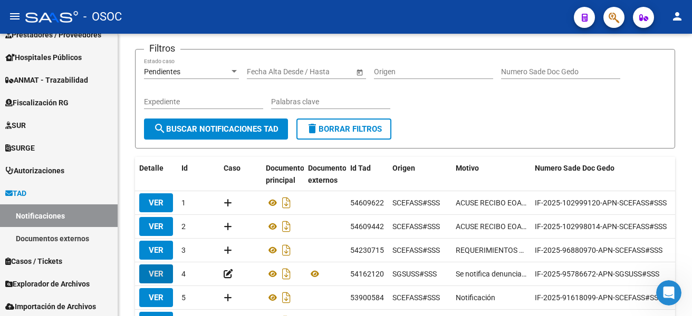
scroll to position [63, 0]
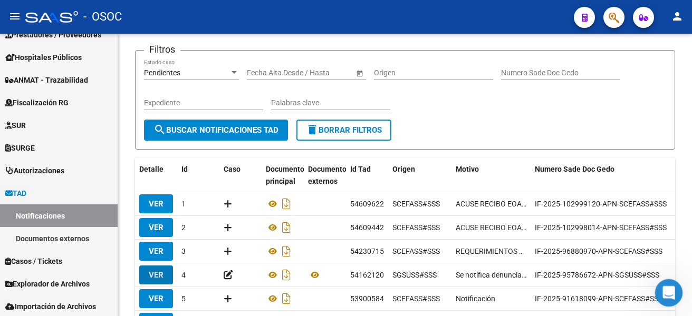
click at [664, 298] on div "Abrir Intercom Messenger" at bounding box center [666, 291] width 35 height 35
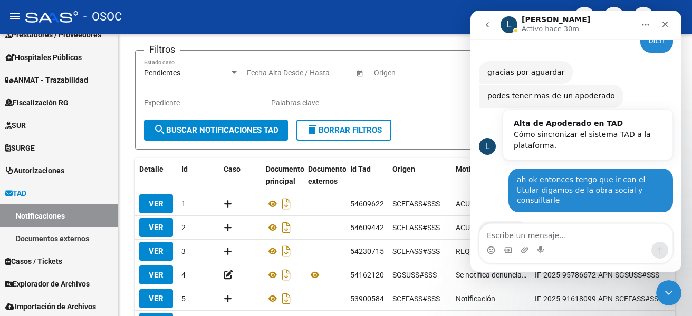
scroll to position [327, 0]
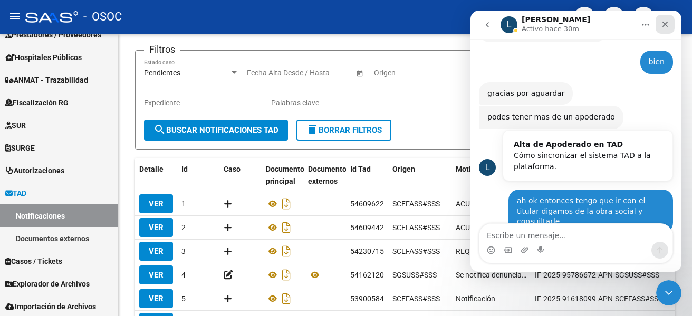
click at [664, 25] on icon "Cerrar" at bounding box center [665, 25] width 6 height 6
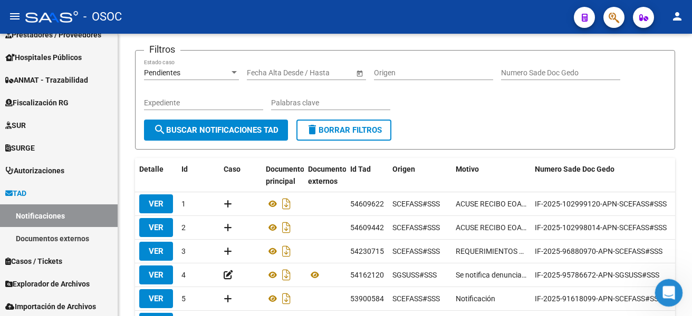
click at [667, 283] on div "Abrir Intercom Messenger" at bounding box center [666, 291] width 35 height 35
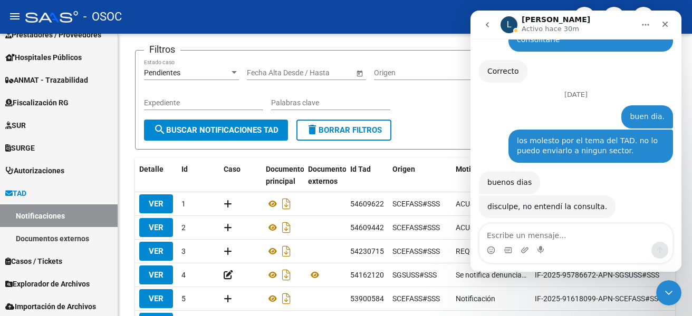
scroll to position [642, 0]
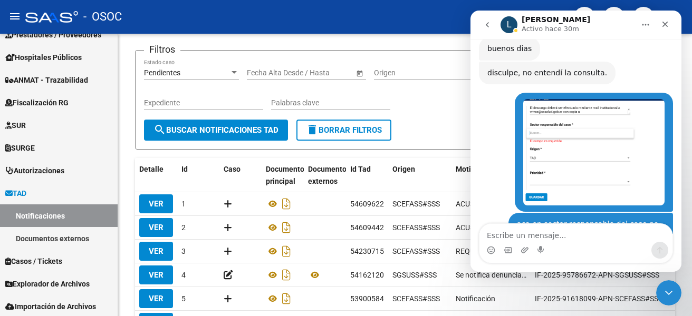
click at [484, 28] on icon "go back" at bounding box center [487, 25] width 8 height 8
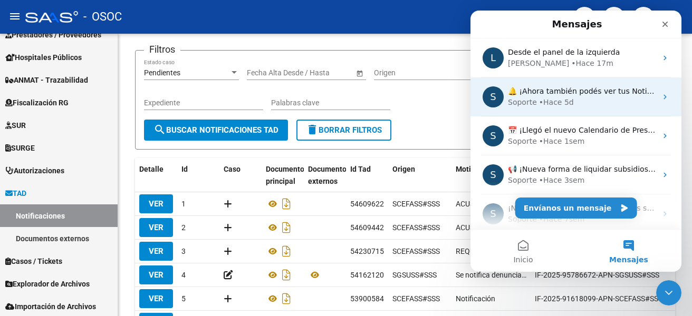
click at [552, 104] on div "• Hace 5d" at bounding box center [556, 102] width 35 height 11
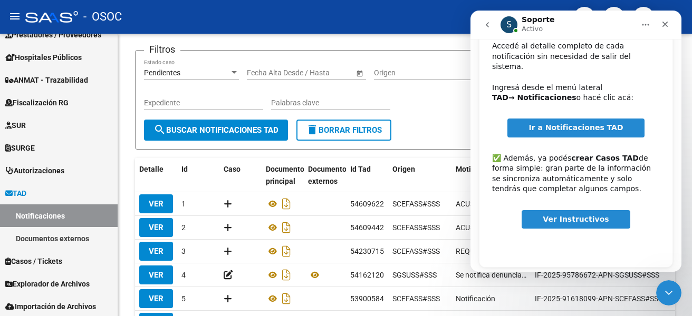
scroll to position [113, 0]
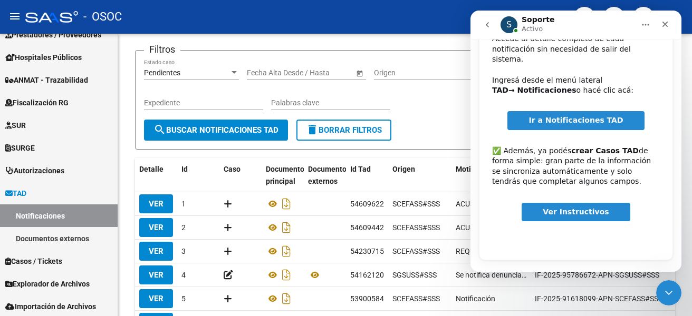
click at [557, 208] on span "Ver Instructivos" at bounding box center [575, 212] width 66 height 8
click at [436, 92] on div "Filtros Pendientes Estado caso Fecha inicio – Fecha fin Fecha Alta Desde / Hast…" at bounding box center [405, 89] width 522 height 61
click at [665, 30] on div "Cerrar" at bounding box center [664, 24] width 19 height 19
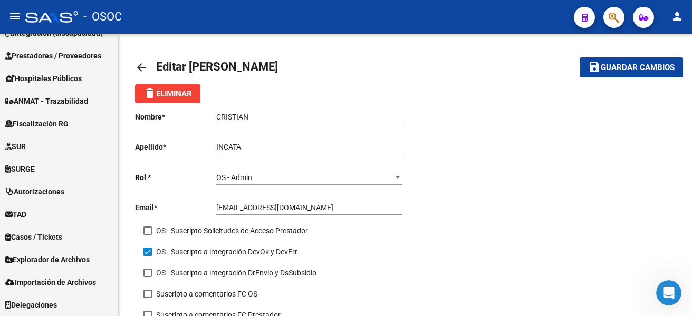
scroll to position [666, 0]
